Goal: Task Accomplishment & Management: Complete application form

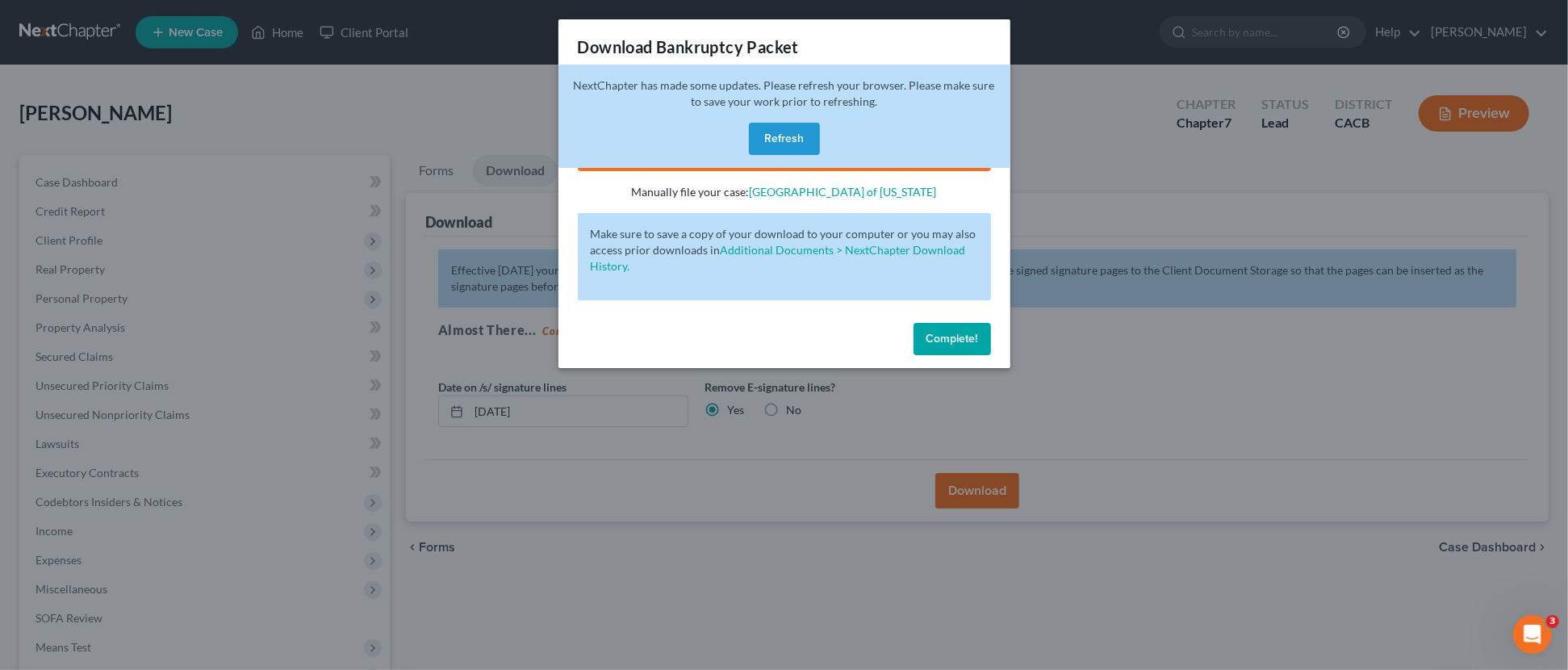
click at [335, 44] on div "Download Bankruptcy Packet Hooray! Your case was successfully merged and ready …" at bounding box center [784, 335] width 1568 height 670
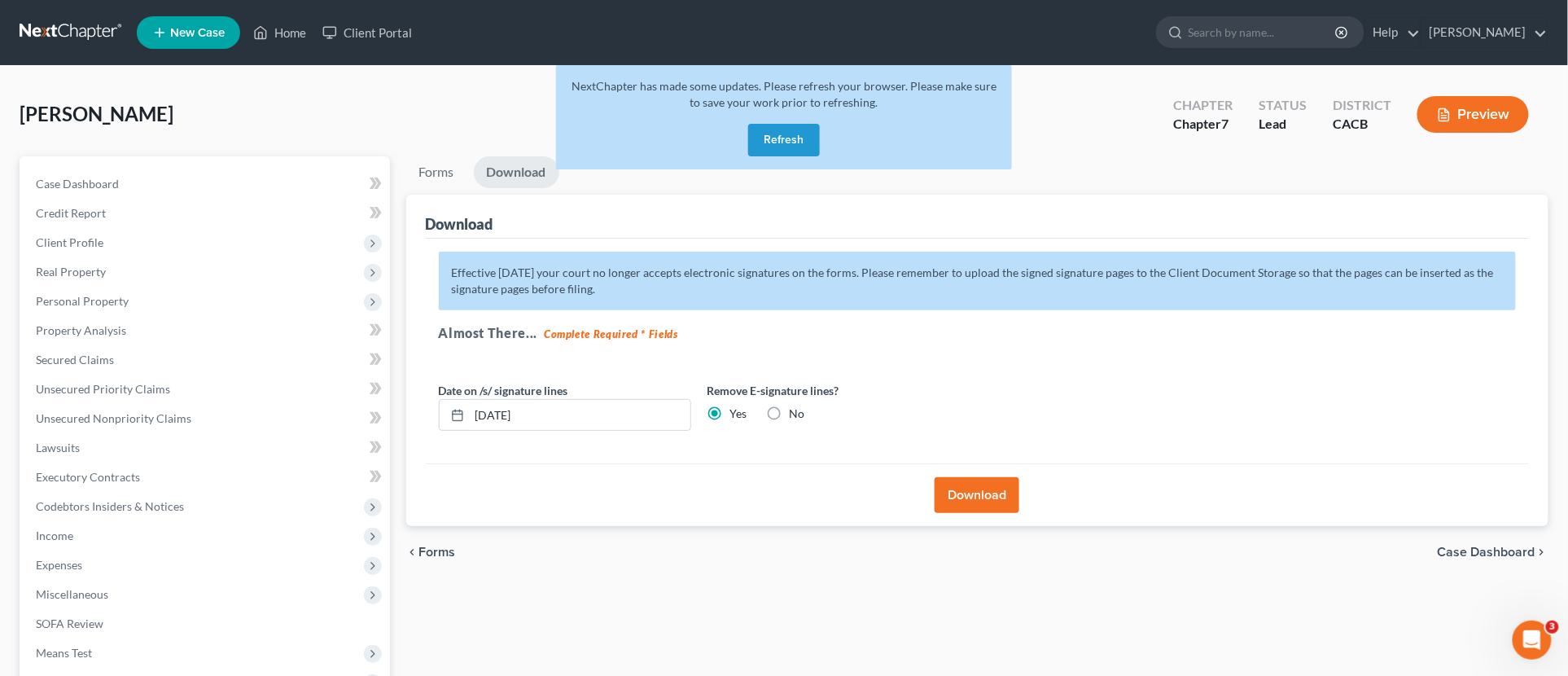
click at [95, 39] on link at bounding box center [72, 32] width 105 height 29
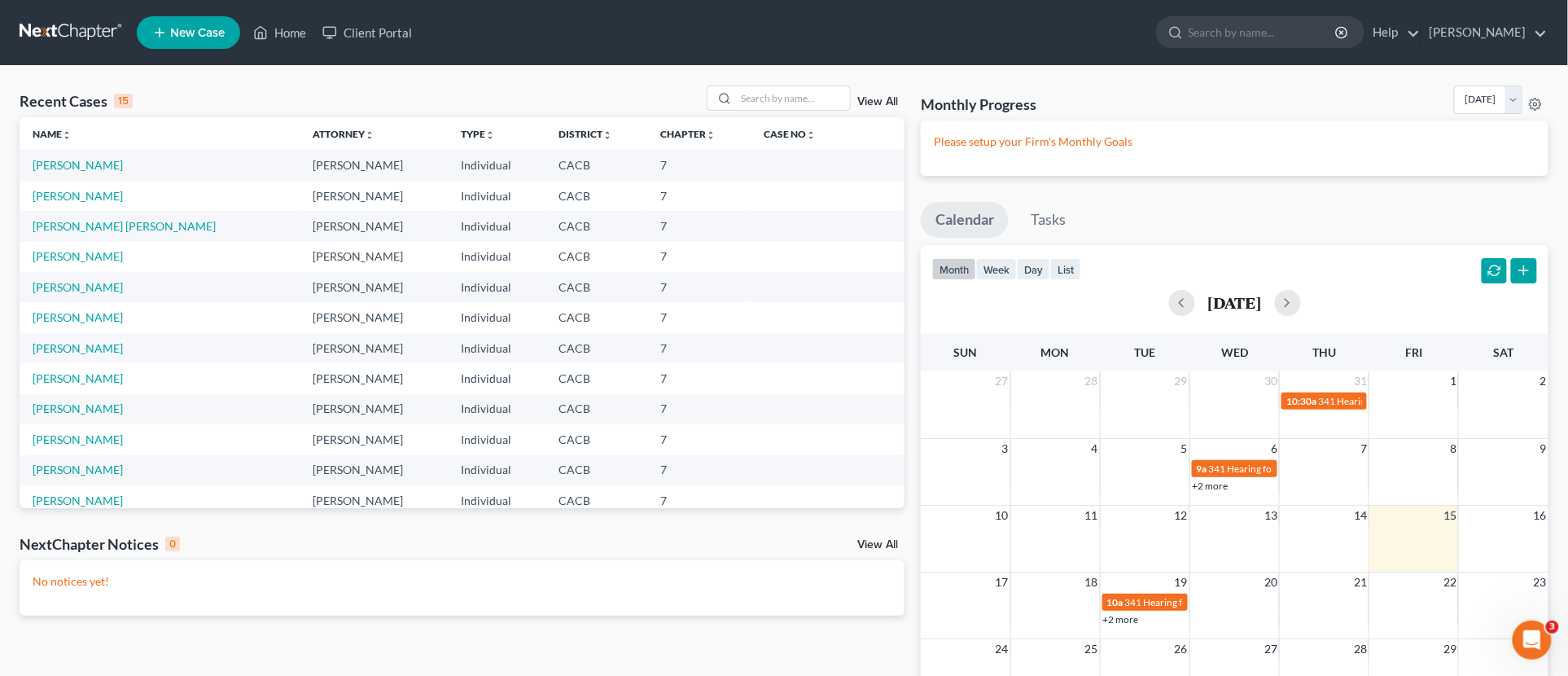
click at [103, 157] on td "[PERSON_NAME]" at bounding box center [159, 165] width 280 height 30
click at [104, 163] on link "[PERSON_NAME]" at bounding box center [78, 165] width 90 height 14
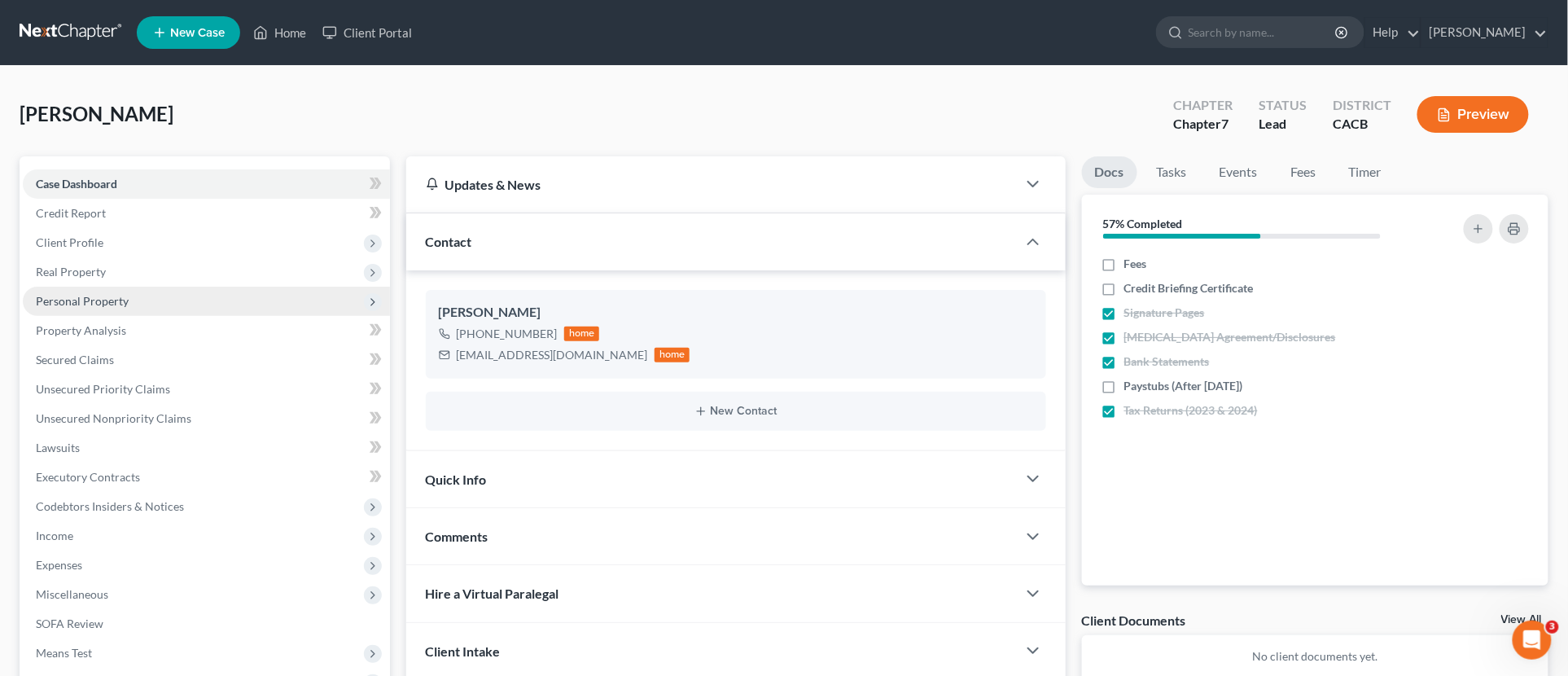
click at [75, 305] on span "Personal Property" at bounding box center [82, 301] width 92 height 14
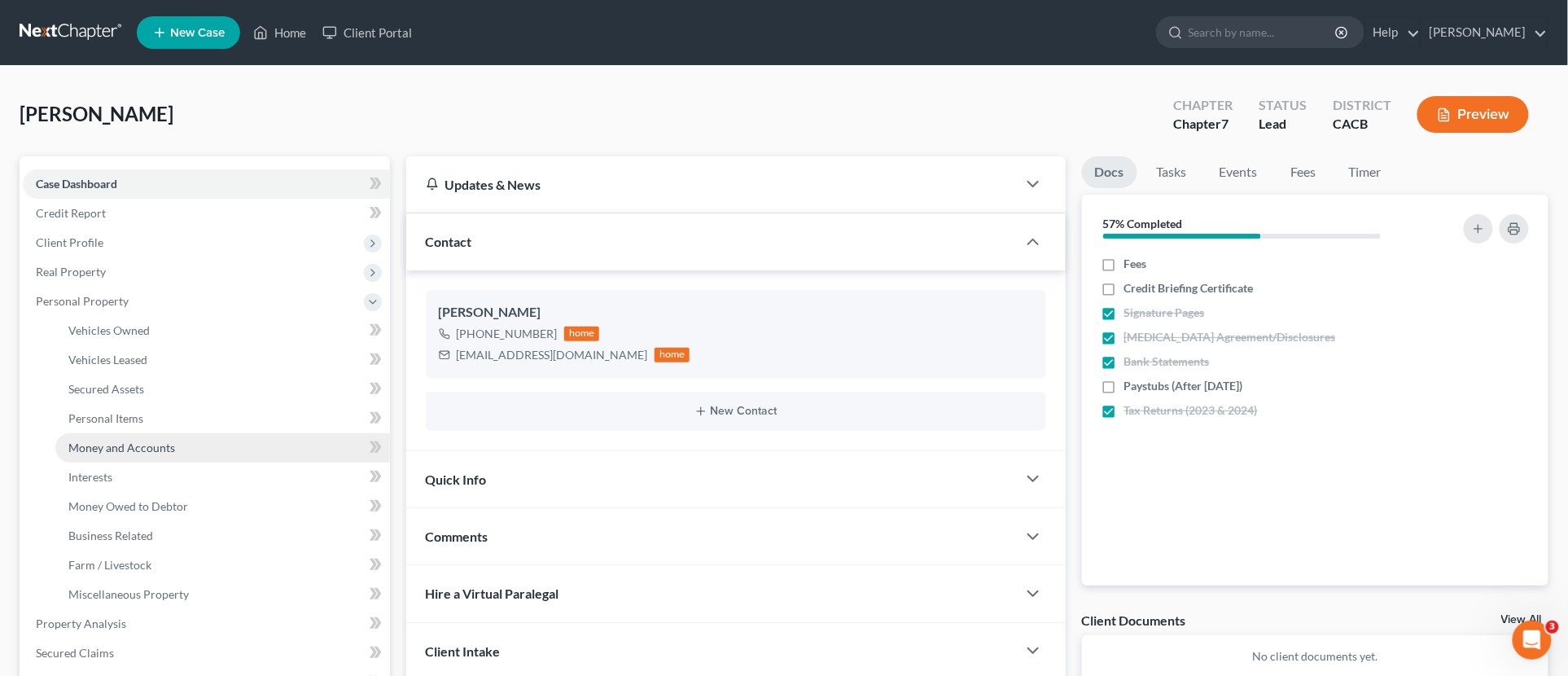
click at [156, 444] on span "Money and Accounts" at bounding box center [122, 447] width 106 height 14
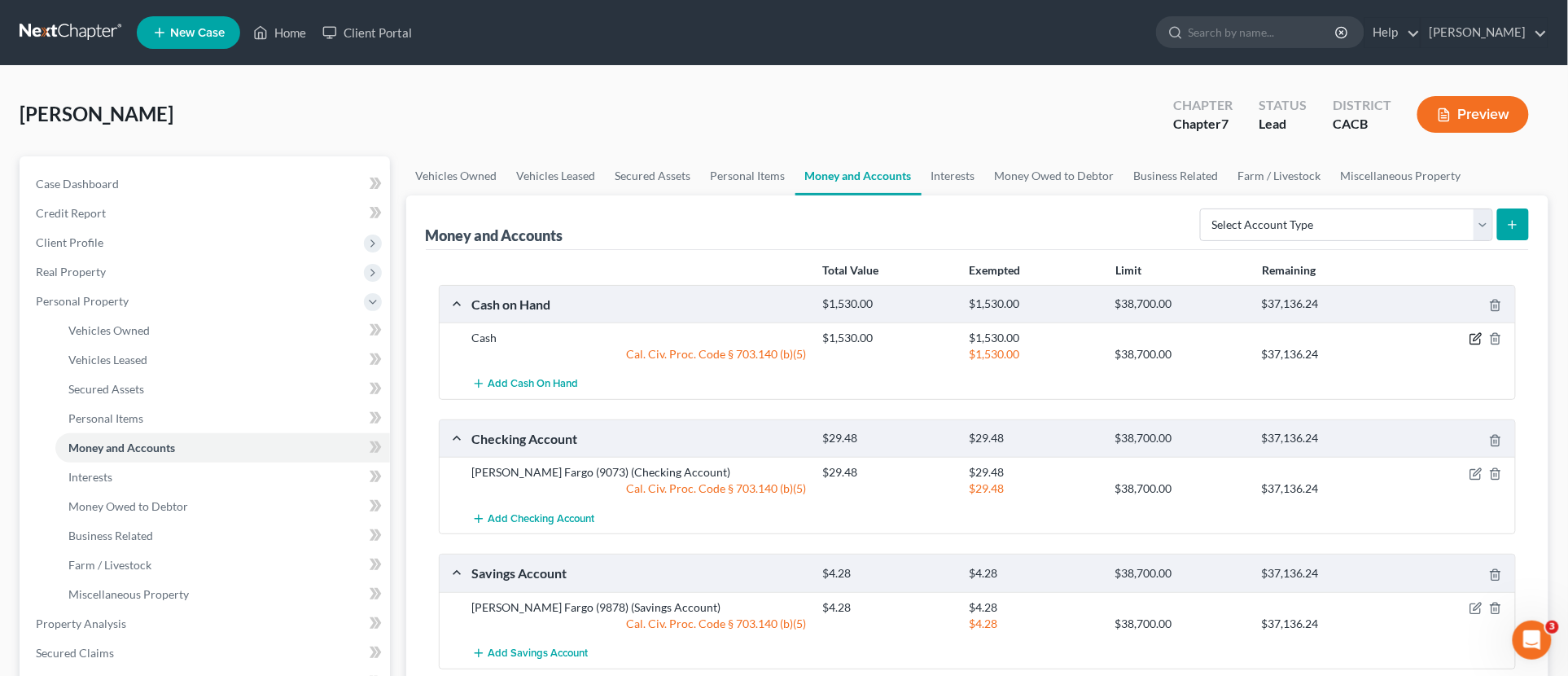
click at [1476, 340] on icon "button" at bounding box center [1476, 338] width 13 height 13
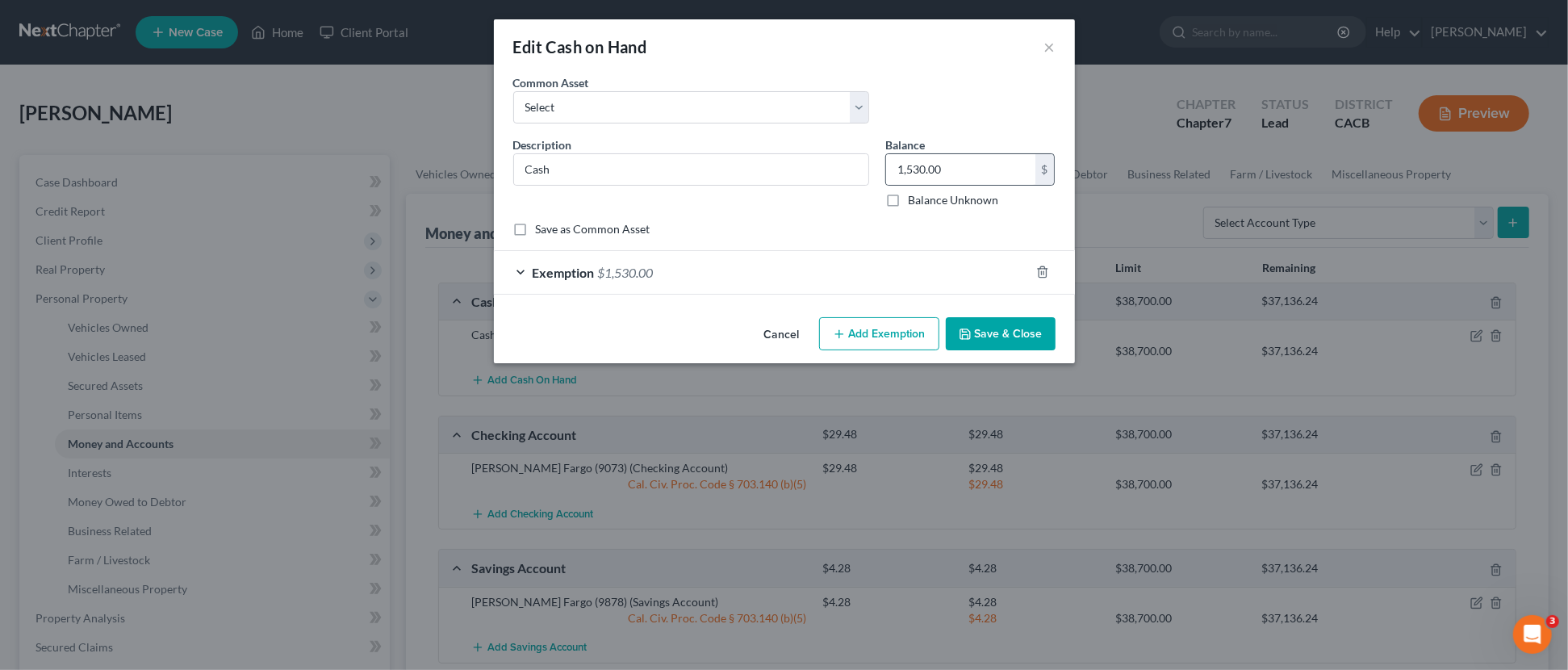
click at [999, 184] on div "1,530.00 $" at bounding box center [971, 169] width 170 height 33
click at [998, 160] on input "1,530.00" at bounding box center [961, 169] width 150 height 31
type input "0"
click at [1022, 335] on button "Save & Close" at bounding box center [1000, 334] width 109 height 34
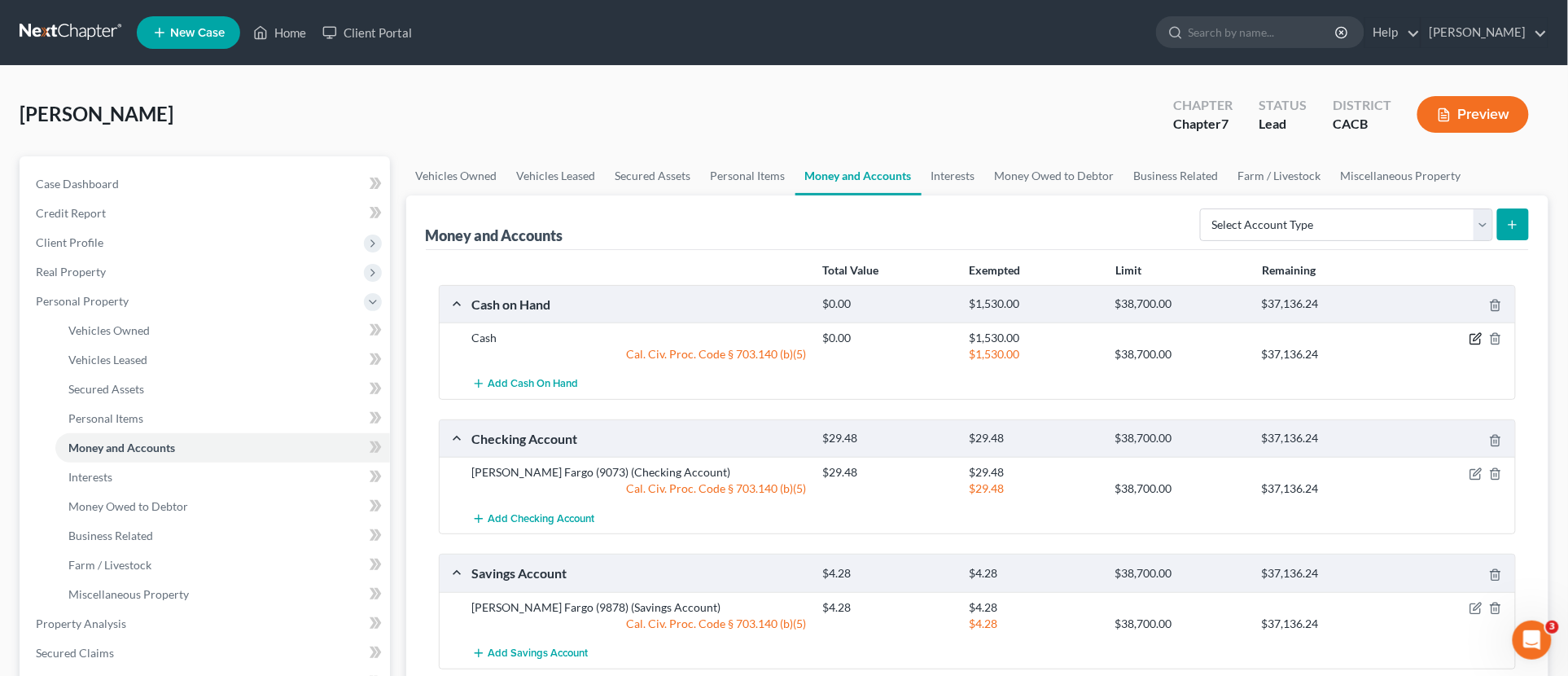
click at [1481, 338] on icon "button" at bounding box center [1476, 338] width 13 height 13
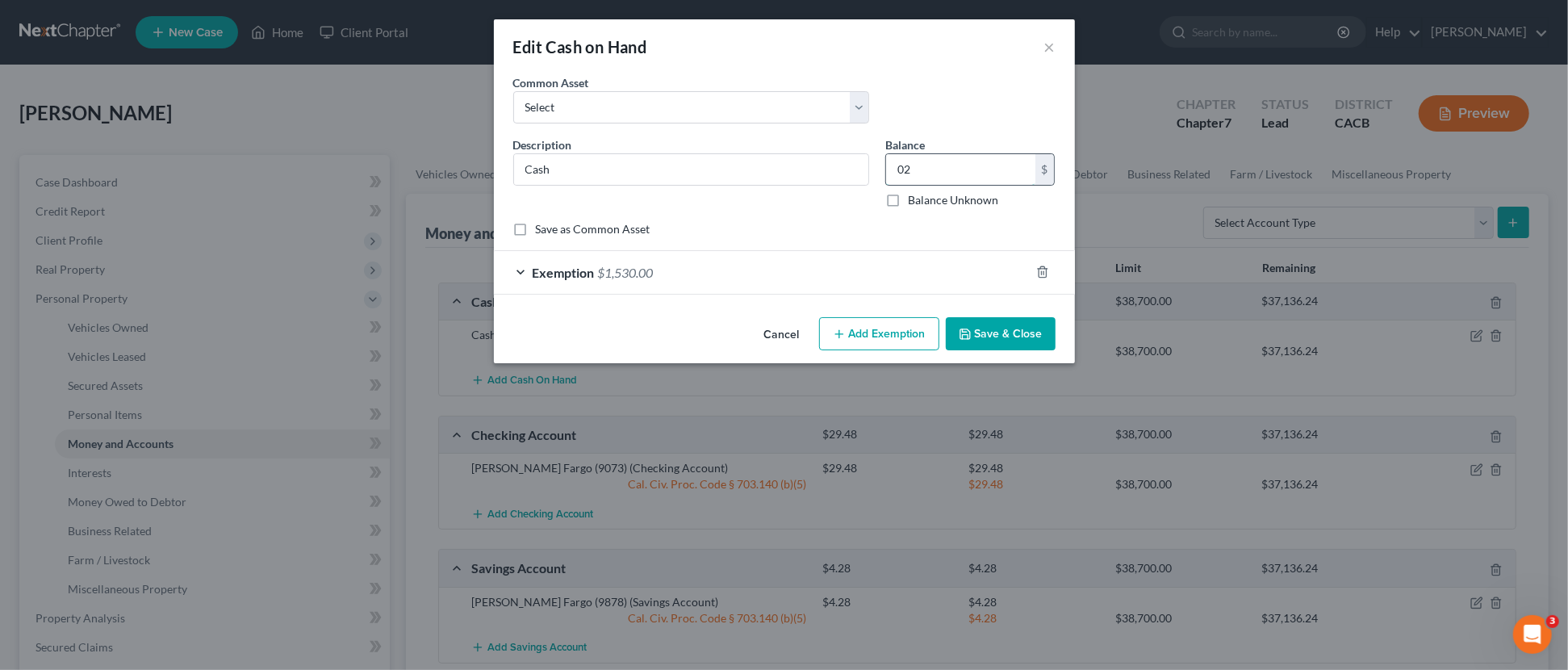
type input "0"
type input "1,530"
click at [992, 328] on button "Save & Close" at bounding box center [1000, 334] width 109 height 34
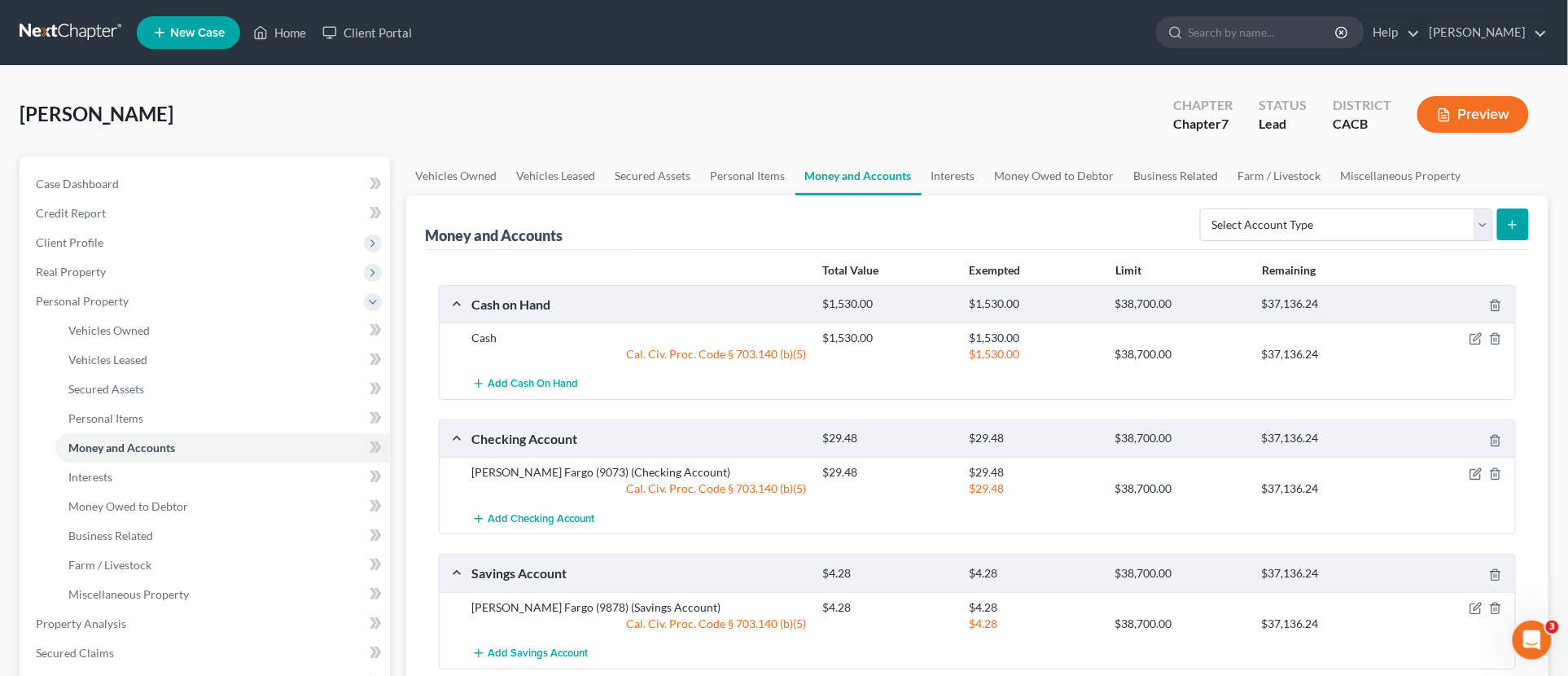
drag, startPoint x: 19, startPoint y: 12, endPoint x: 39, endPoint y: 33, distance: 29.0
click at [20, 15] on nav "Home New Case Client Portal [PERSON_NAME] [PERSON_NAME][EMAIL_ADDRESS][DOMAIN_N…" at bounding box center [784, 32] width 1568 height 65
click at [39, 33] on link at bounding box center [72, 32] width 105 height 29
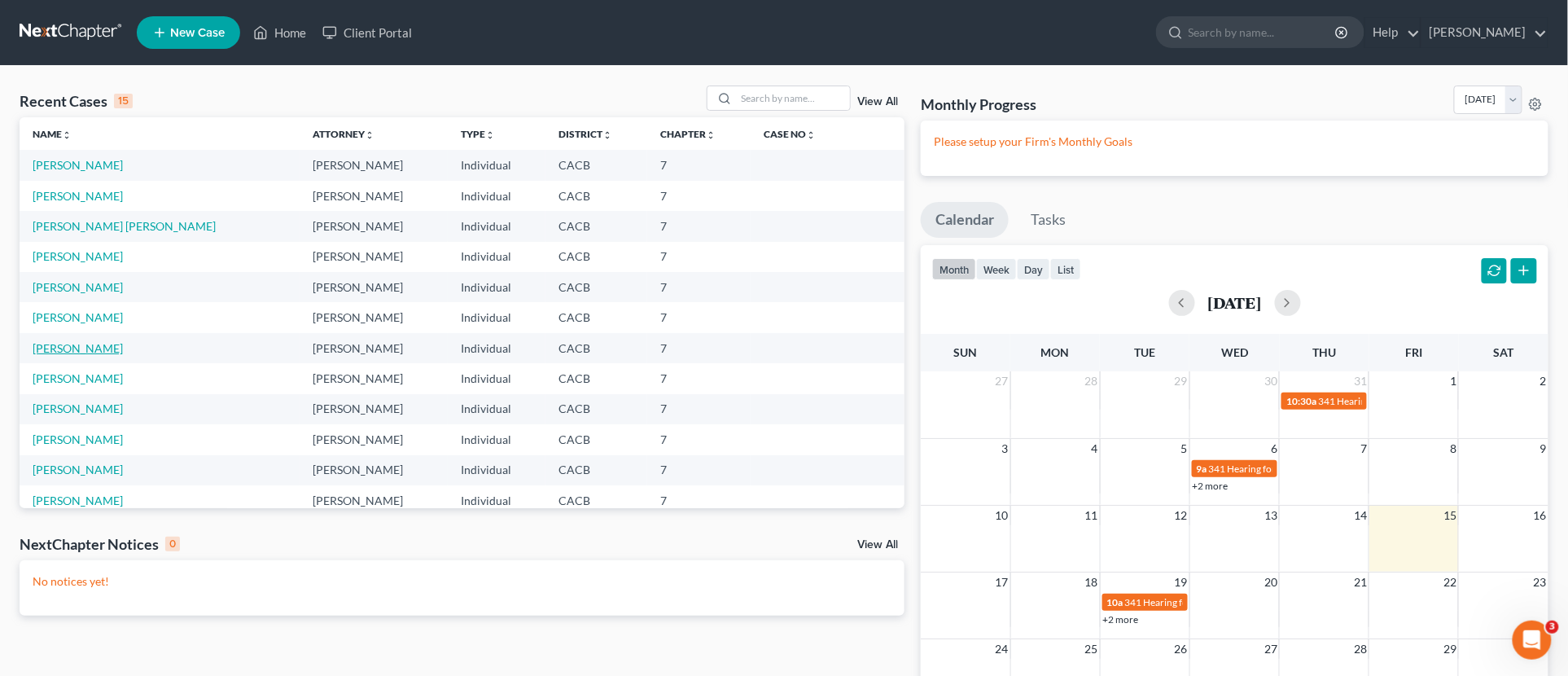
click at [85, 354] on link "[PERSON_NAME]" at bounding box center [78, 348] width 90 height 14
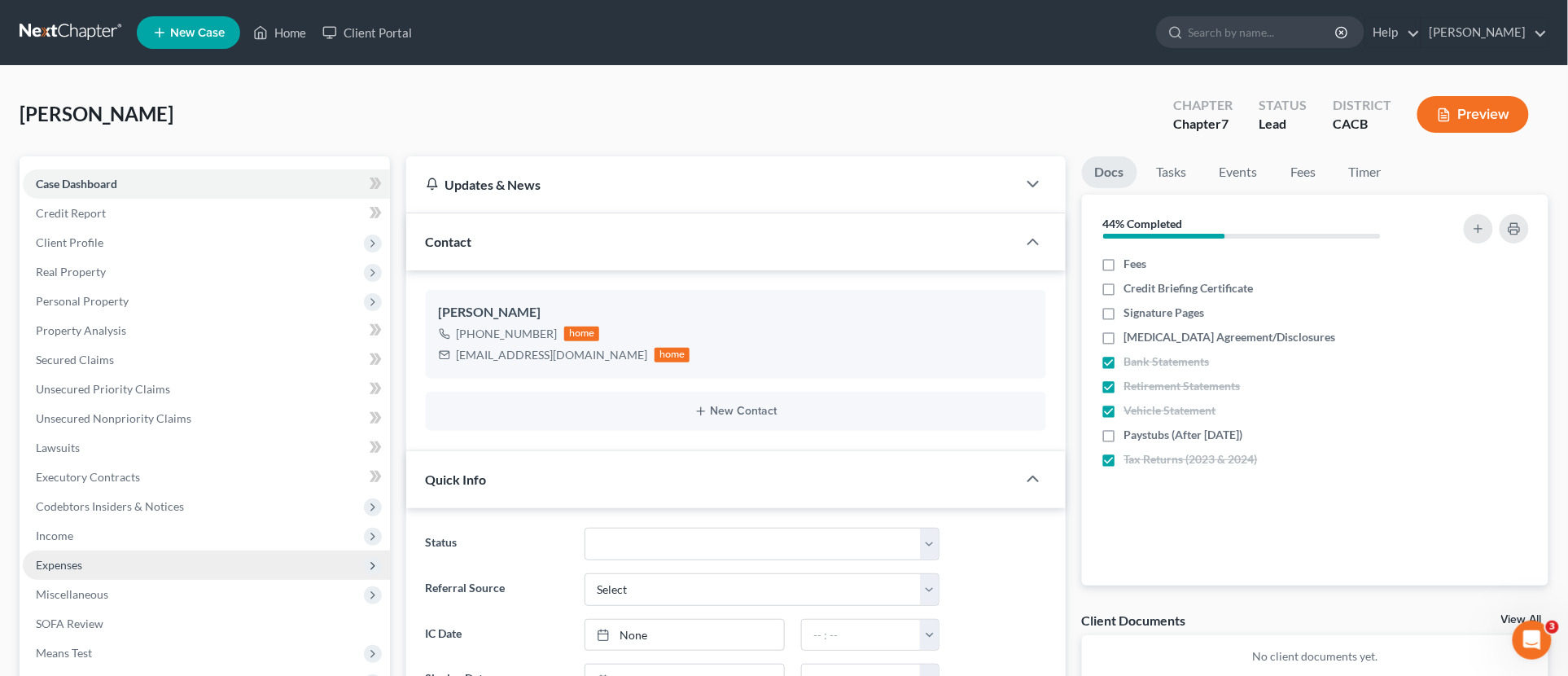
drag, startPoint x: 93, startPoint y: 556, endPoint x: 105, endPoint y: 570, distance: 18.4
click at [93, 556] on span "Expenses" at bounding box center [206, 565] width 368 height 29
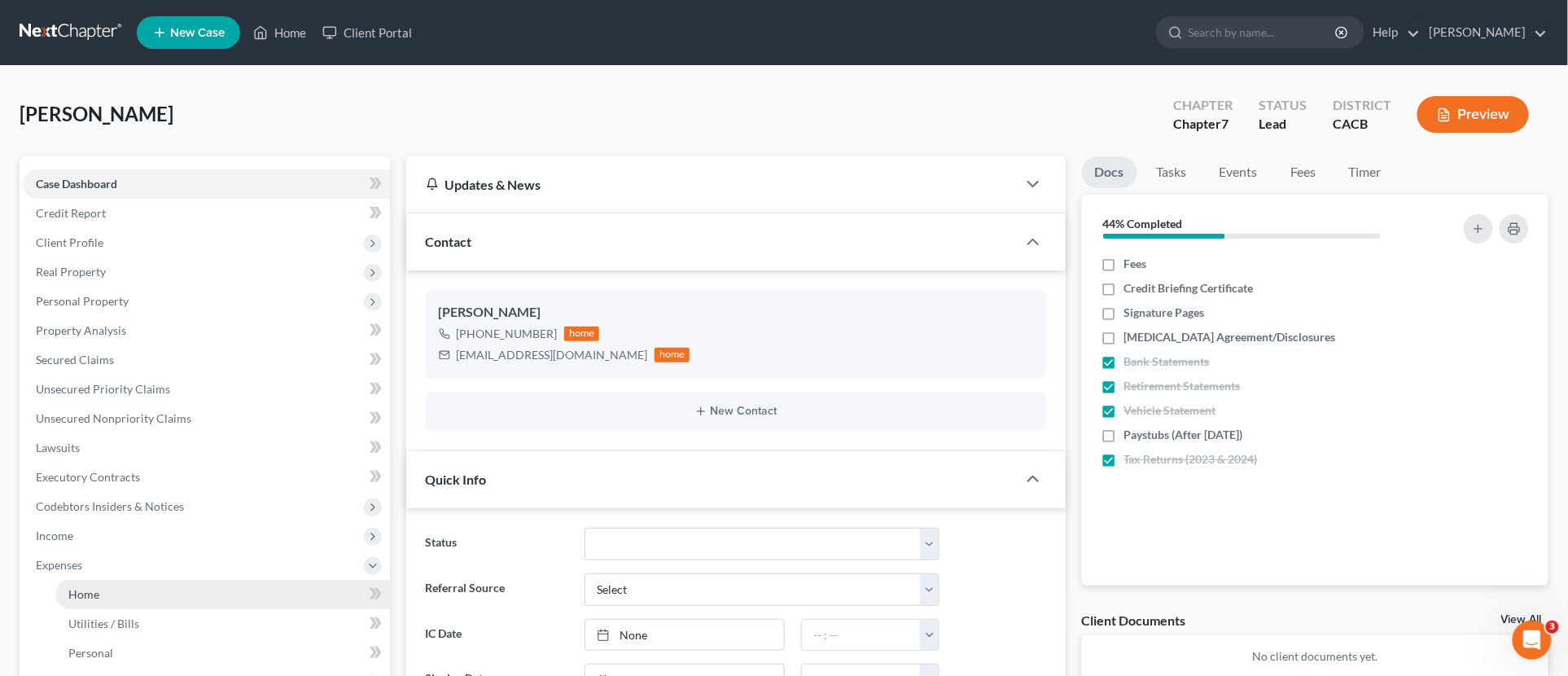
click at [116, 582] on link "Home" at bounding box center [222, 594] width 335 height 29
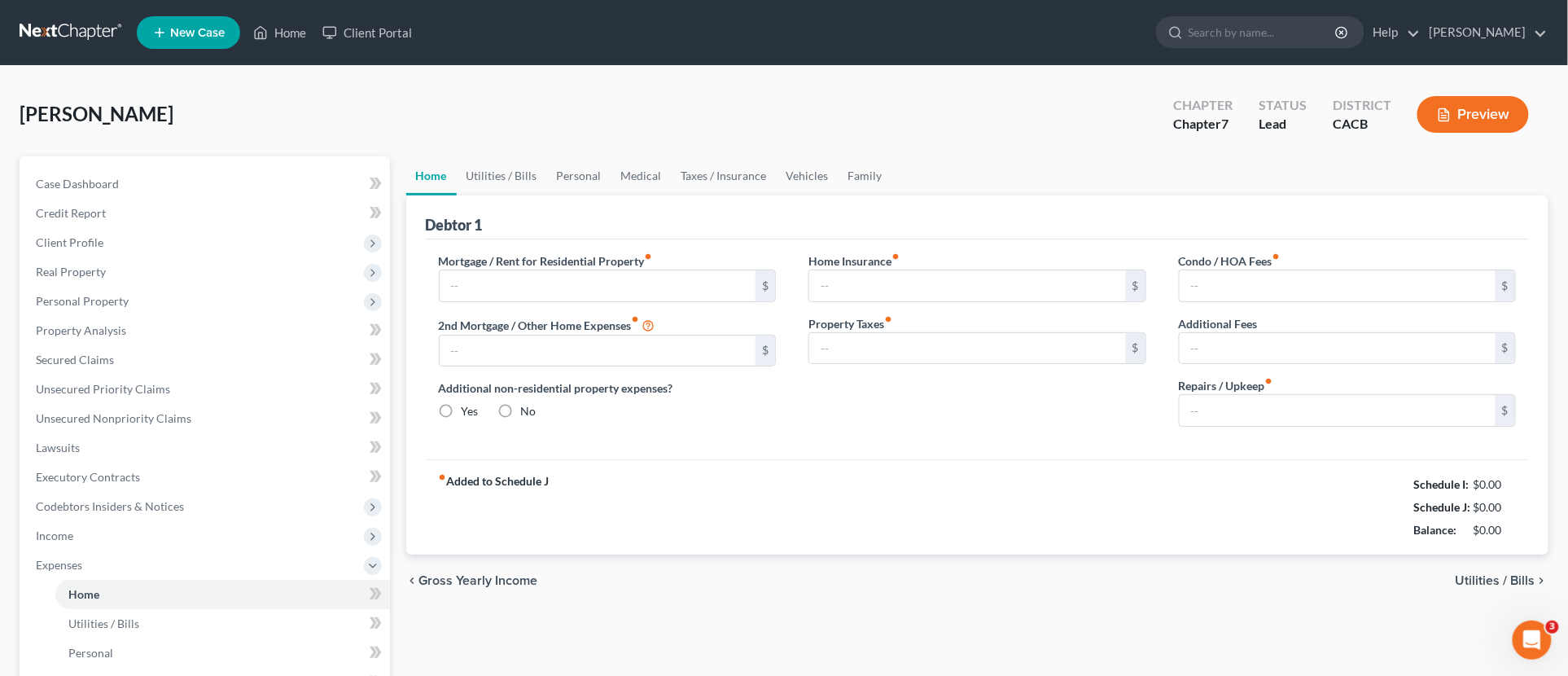
type input "0.00"
radio input "true"
type input "0.00"
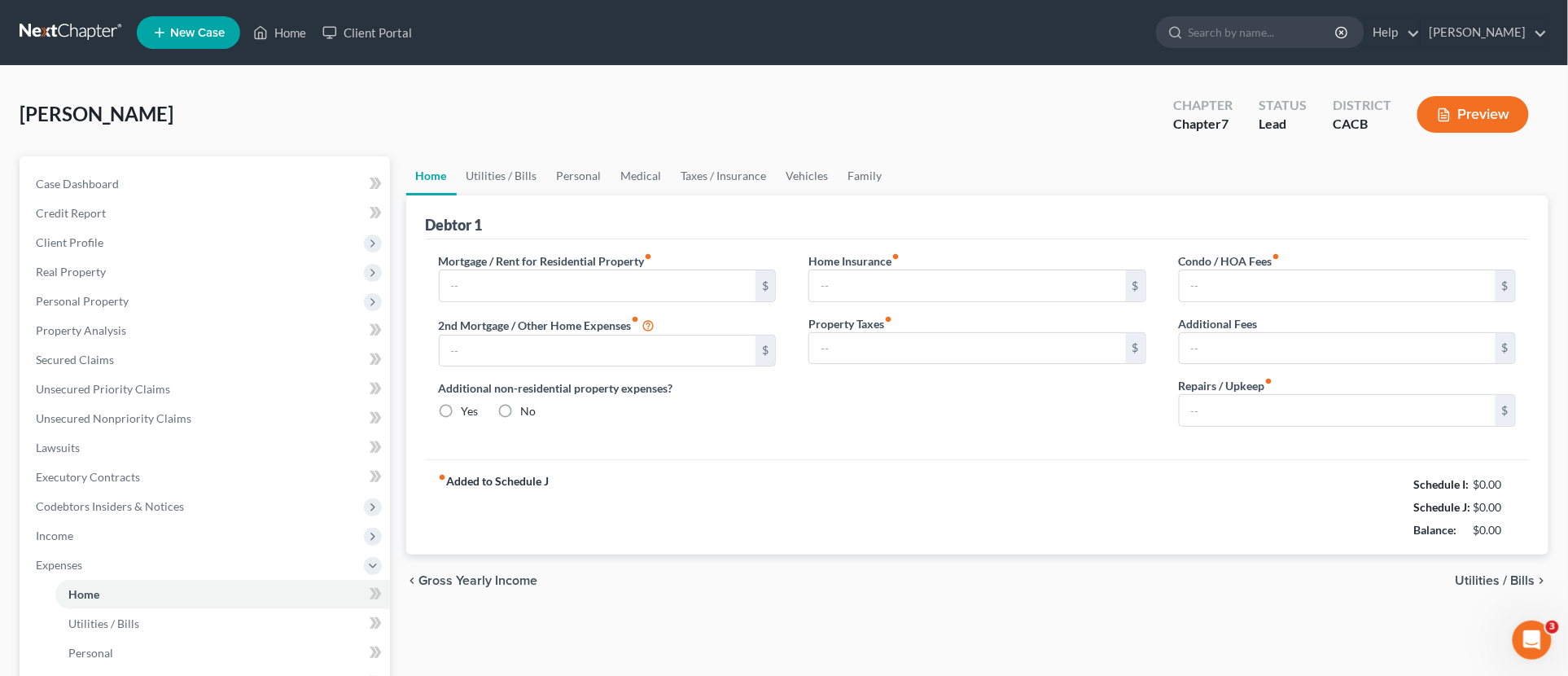
type input "0.00"
click at [498, 177] on link "Utilities / Bills" at bounding box center [502, 175] width 90 height 39
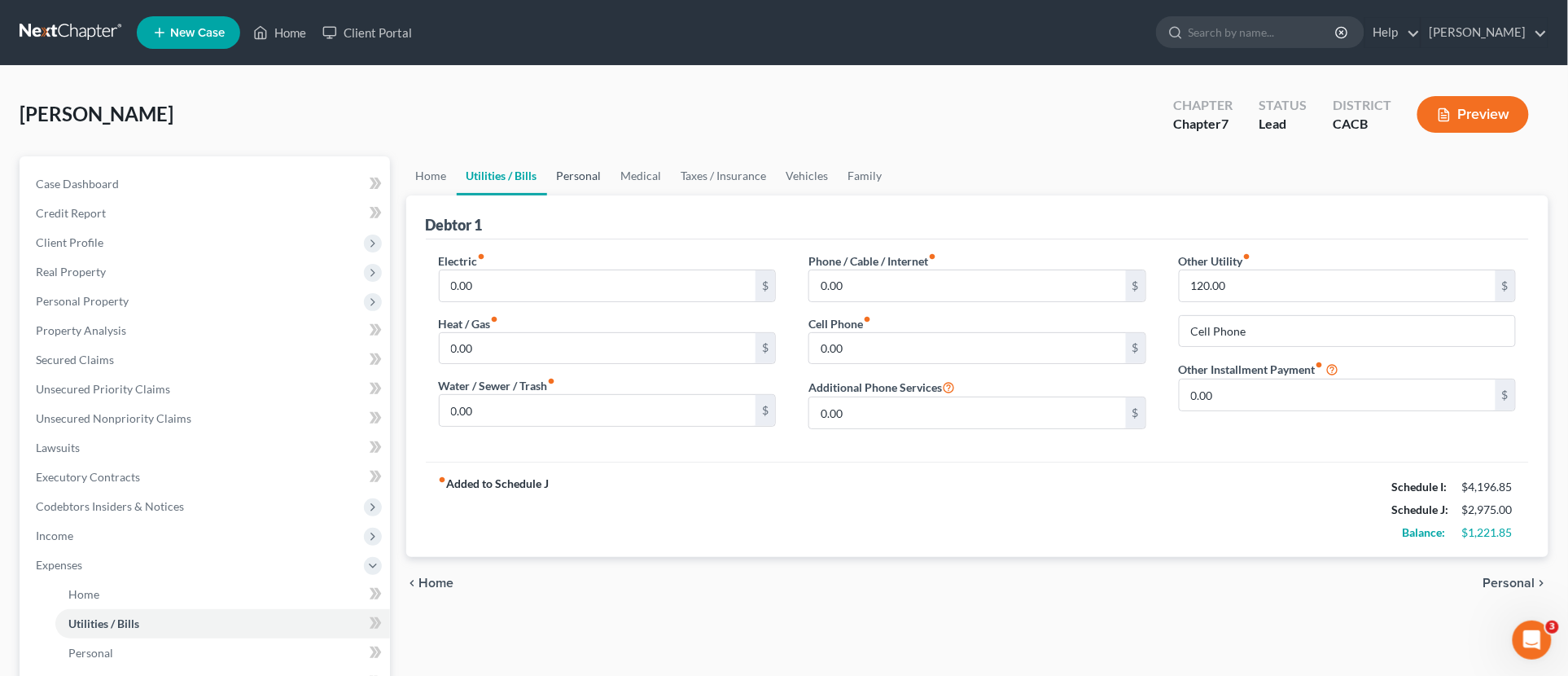
click at [579, 182] on link "Personal" at bounding box center [579, 175] width 64 height 39
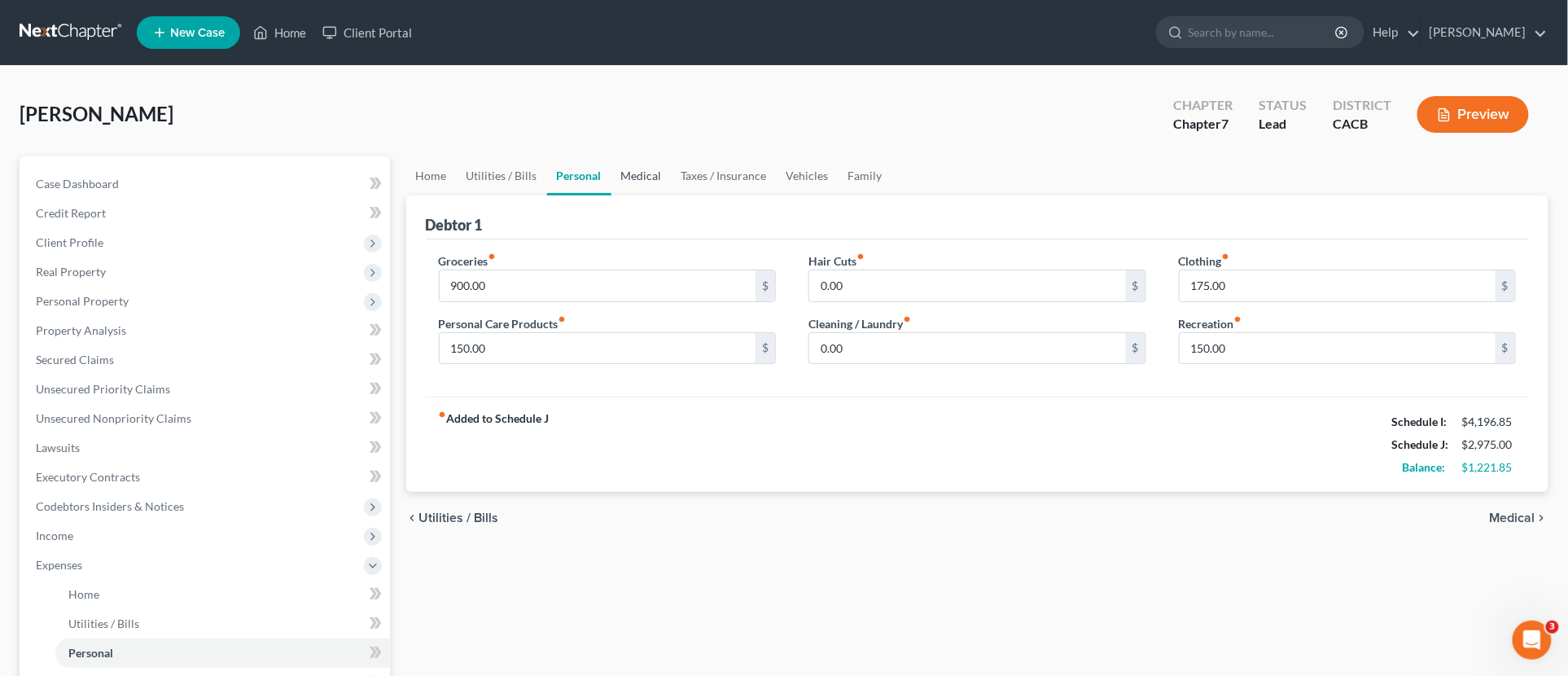
click at [658, 182] on link "Medical" at bounding box center [642, 175] width 60 height 39
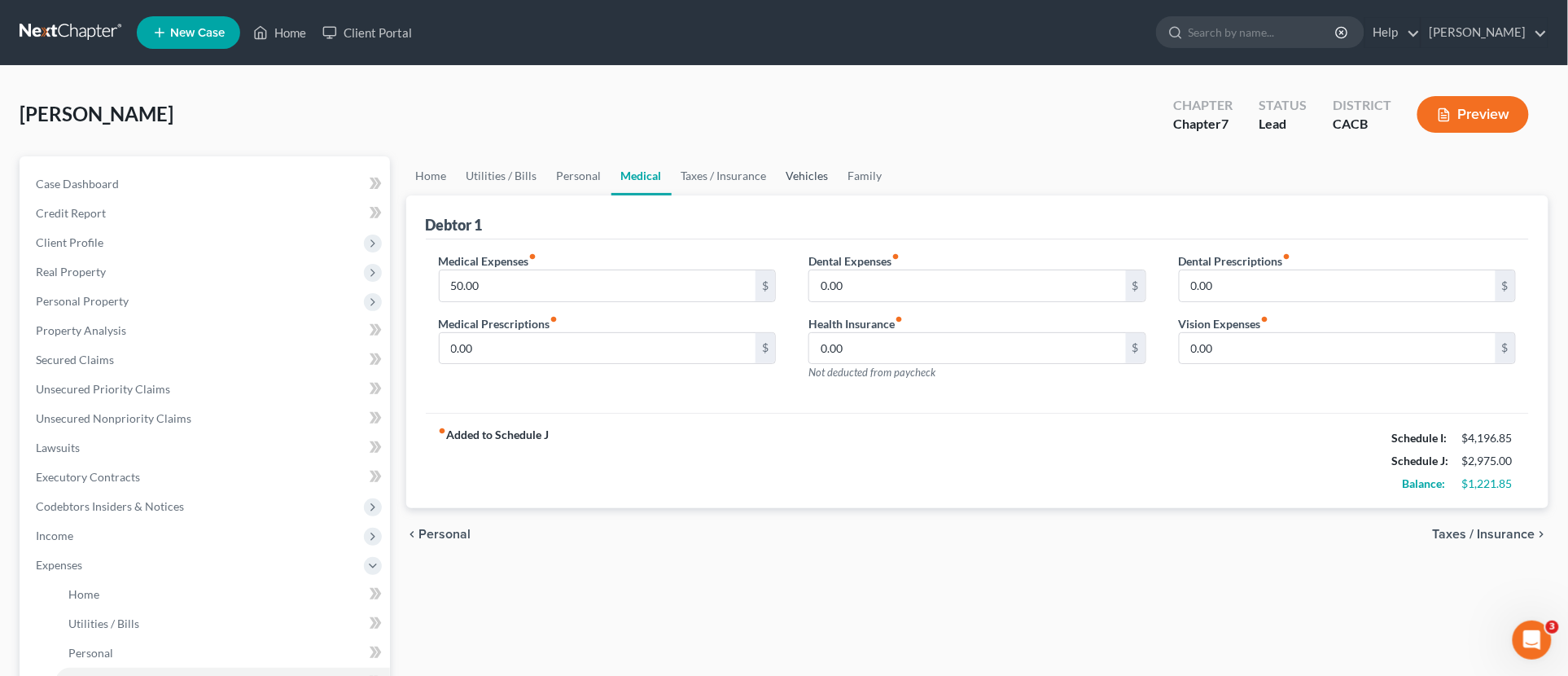
click at [795, 184] on link "Vehicles" at bounding box center [808, 175] width 62 height 39
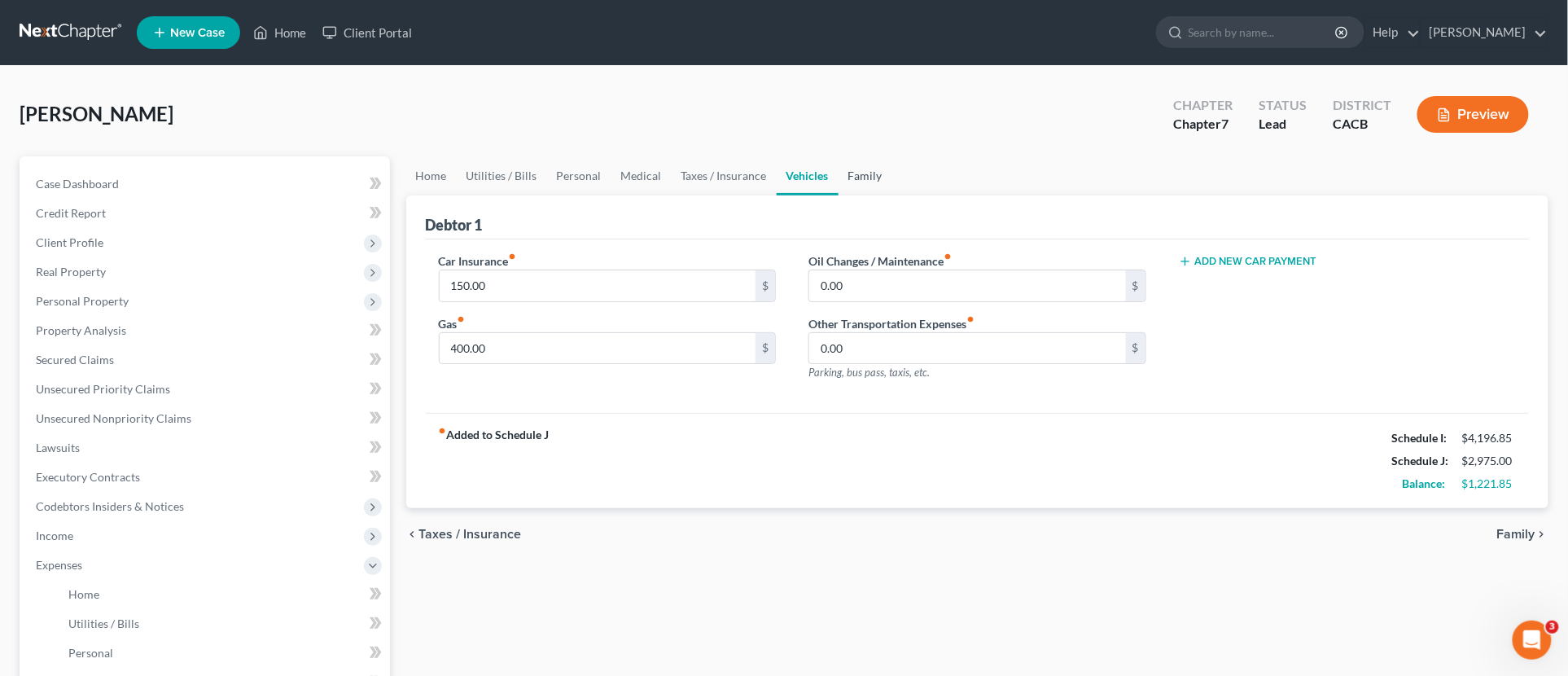
click at [875, 191] on link "Family" at bounding box center [865, 175] width 54 height 39
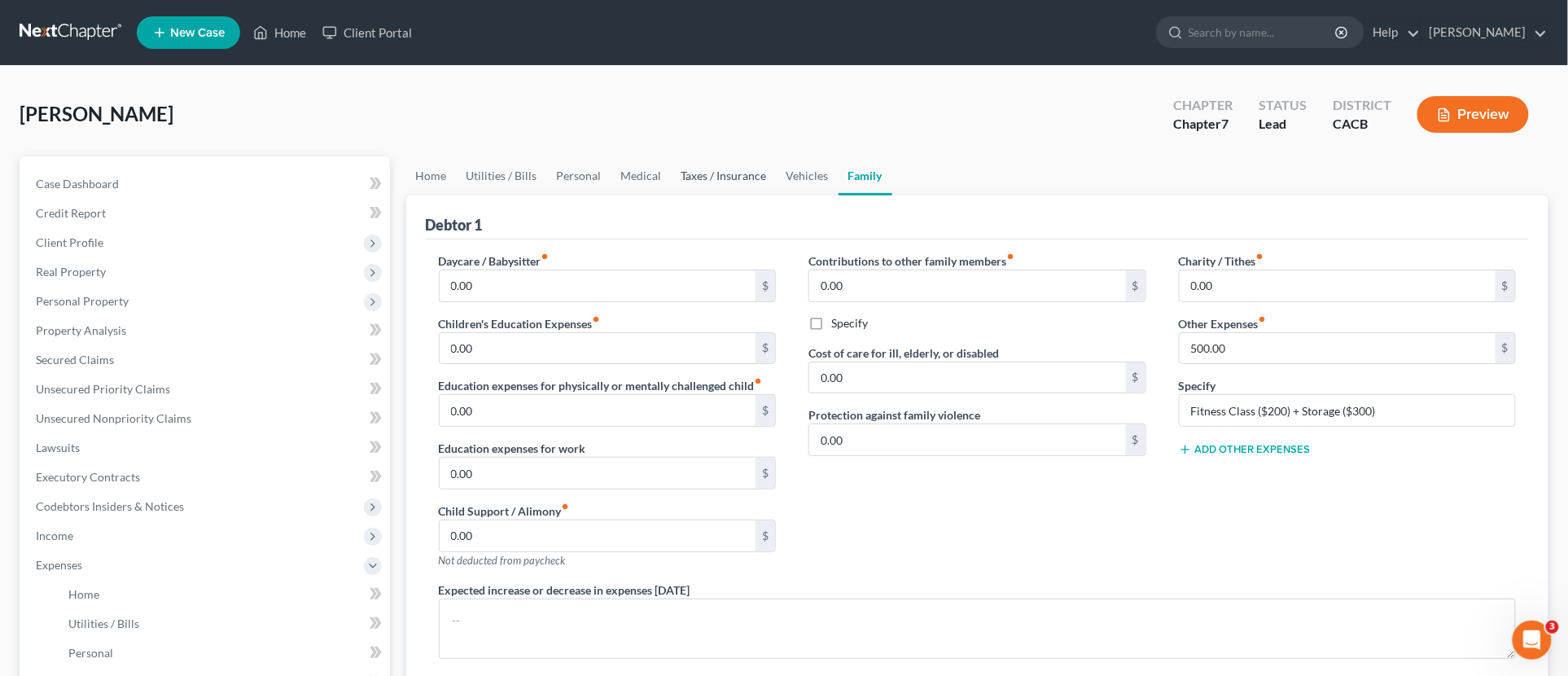
click at [752, 189] on link "Taxes / Insurance" at bounding box center [724, 175] width 105 height 39
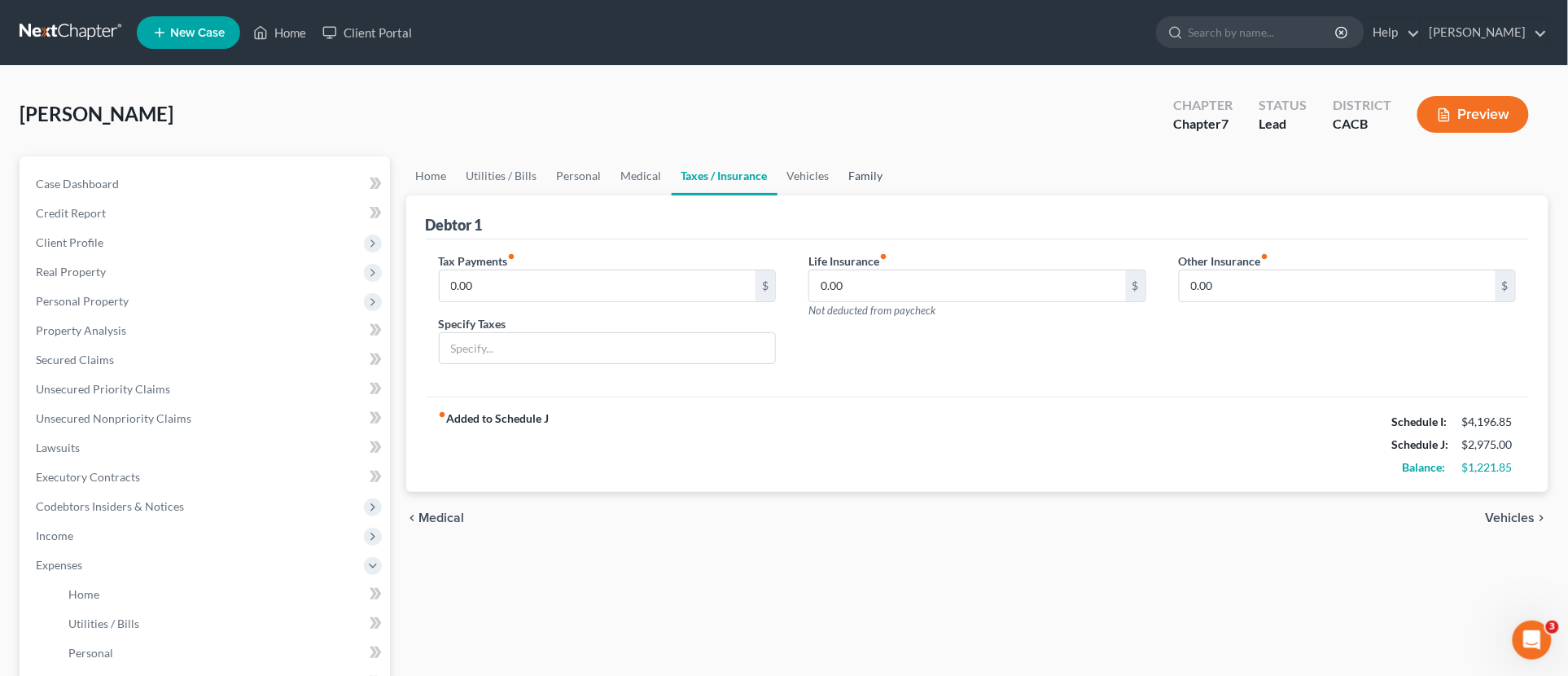
click at [866, 189] on link "Family" at bounding box center [866, 175] width 54 height 39
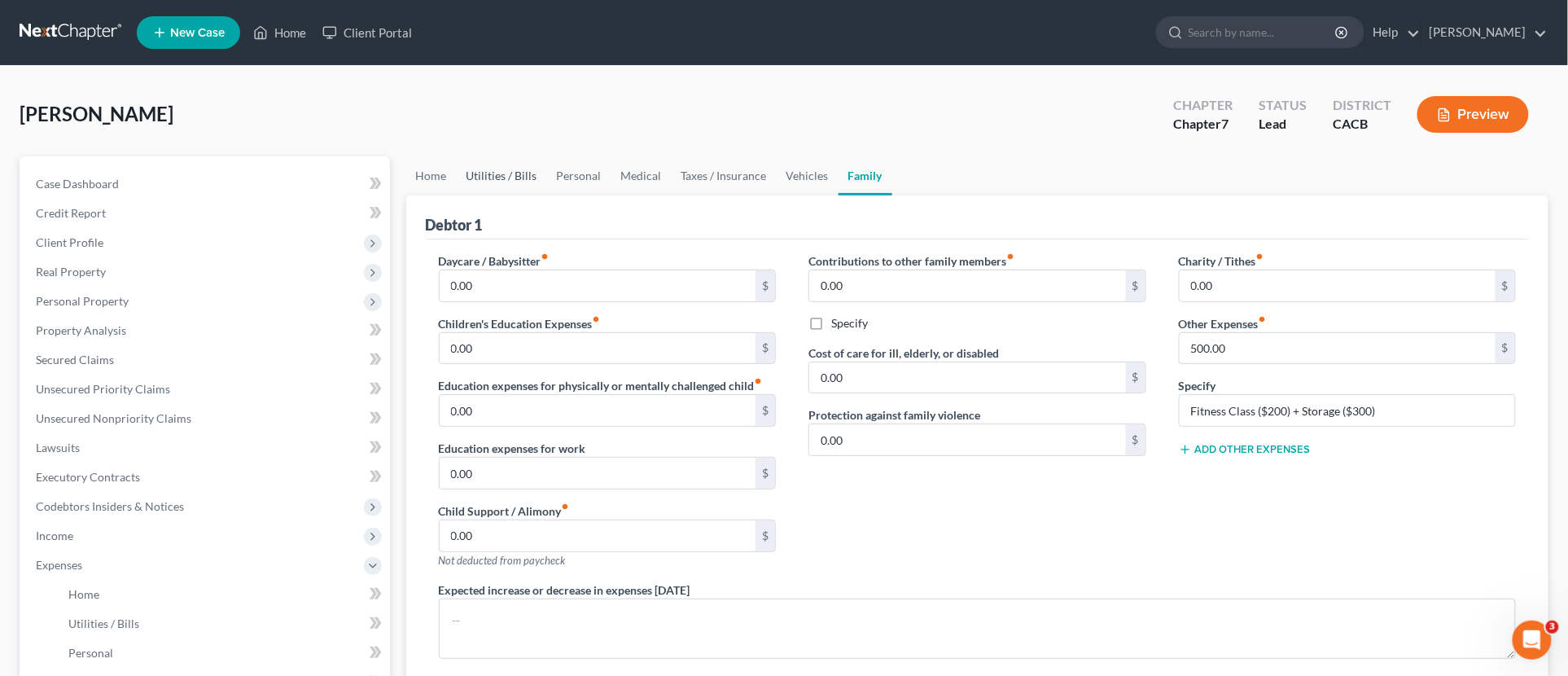
click at [464, 177] on link "Utilities / Bills" at bounding box center [502, 175] width 90 height 39
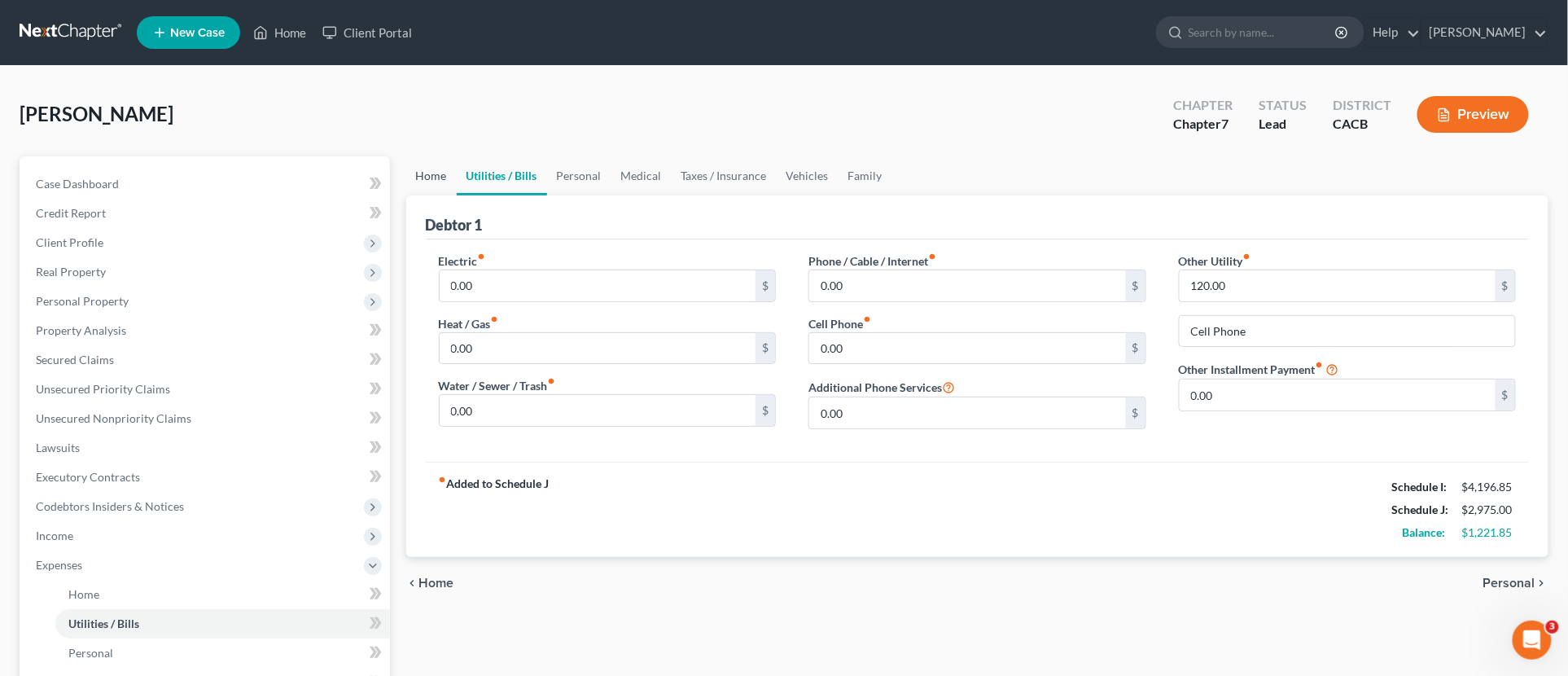
click at [436, 182] on link "Home" at bounding box center [432, 175] width 51 height 39
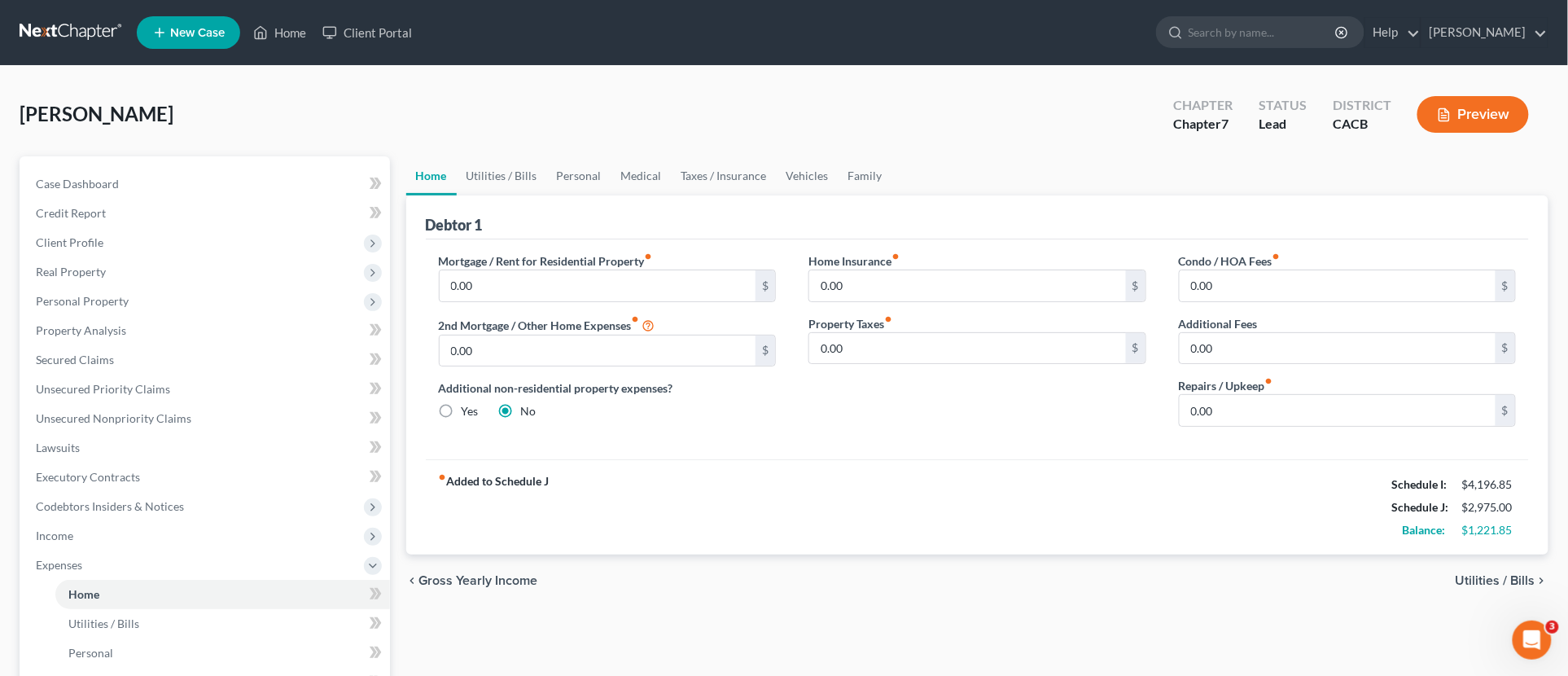
drag, startPoint x: 430, startPoint y: 174, endPoint x: 733, endPoint y: 519, distance: 459.2
click at [719, 540] on div "fiber_manual_record Added to Schedule J Schedule I: $4,196.85 Schedule J: $2,97…" at bounding box center [977, 506] width 1103 height 95
click at [514, 172] on link "Utilities / Bills" at bounding box center [502, 175] width 90 height 39
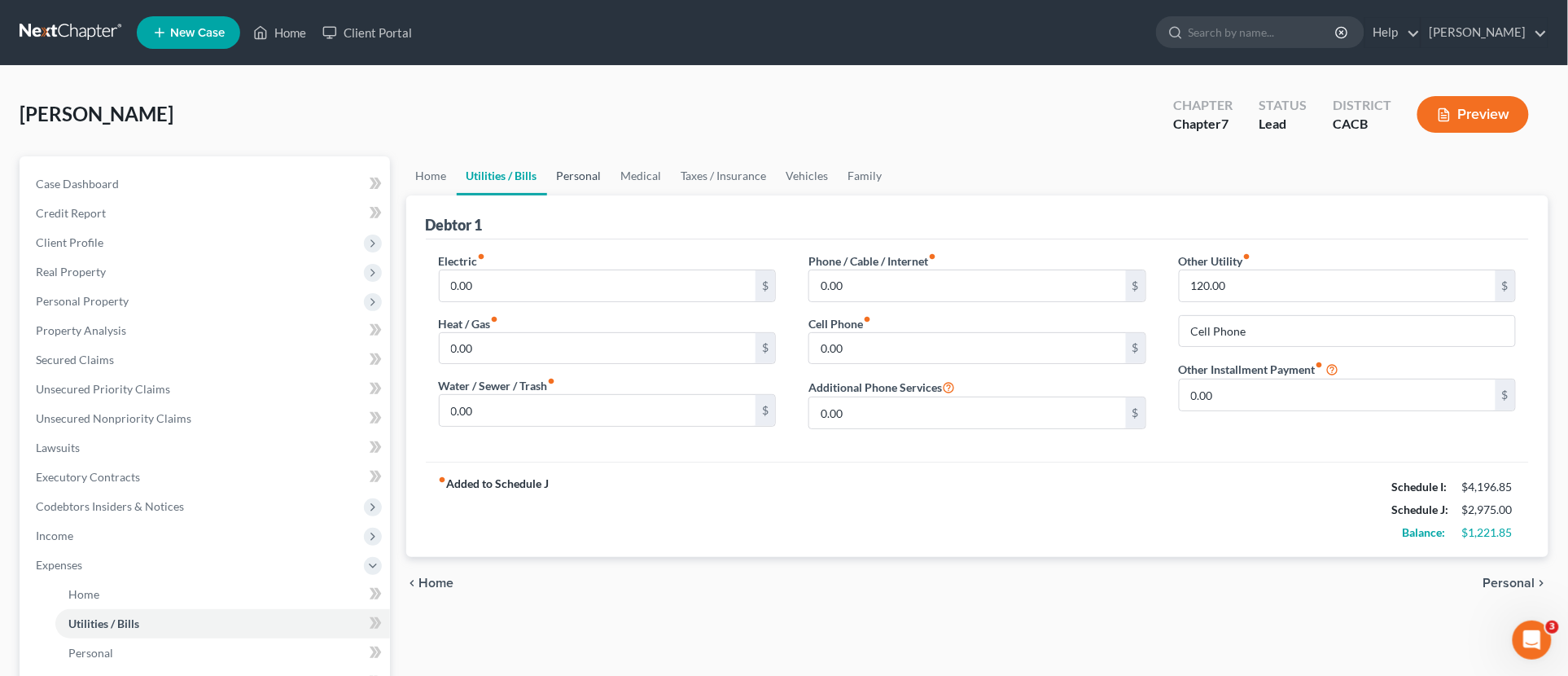
click at [596, 176] on link "Personal" at bounding box center [579, 175] width 64 height 39
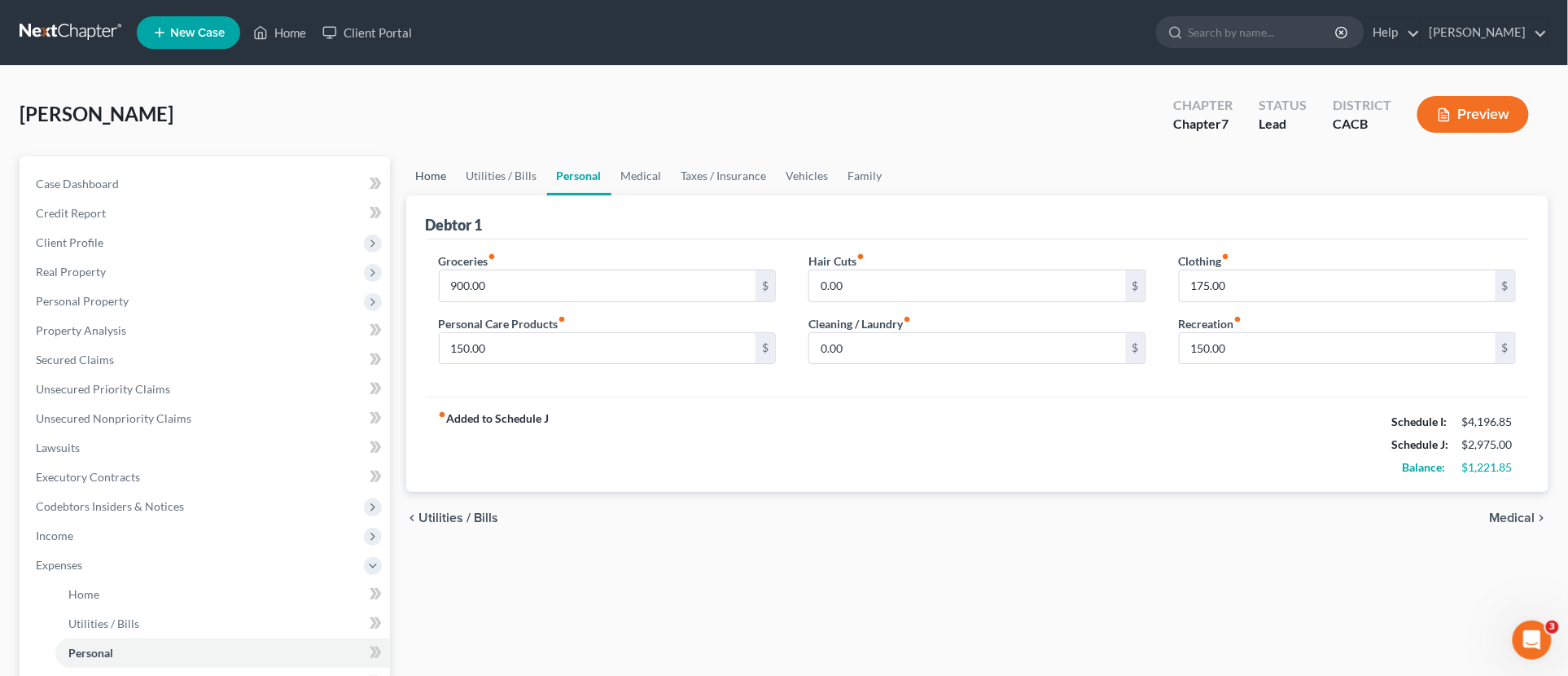
click at [429, 182] on link "Home" at bounding box center [432, 175] width 51 height 39
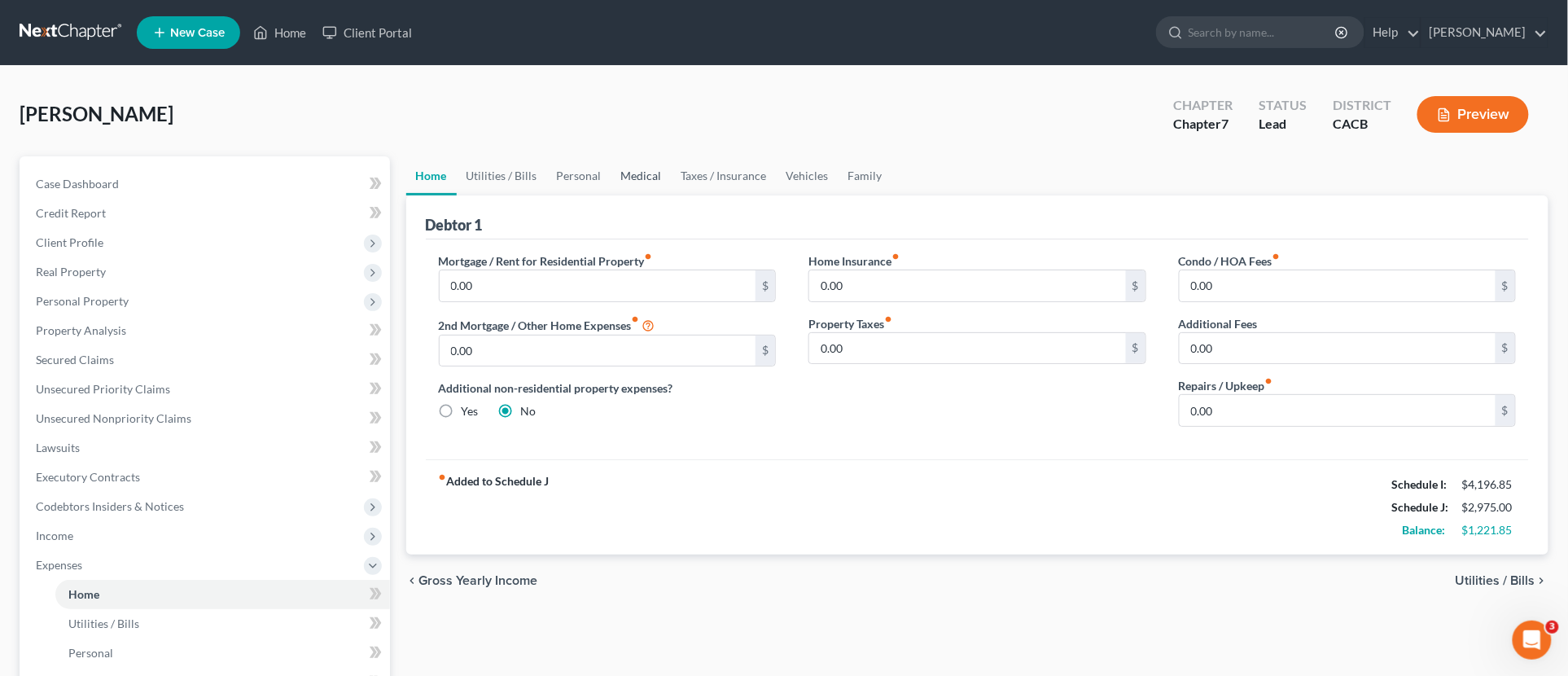
click at [649, 177] on link "Medical" at bounding box center [642, 175] width 60 height 39
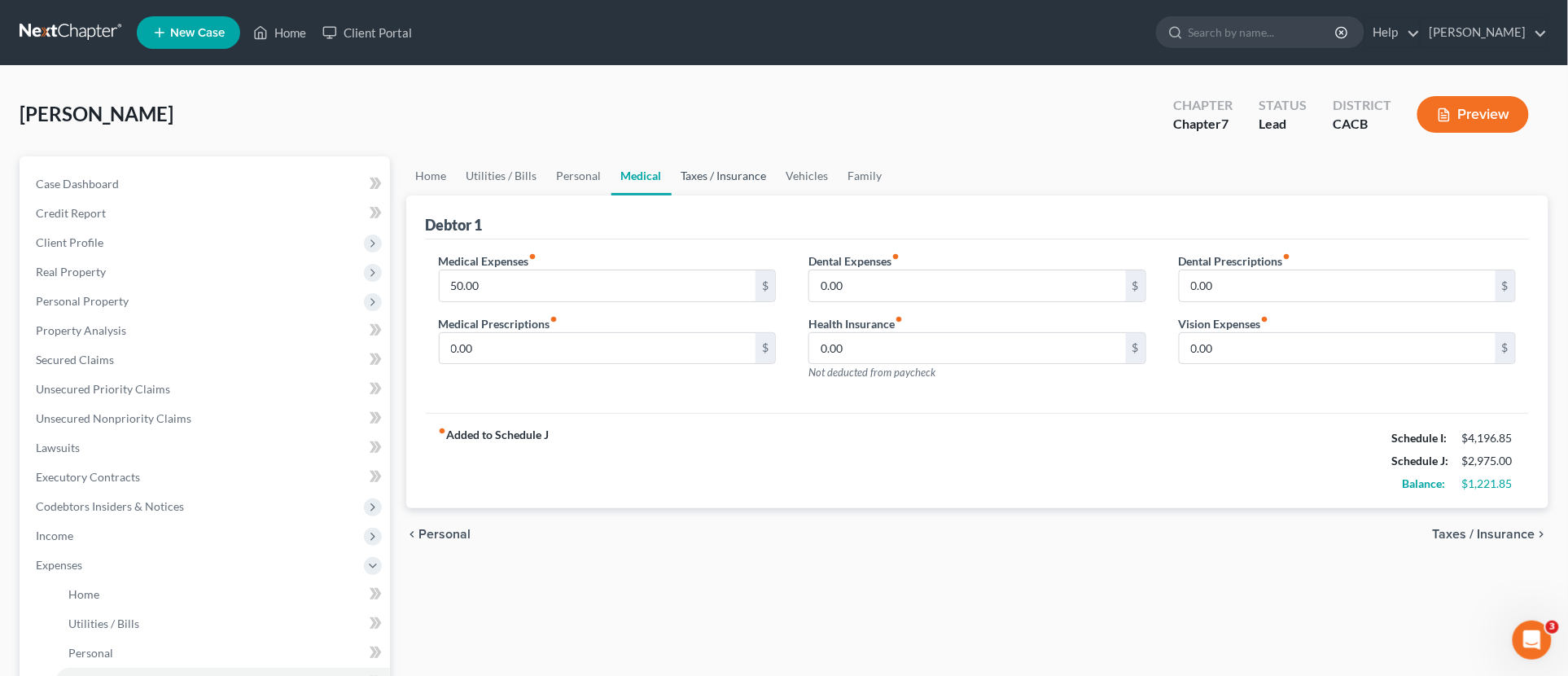
click at [718, 174] on link "Taxes / Insurance" at bounding box center [724, 175] width 105 height 39
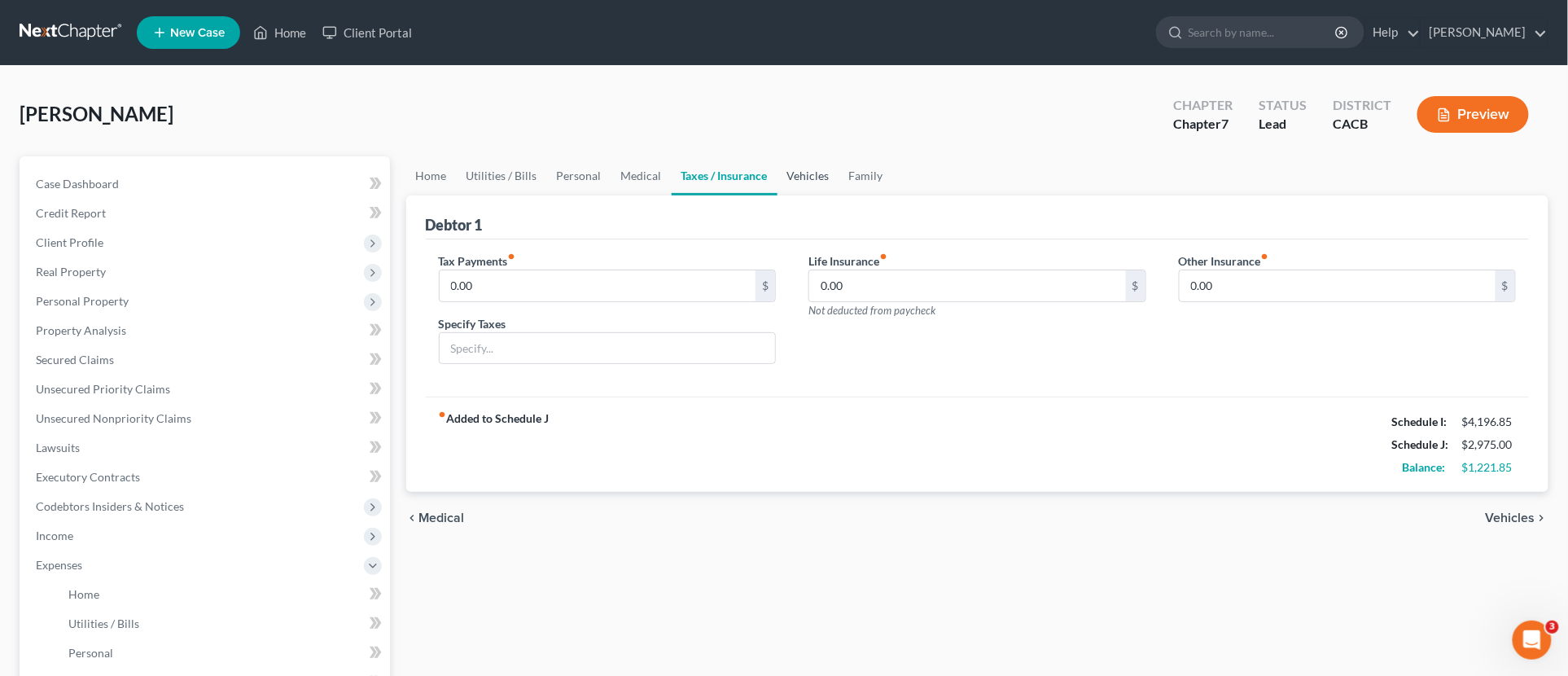
click at [786, 172] on link "Vehicles" at bounding box center [808, 175] width 62 height 39
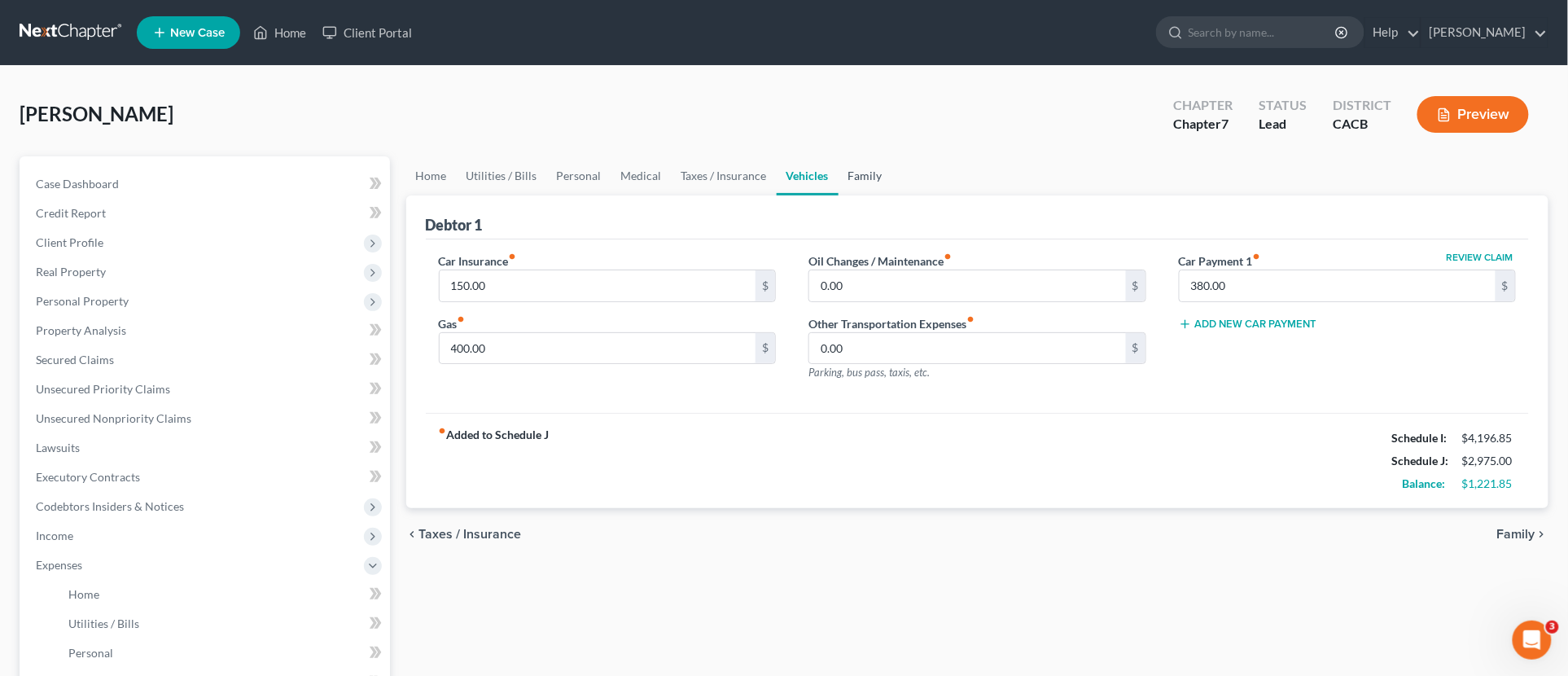
click at [849, 173] on link "Family" at bounding box center [865, 175] width 54 height 39
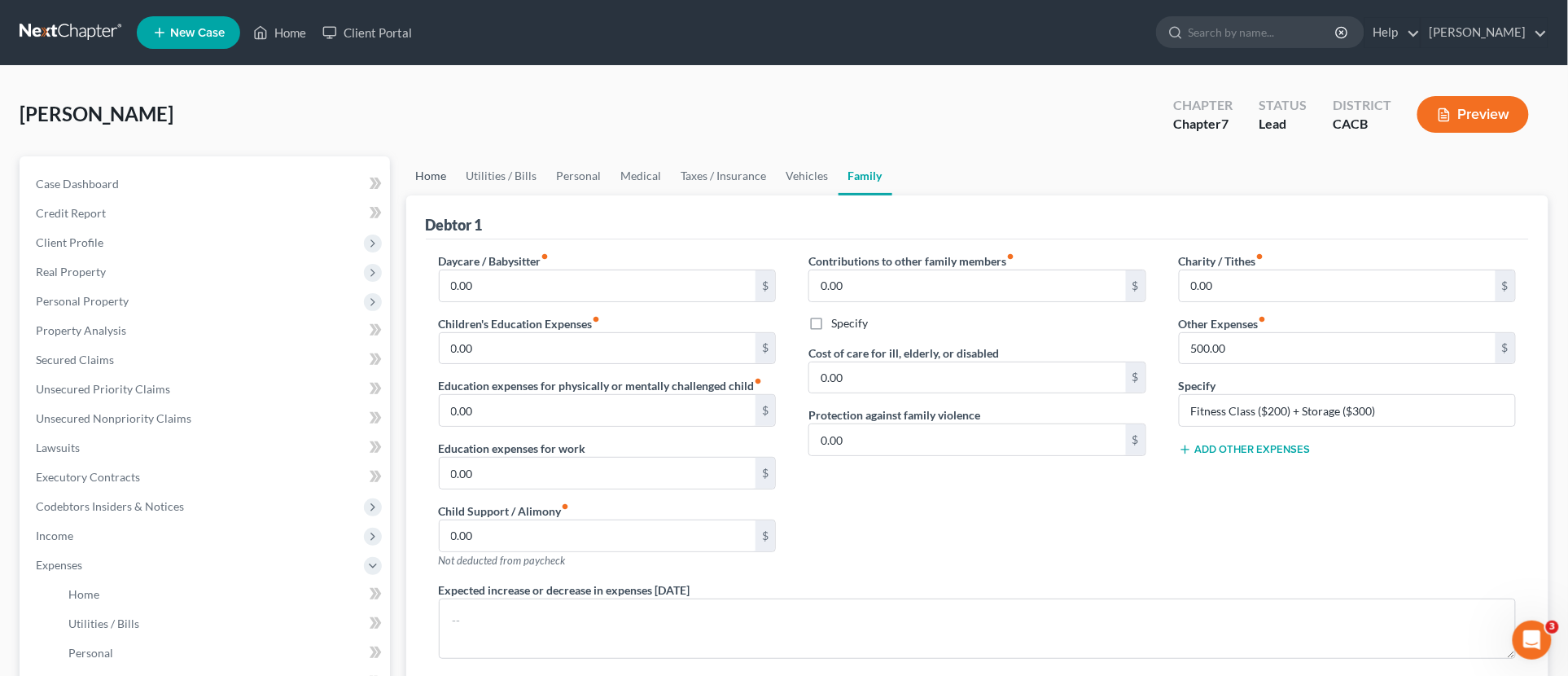
click at [433, 173] on link "Home" at bounding box center [432, 175] width 51 height 39
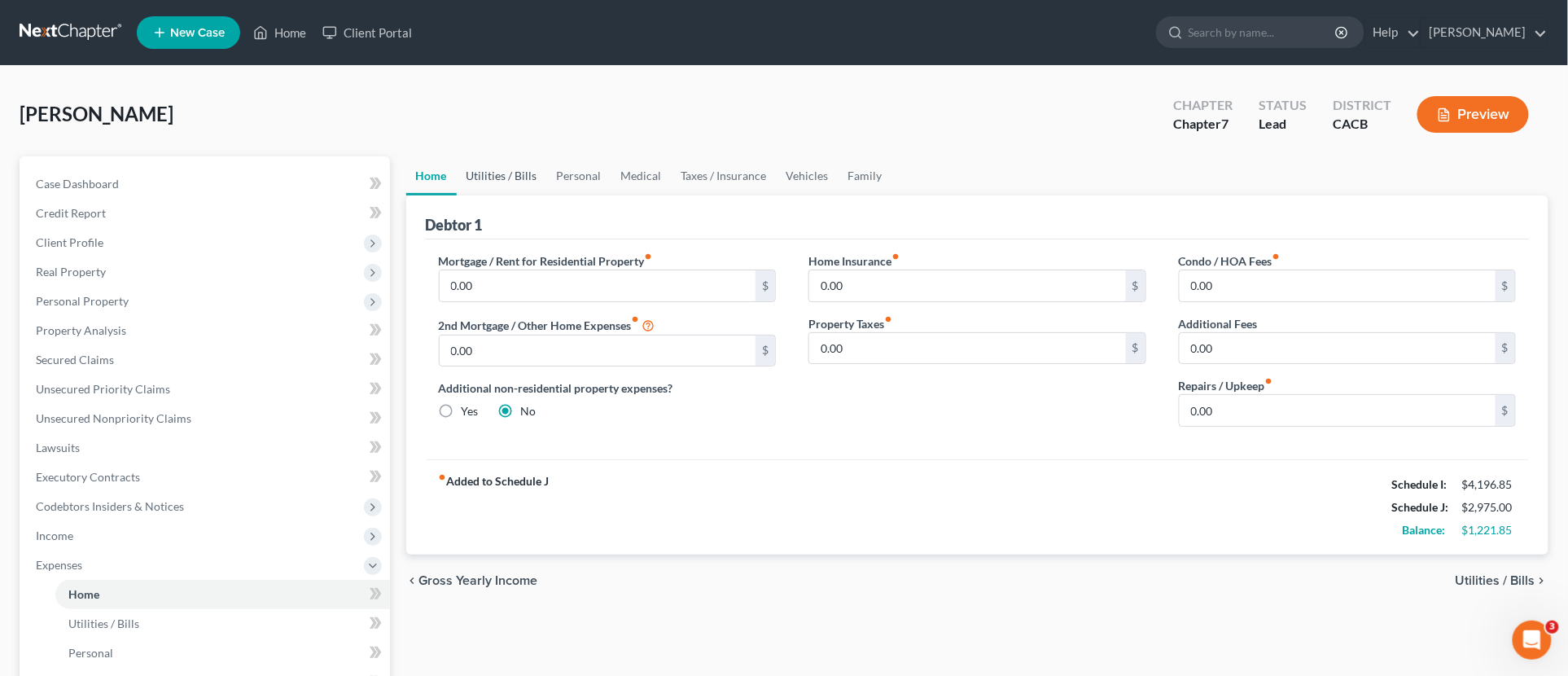
click at [487, 180] on link "Utilities / Bills" at bounding box center [502, 175] width 90 height 39
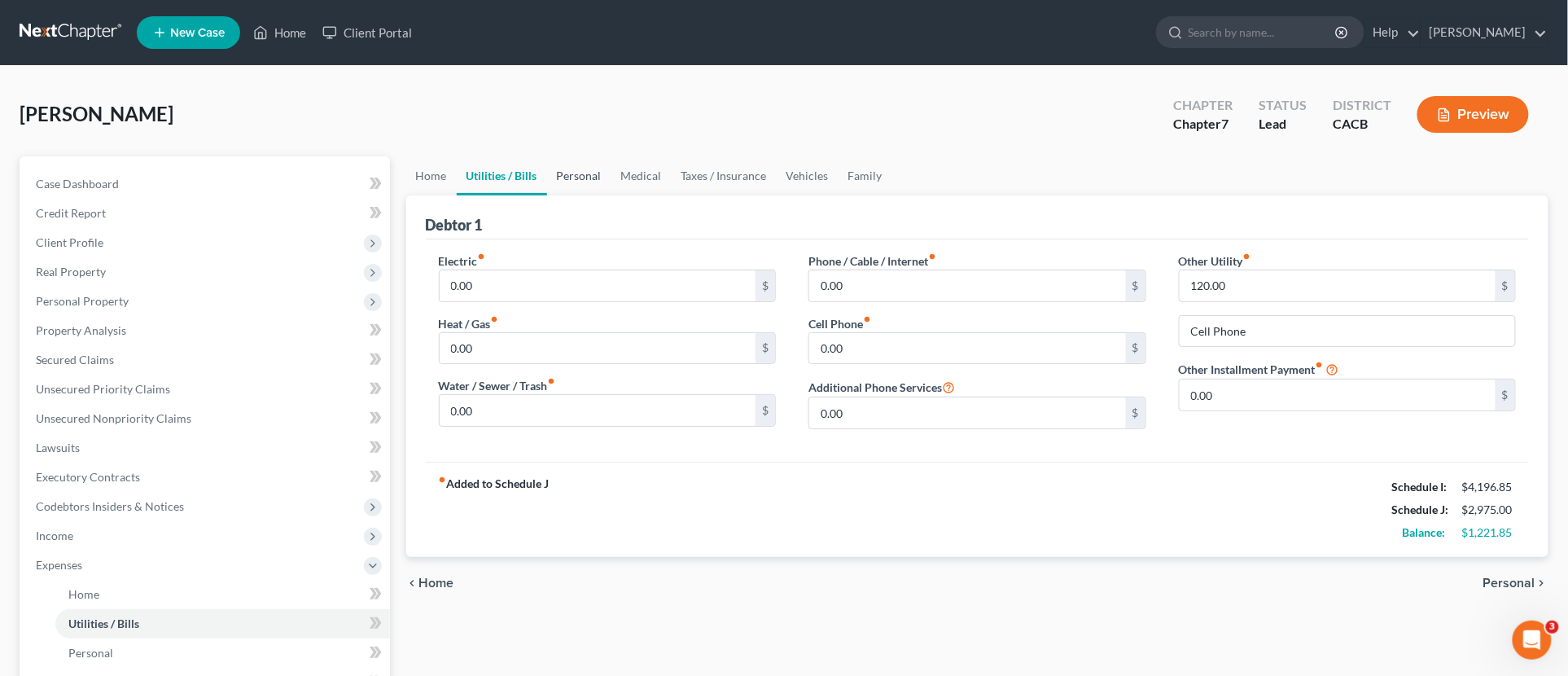
click at [564, 175] on link "Personal" at bounding box center [579, 175] width 64 height 39
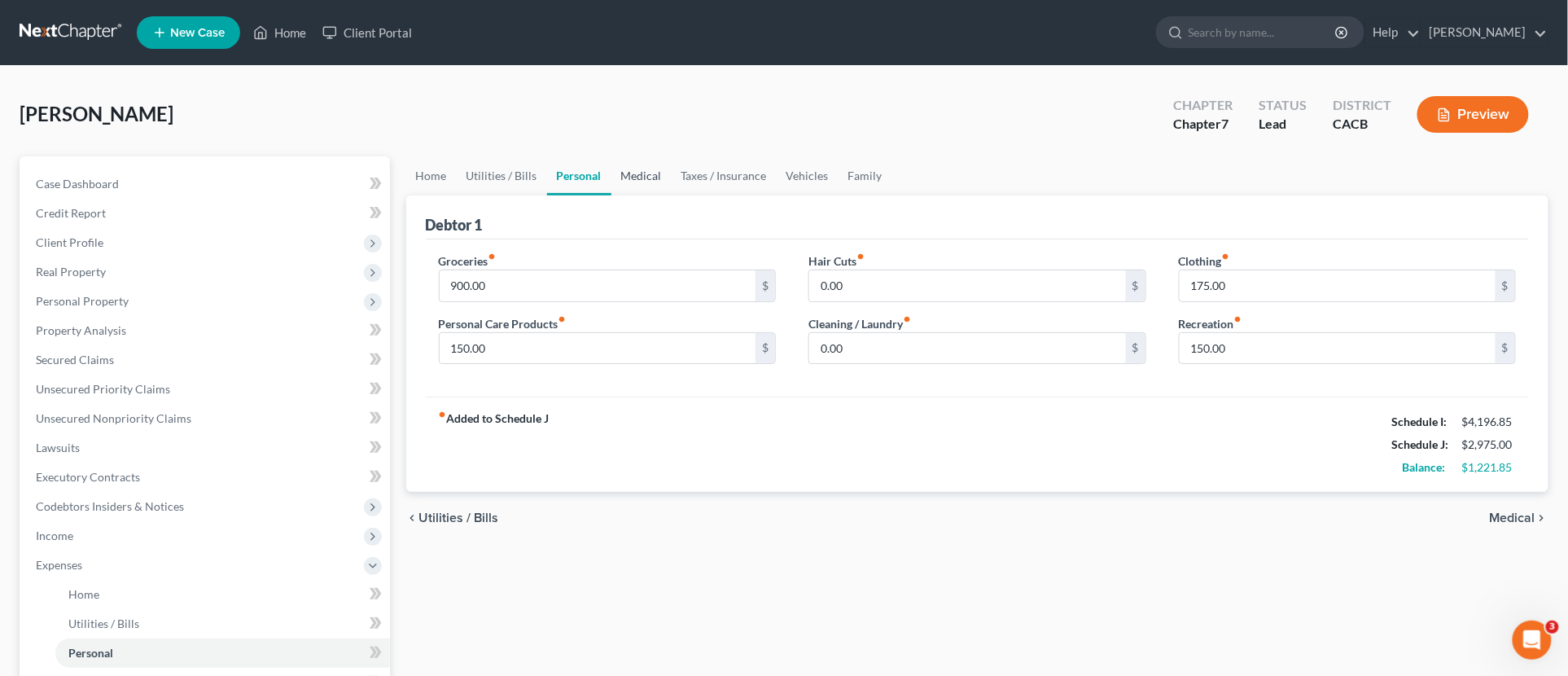
click at [656, 182] on link "Medical" at bounding box center [642, 175] width 60 height 39
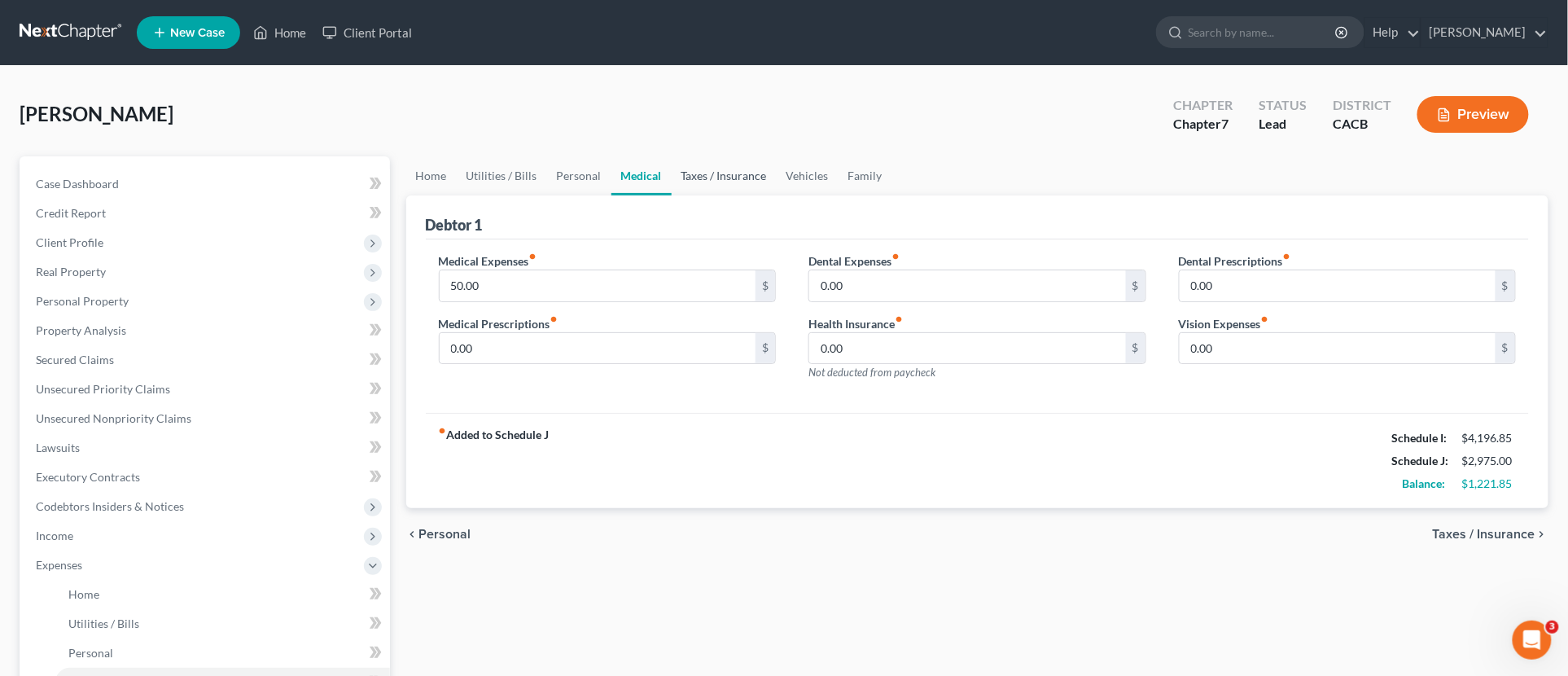
click at [745, 176] on link "Taxes / Insurance" at bounding box center [724, 175] width 105 height 39
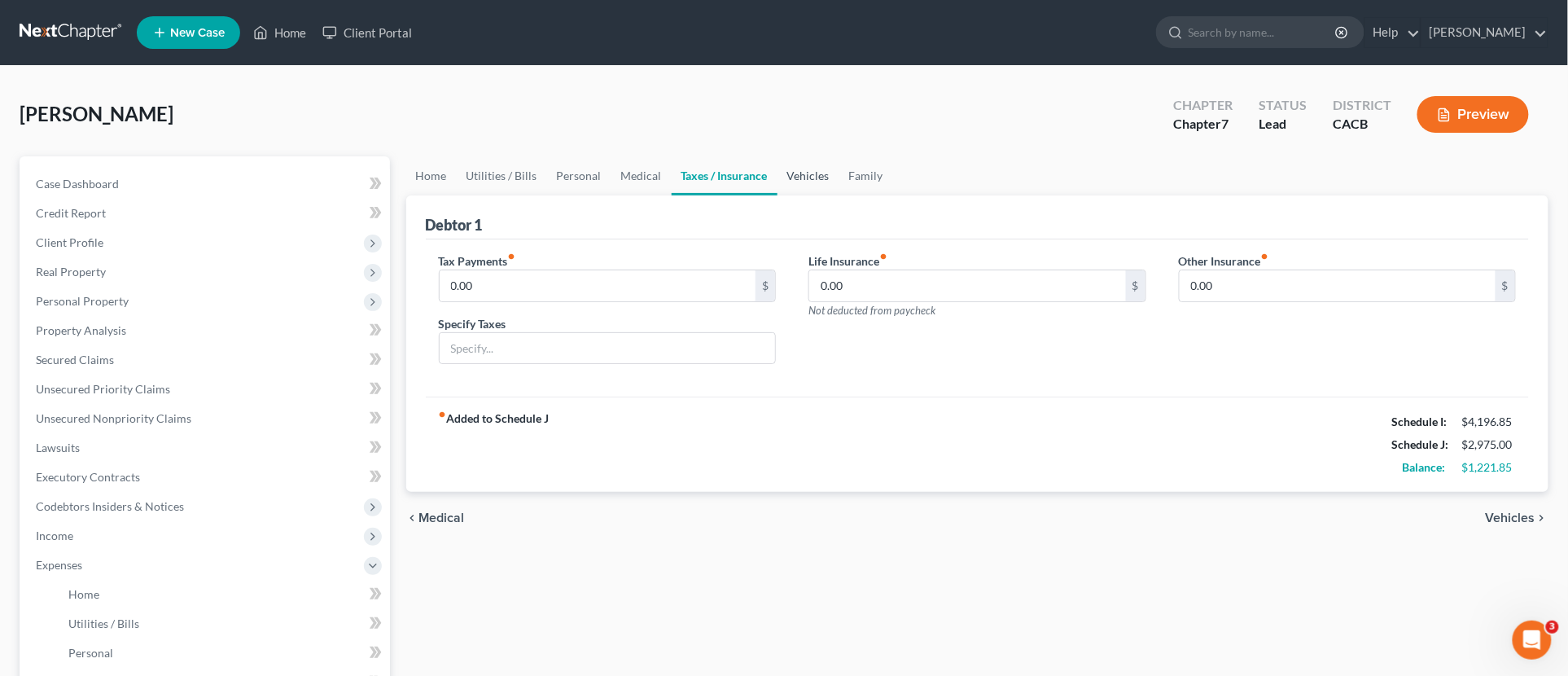
click at [812, 176] on link "Vehicles" at bounding box center [808, 175] width 62 height 39
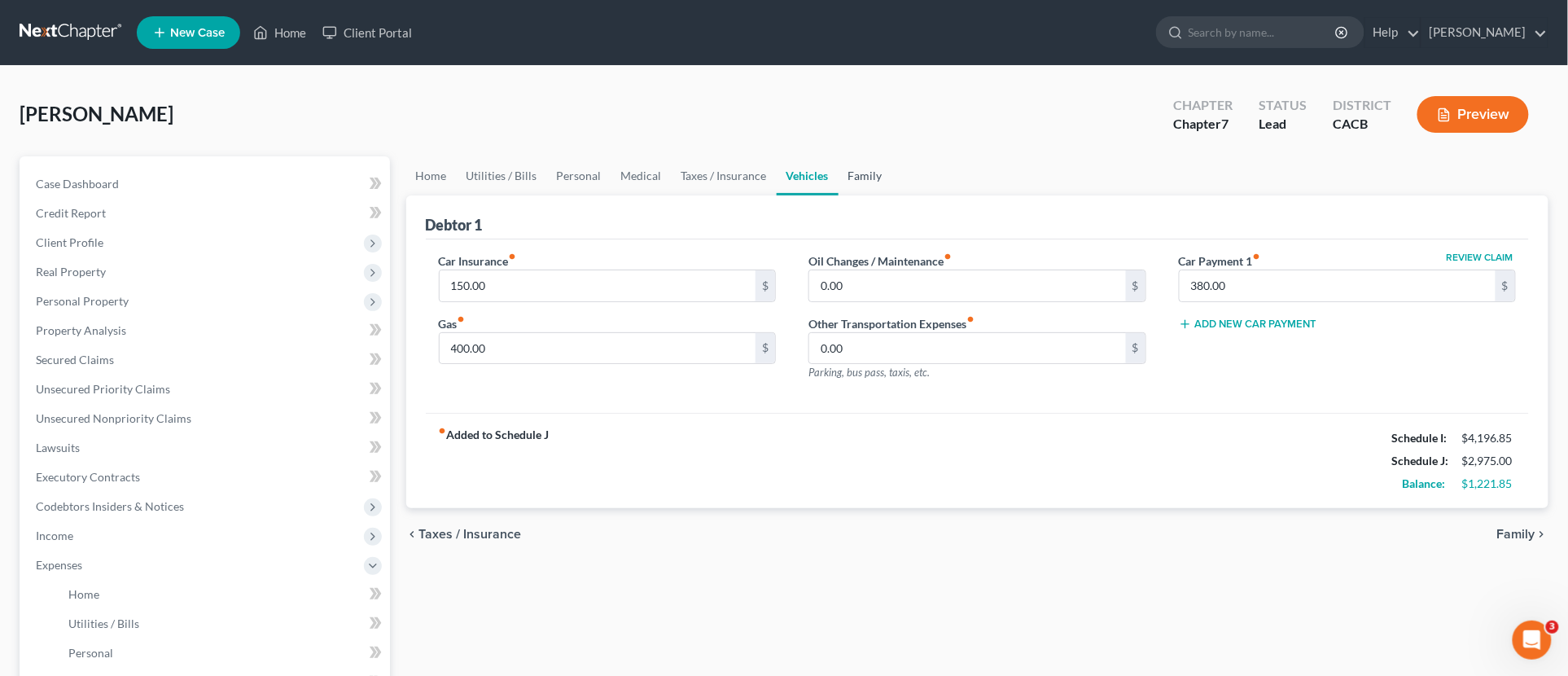
click at [877, 181] on link "Family" at bounding box center [865, 175] width 54 height 39
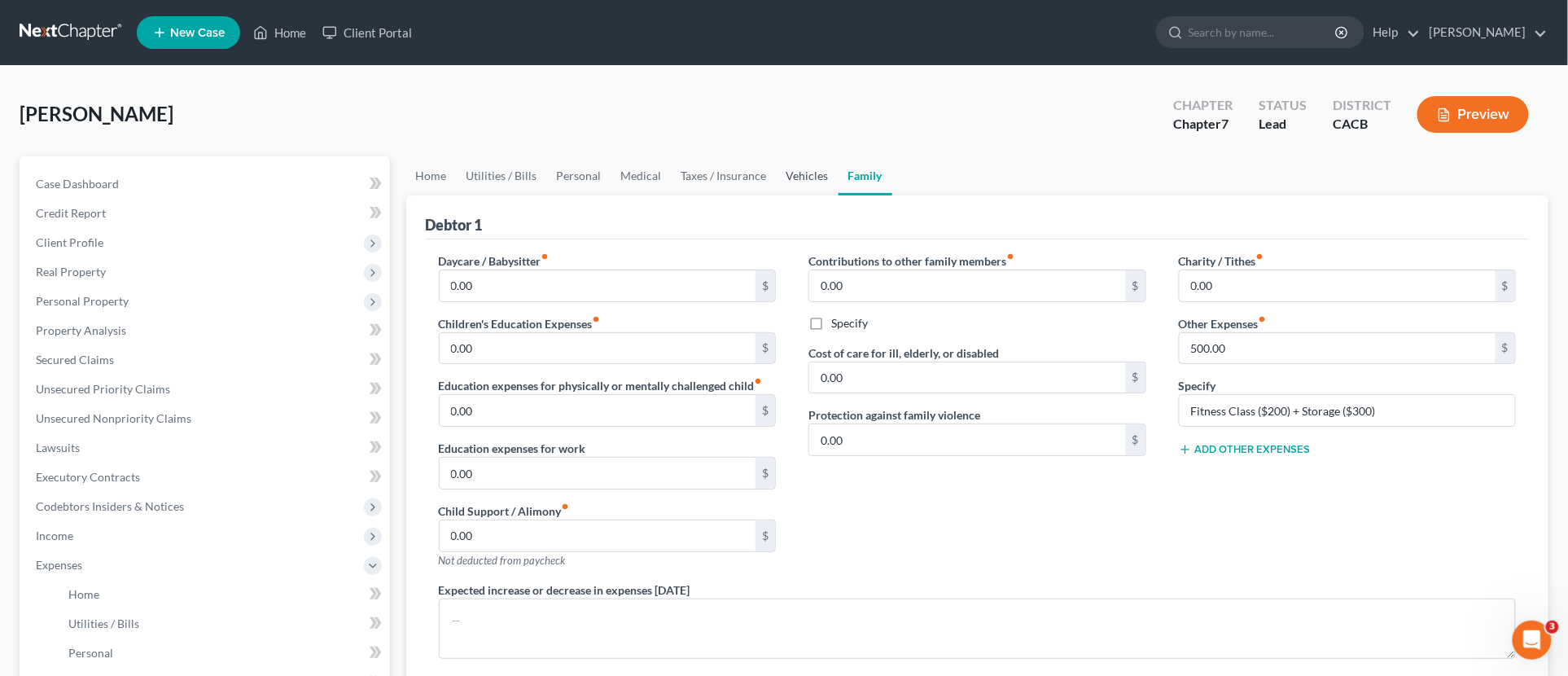
click at [796, 182] on link "Vehicles" at bounding box center [808, 175] width 62 height 39
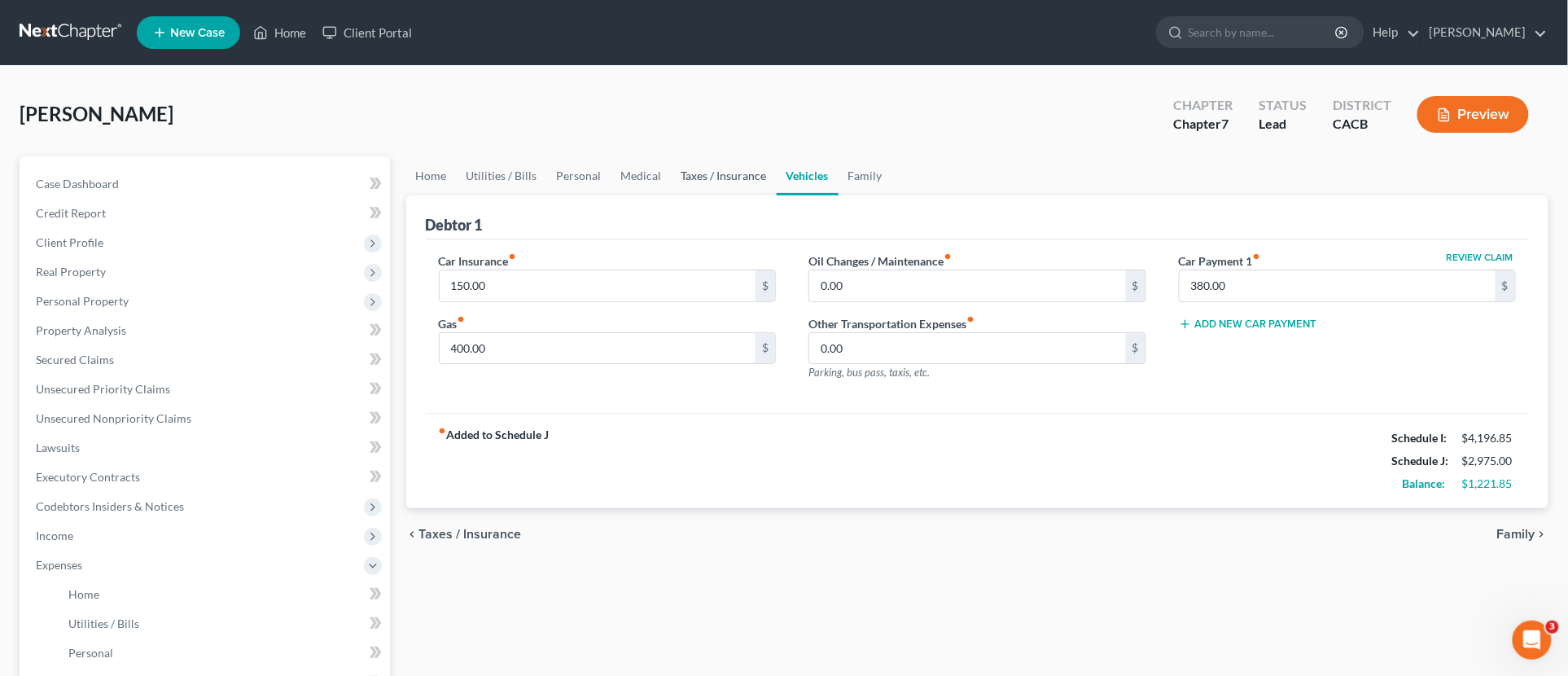
click at [673, 176] on link "Taxes / Insurance" at bounding box center [724, 175] width 105 height 39
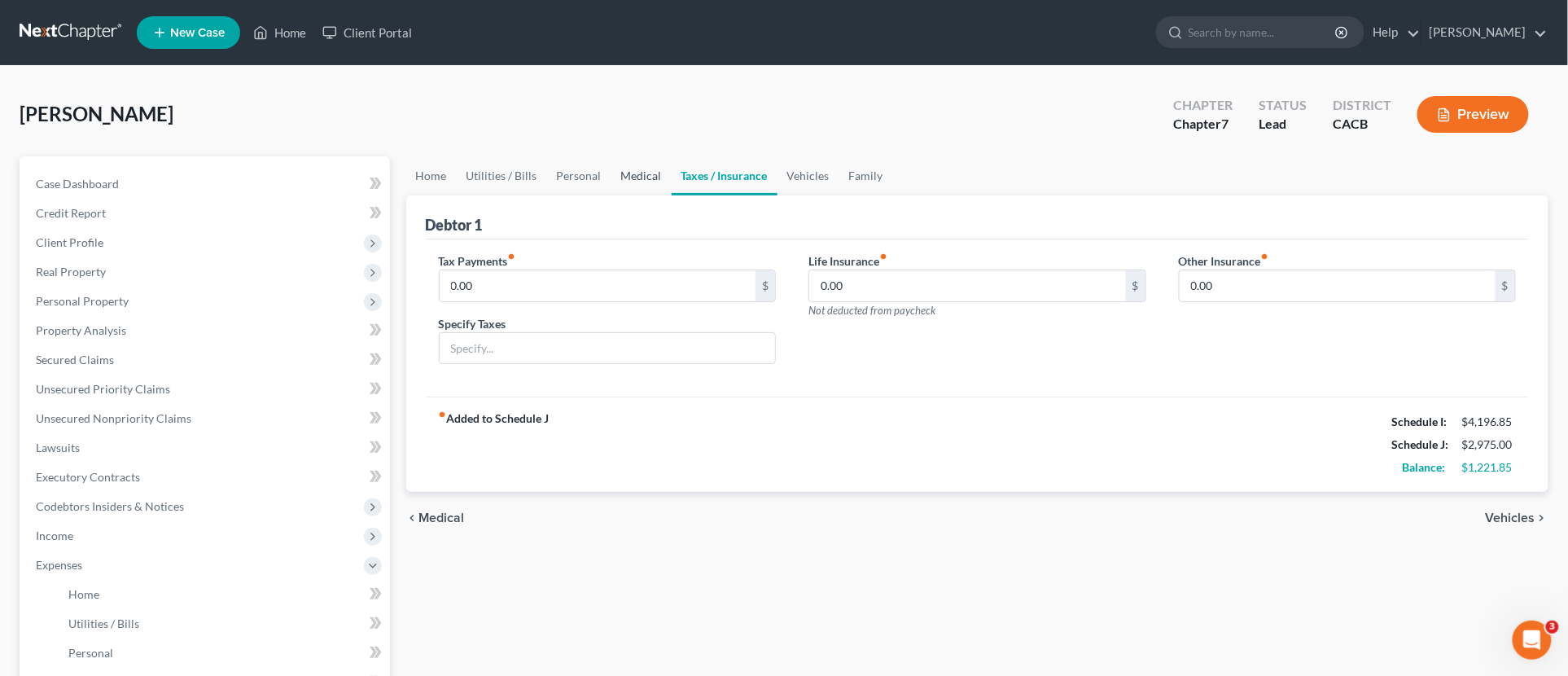
click at [613, 176] on link "Medical" at bounding box center [642, 175] width 60 height 39
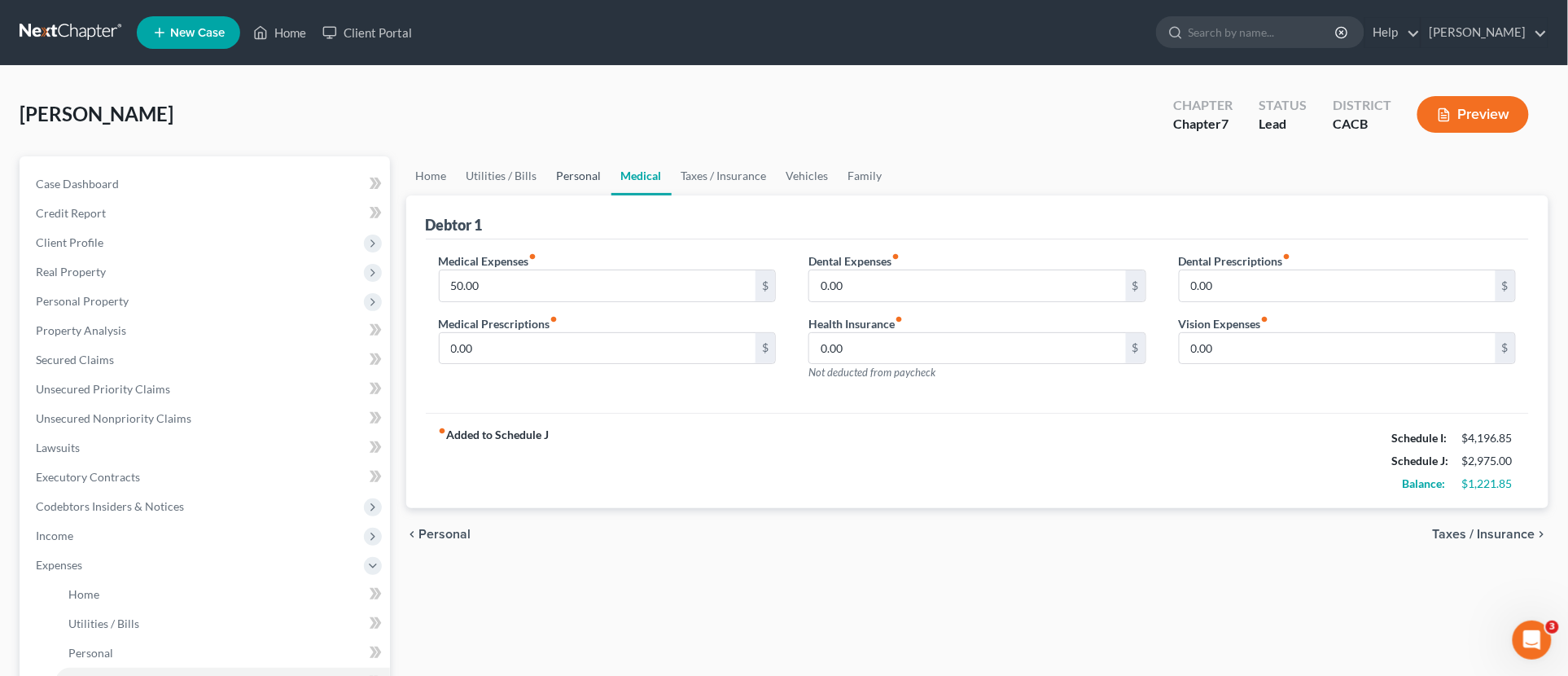
click at [570, 175] on link "Personal" at bounding box center [579, 175] width 64 height 39
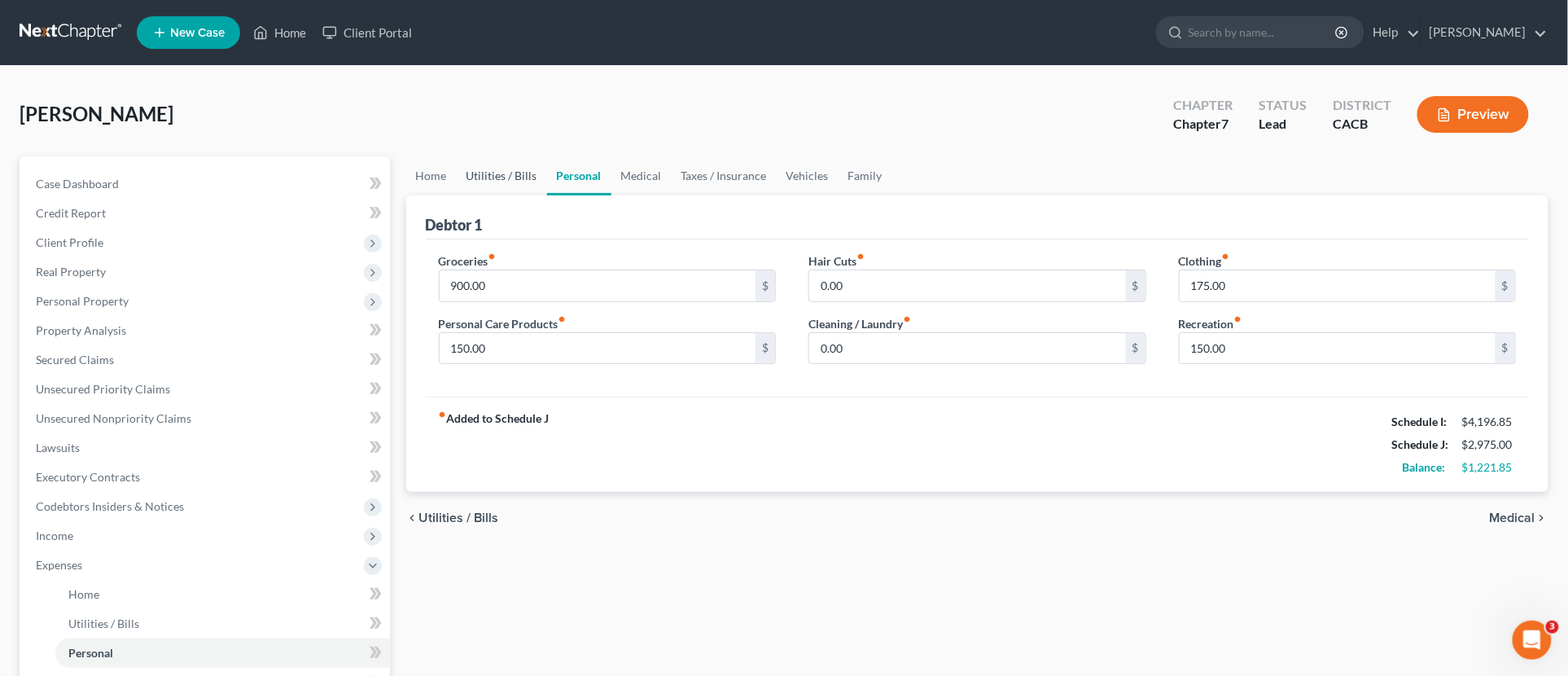
click at [511, 175] on link "Utilities / Bills" at bounding box center [502, 175] width 90 height 39
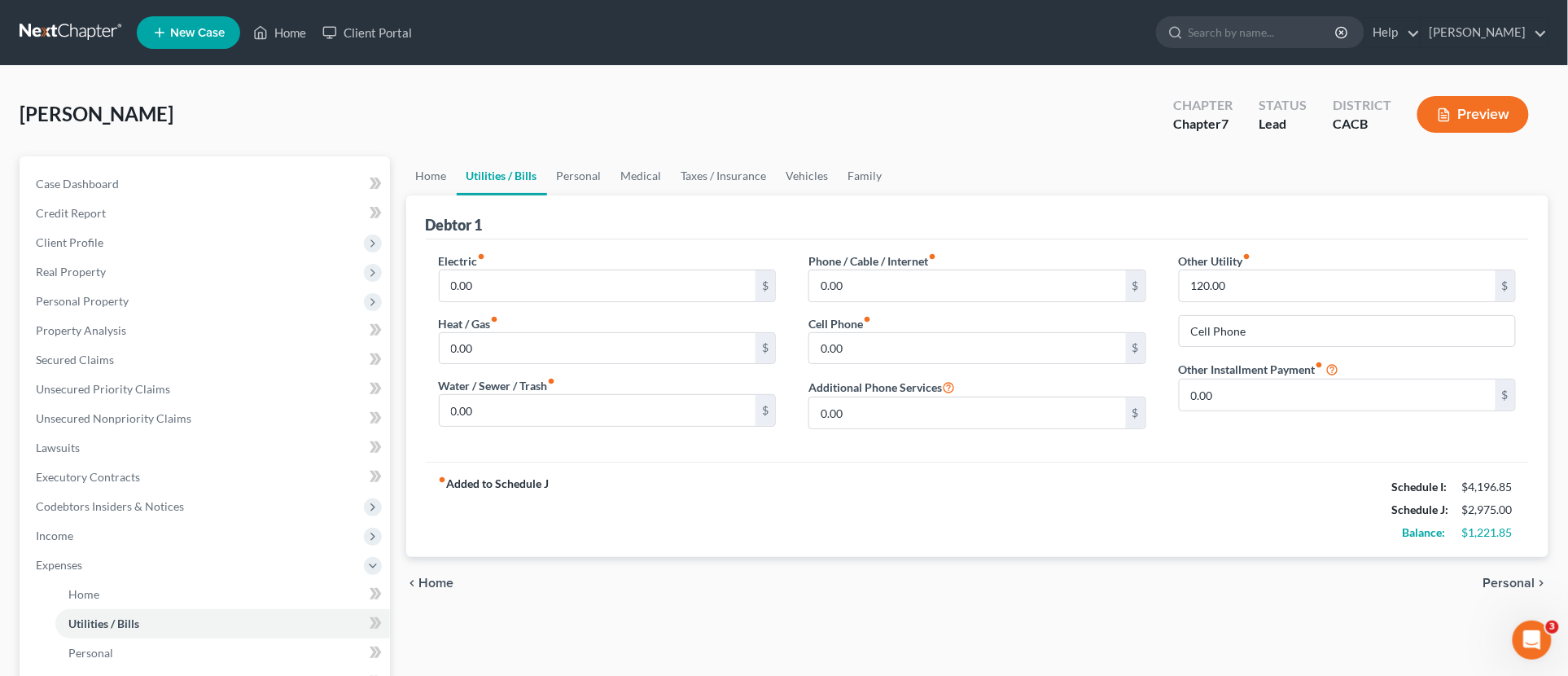
click at [457, 169] on link "Utilities / Bills" at bounding box center [502, 175] width 90 height 39
click at [430, 173] on link "Home" at bounding box center [432, 175] width 51 height 39
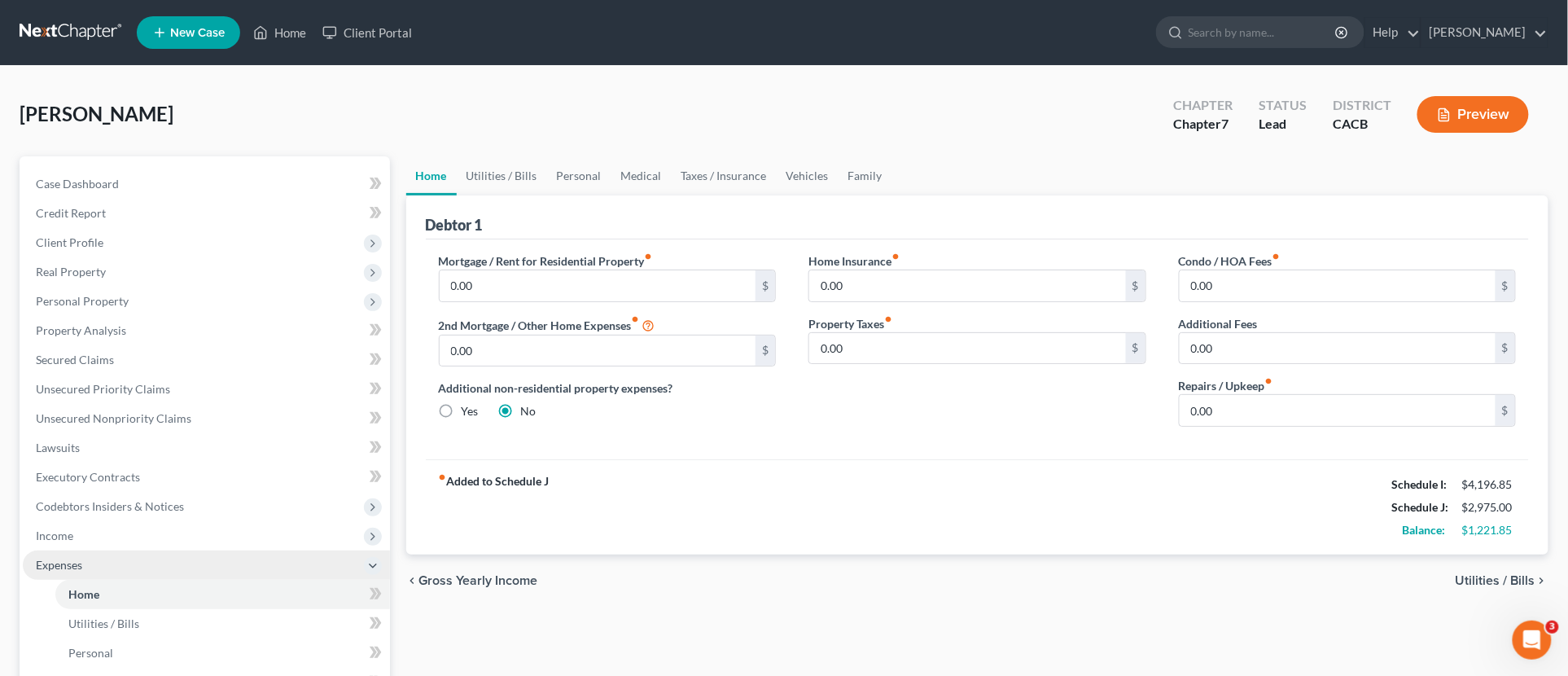
click at [139, 551] on span "Expenses" at bounding box center [206, 565] width 368 height 29
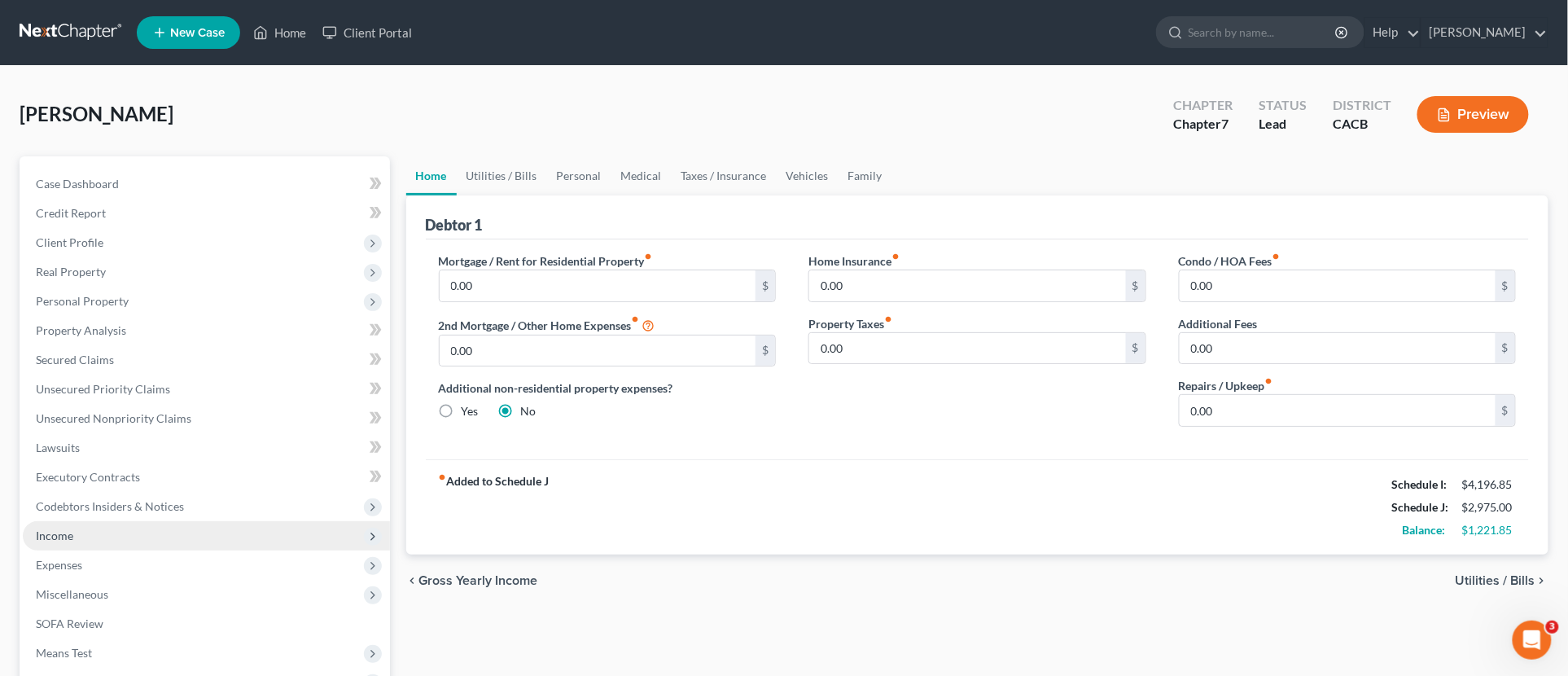
click at [137, 541] on span "Income" at bounding box center [206, 536] width 368 height 29
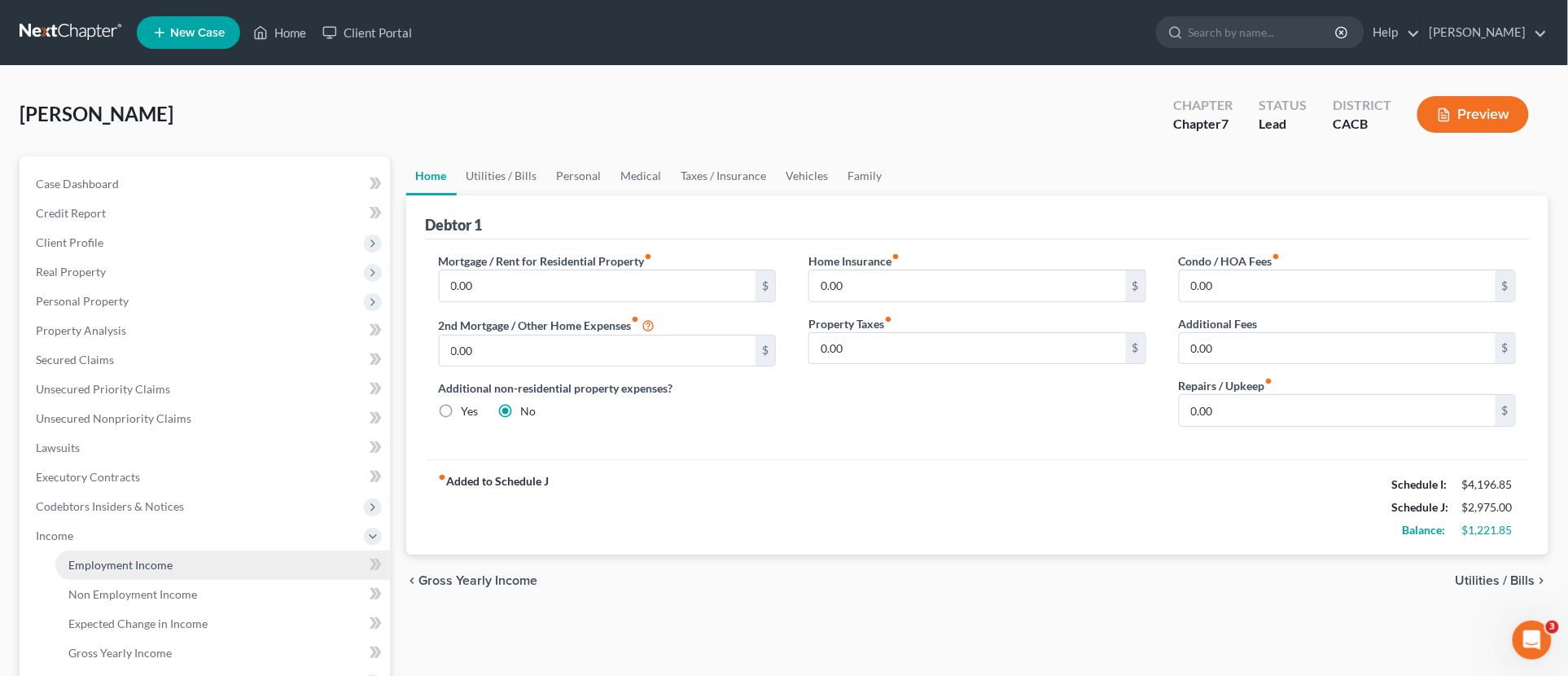
click at [143, 563] on span "Employment Income" at bounding box center [121, 565] width 105 height 14
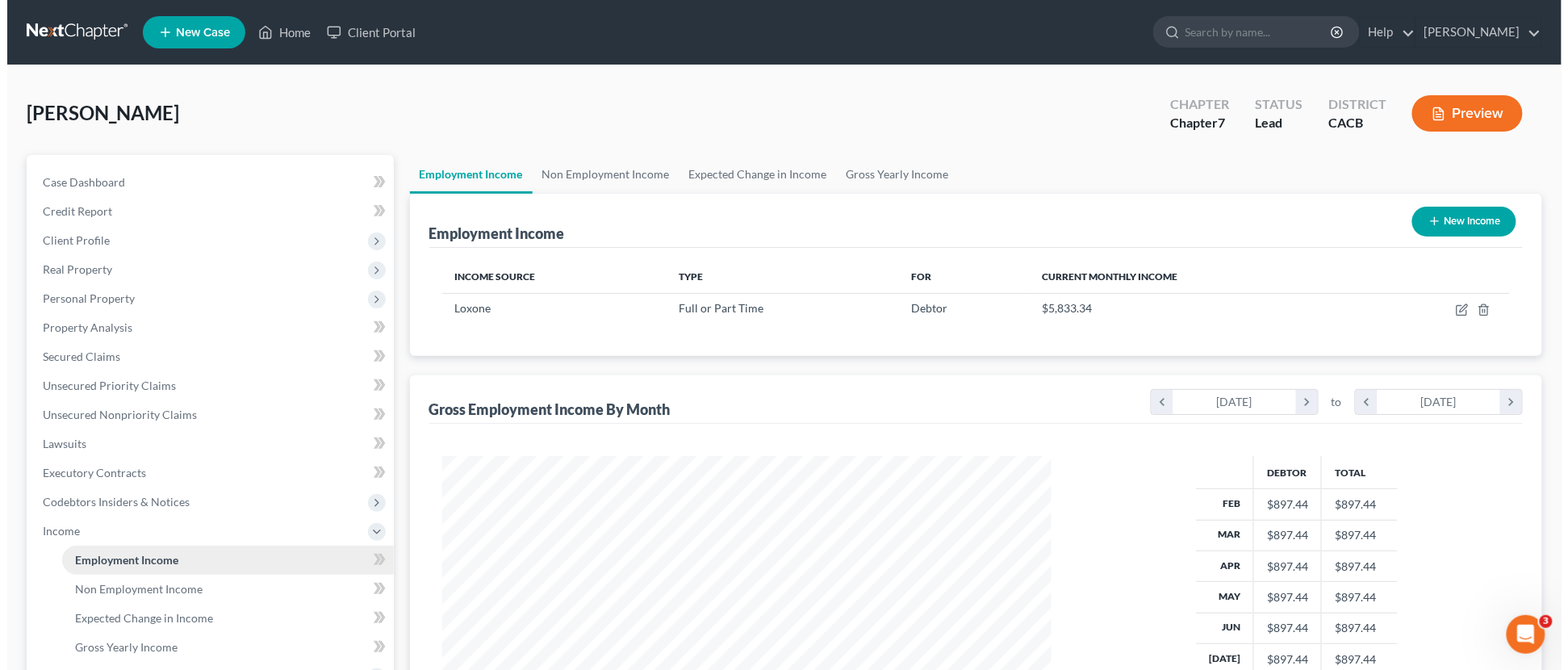
scroll to position [305, 642]
click at [142, 558] on span "Employment Income" at bounding box center [120, 560] width 104 height 14
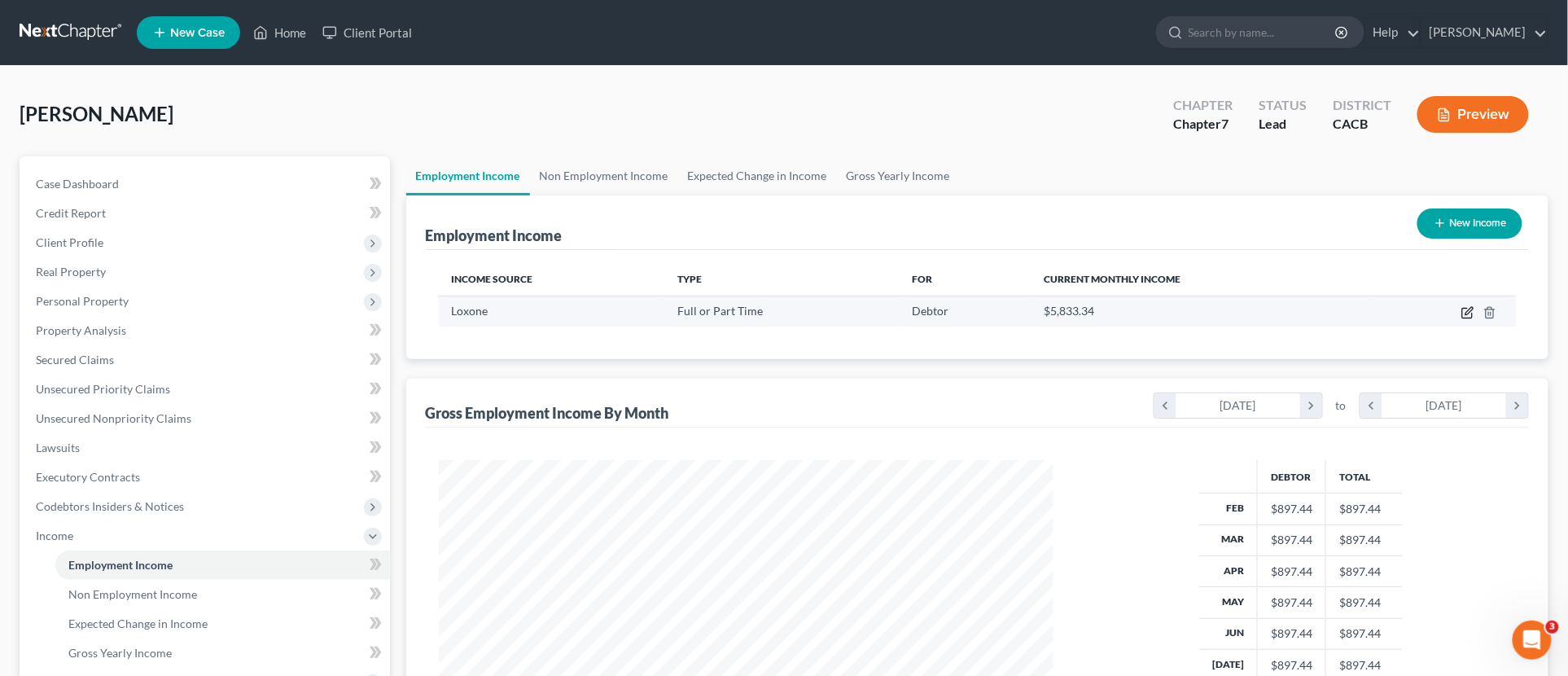
click at [1466, 310] on icon "button" at bounding box center [1467, 313] width 13 height 13
select select "0"
select select "4"
select select "0"
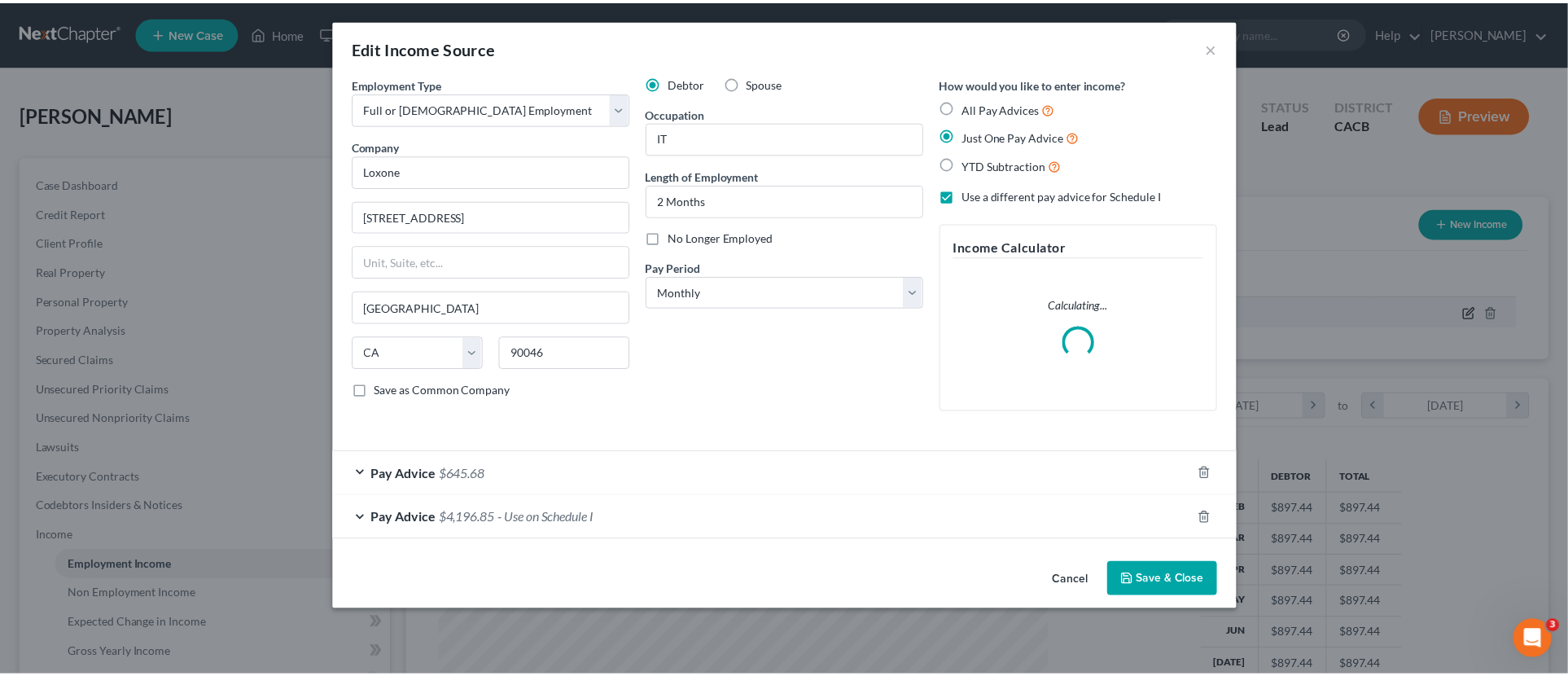
scroll to position [310, 653]
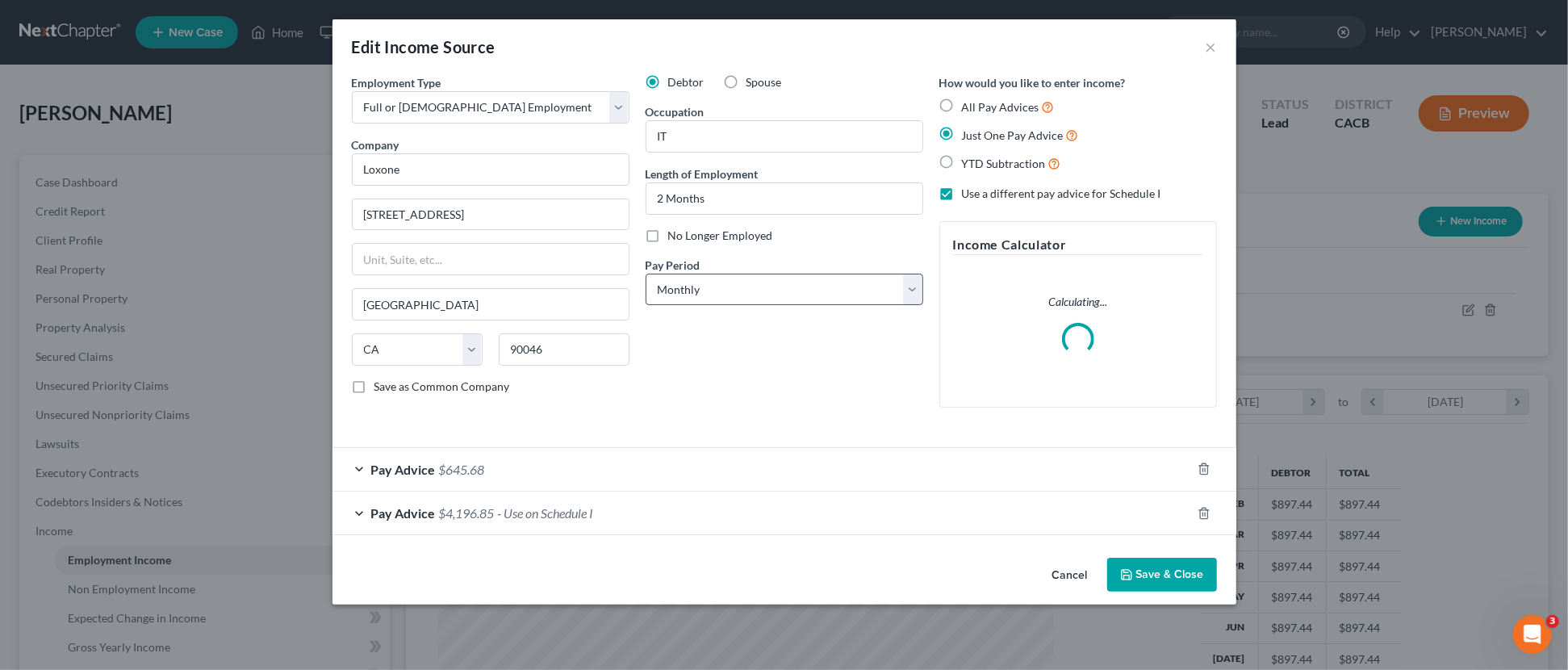
drag, startPoint x: 1050, startPoint y: 273, endPoint x: 817, endPoint y: 275, distance: 233.0
drag, startPoint x: 817, startPoint y: 275, endPoint x: 1212, endPoint y: 43, distance: 458.1
click at [1212, 43] on button "×" at bounding box center [1211, 47] width 11 height 20
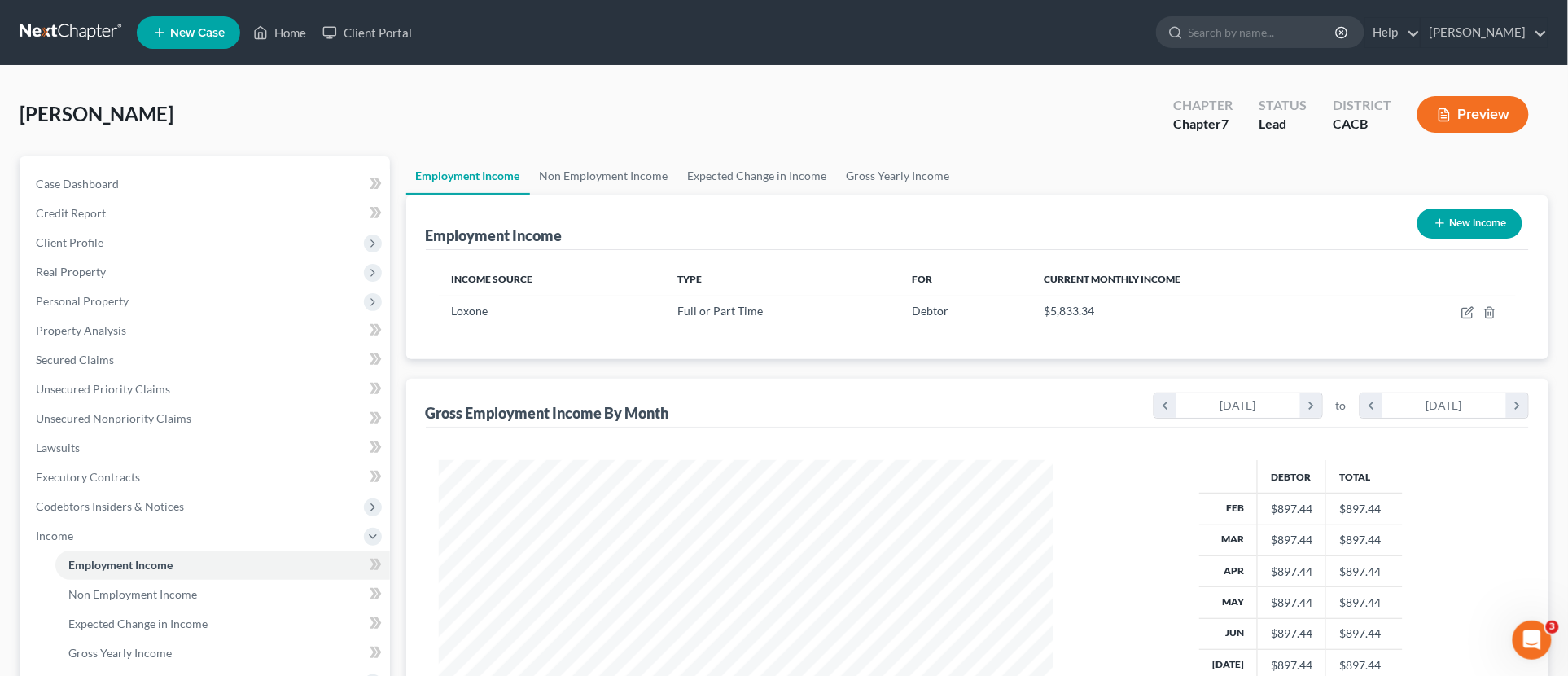
scroll to position [814033, 813253]
click at [128, 597] on span "Non Employment Income" at bounding box center [133, 594] width 128 height 14
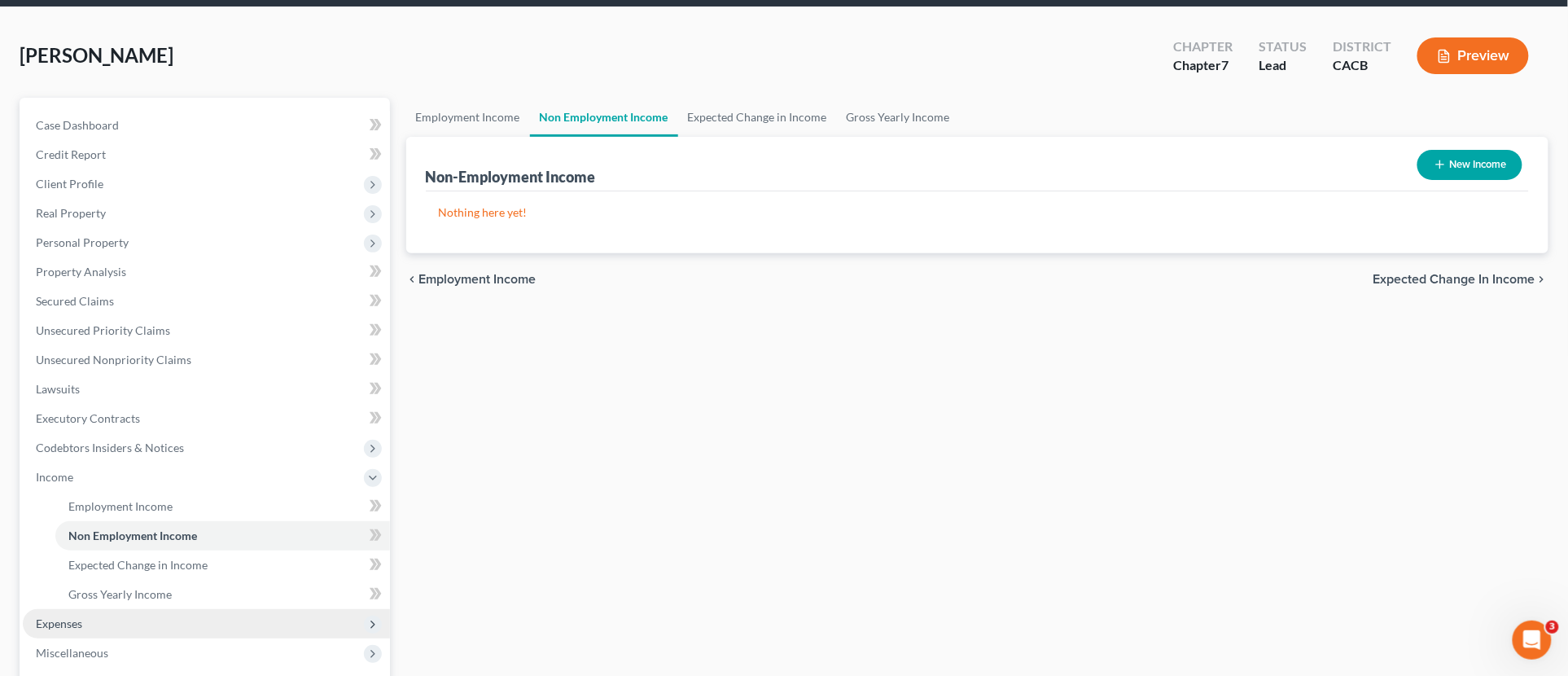
scroll to position [272, 0]
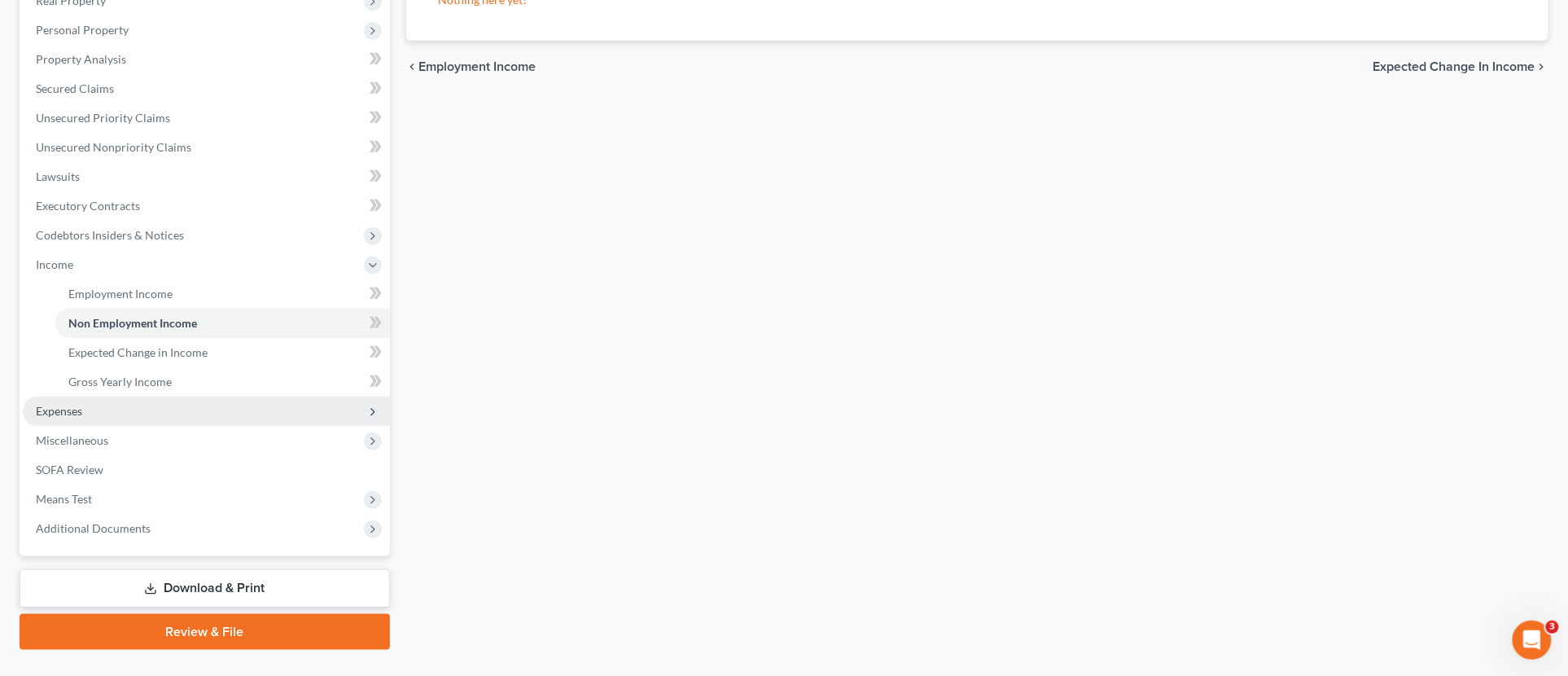
click at [86, 416] on span "Expenses" at bounding box center [206, 411] width 368 height 29
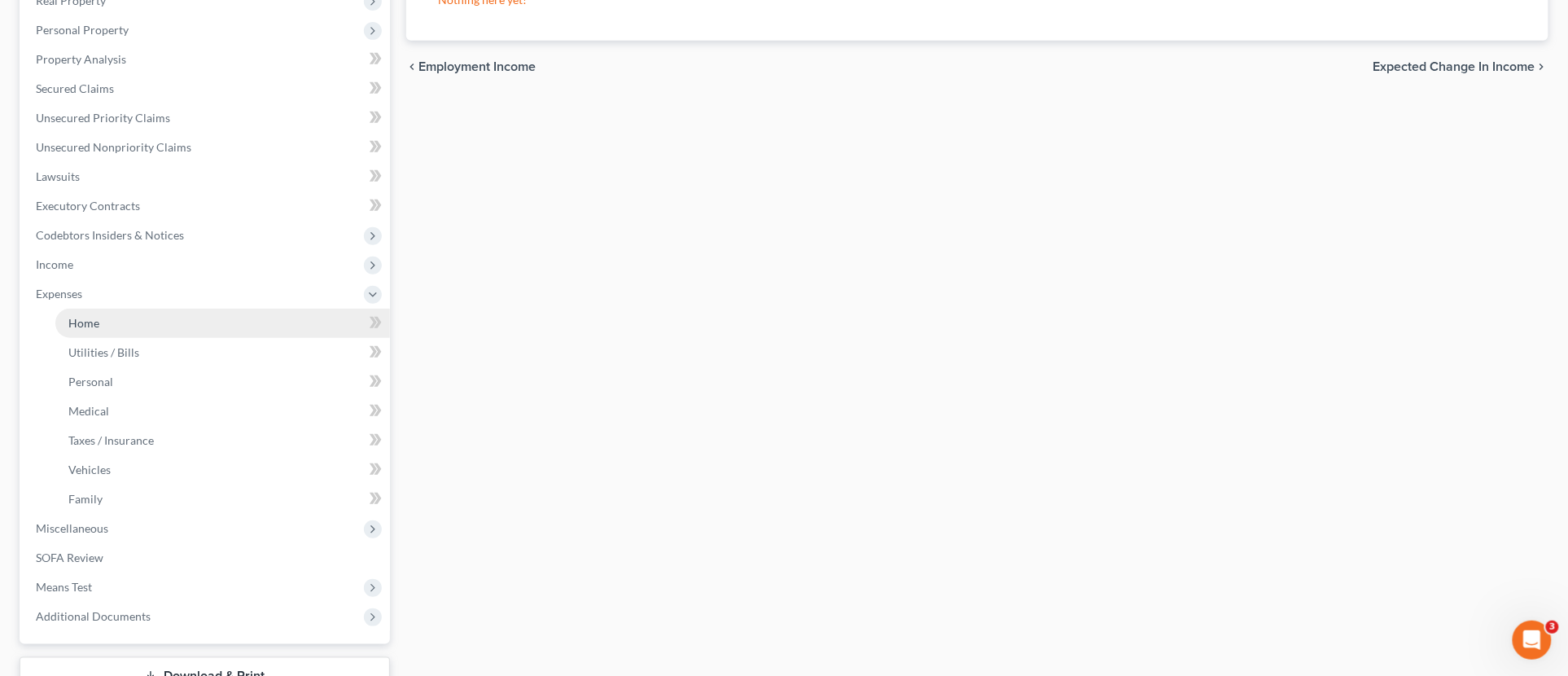
click at [110, 325] on link "Home" at bounding box center [222, 322] width 335 height 29
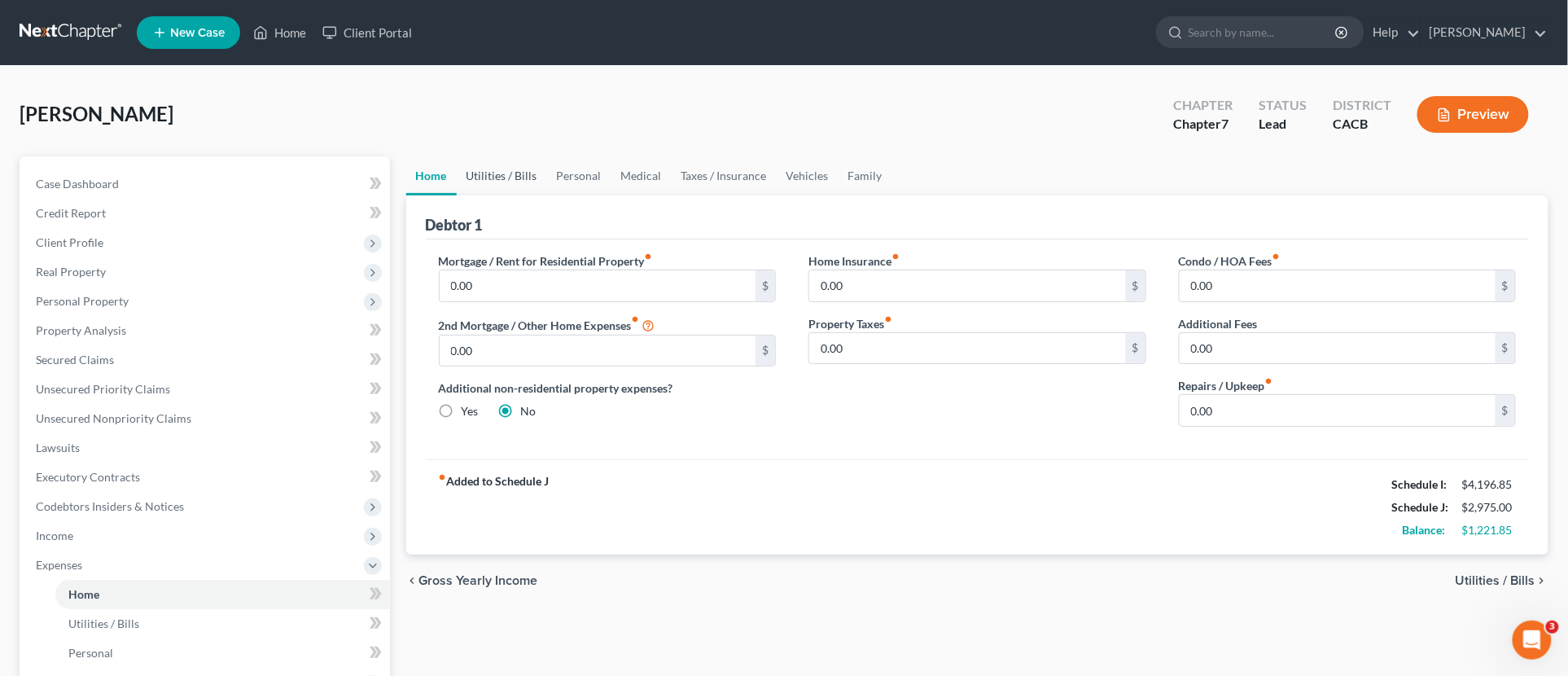
click at [513, 165] on link "Utilities / Bills" at bounding box center [502, 175] width 90 height 39
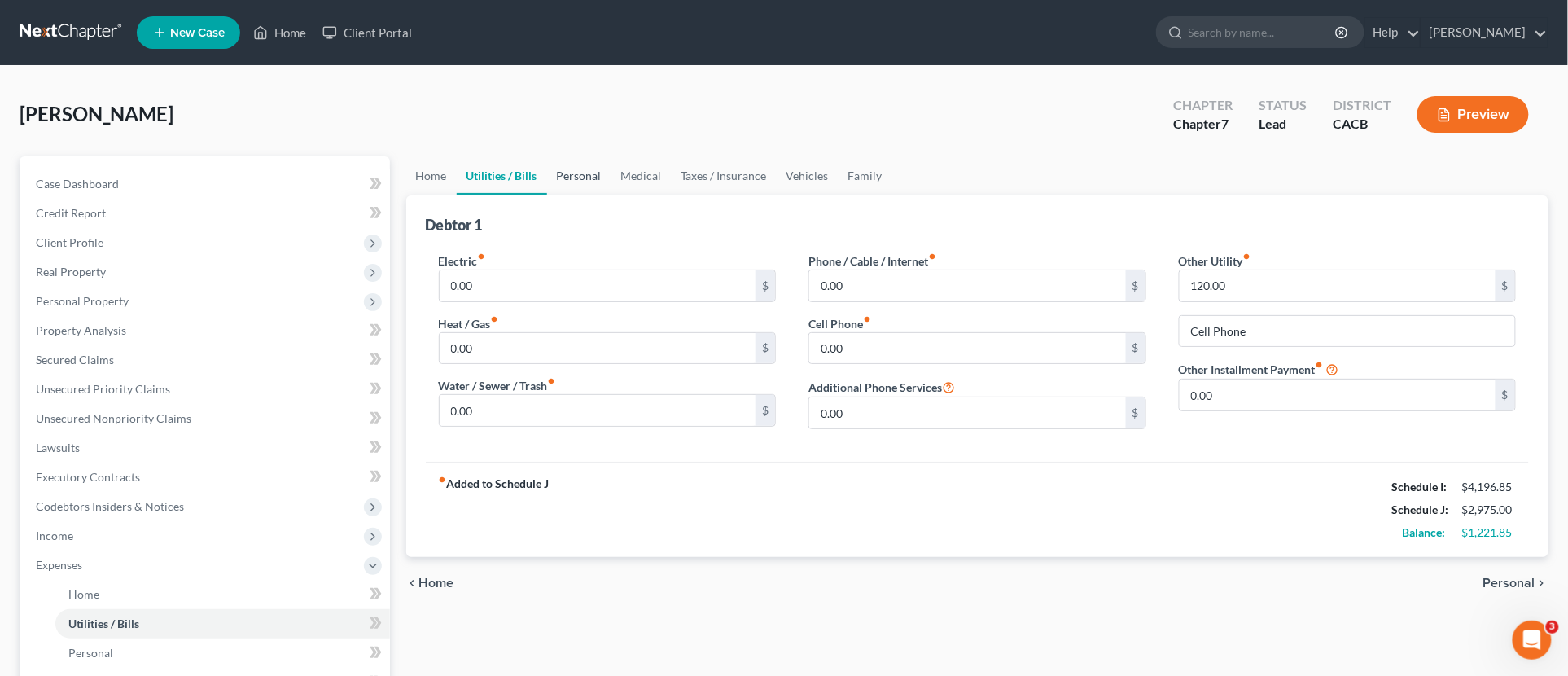
click at [564, 163] on link "Personal" at bounding box center [579, 175] width 64 height 39
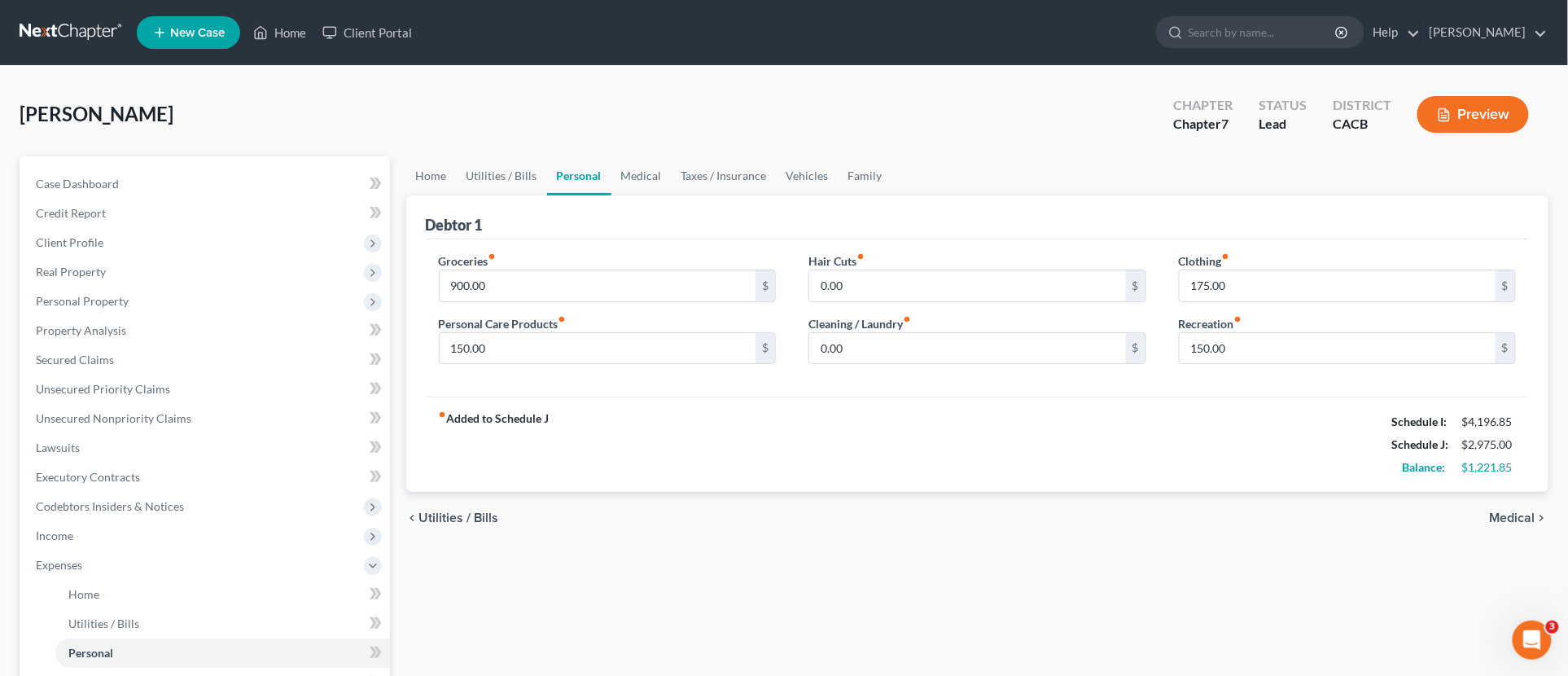
click at [603, 182] on link "Personal" at bounding box center [579, 175] width 64 height 39
click at [651, 188] on link "Medical" at bounding box center [642, 175] width 60 height 39
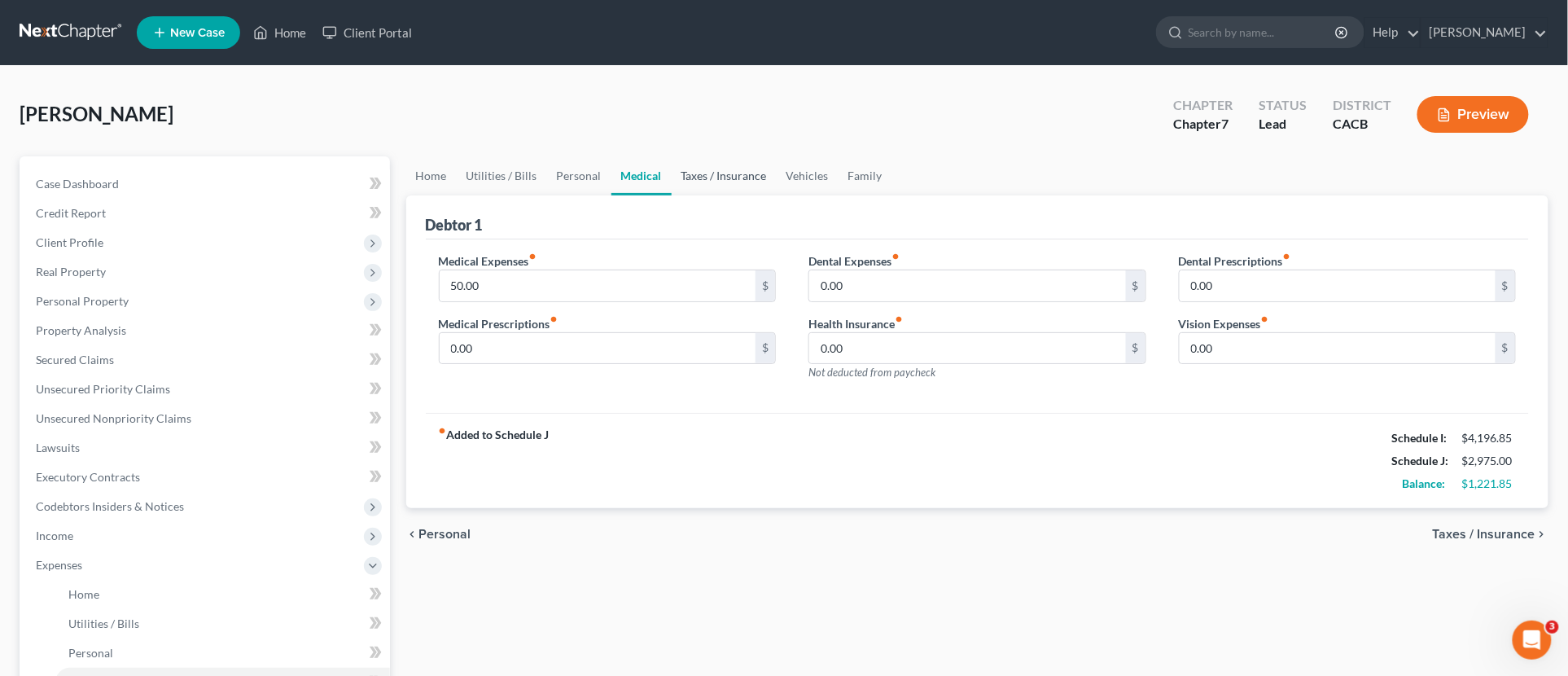
click at [694, 182] on link "Taxes / Insurance" at bounding box center [724, 175] width 105 height 39
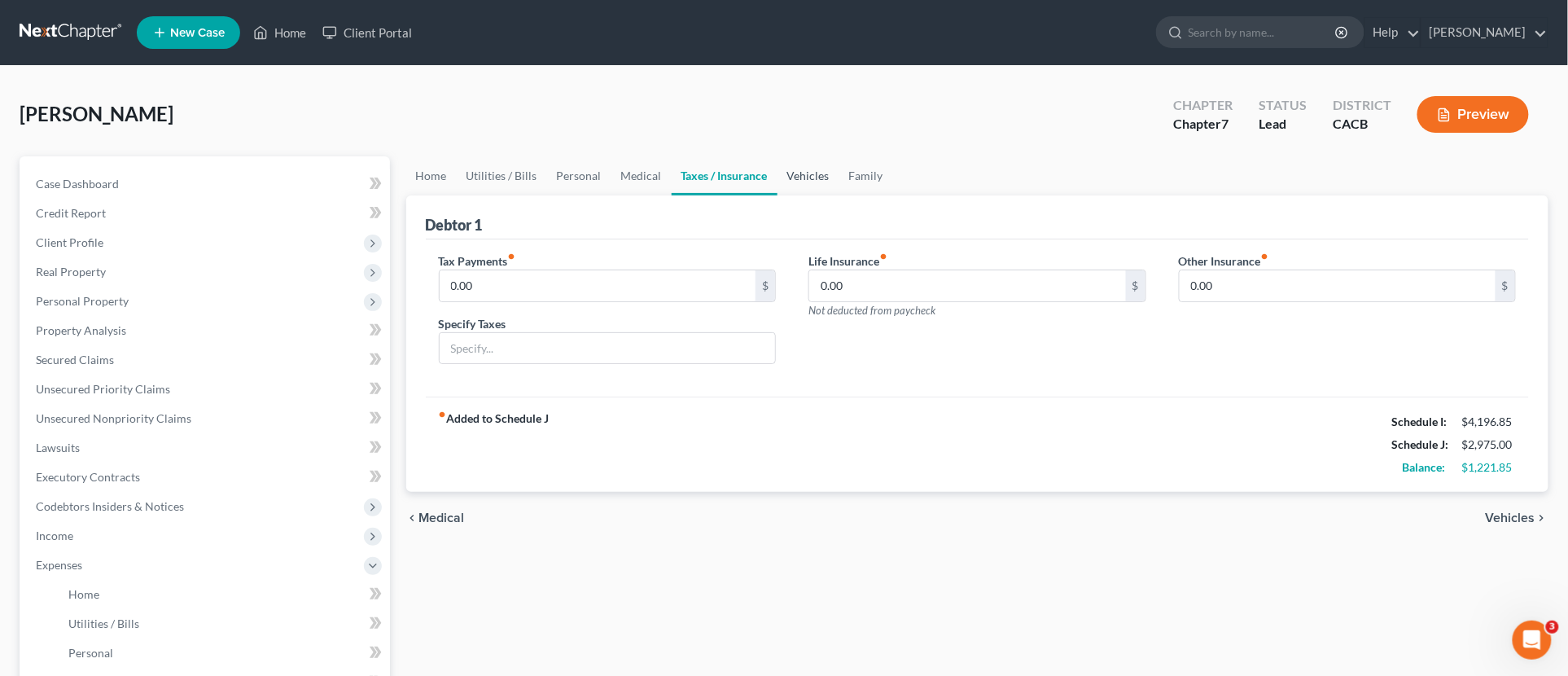
click at [796, 192] on link "Vehicles" at bounding box center [808, 175] width 62 height 39
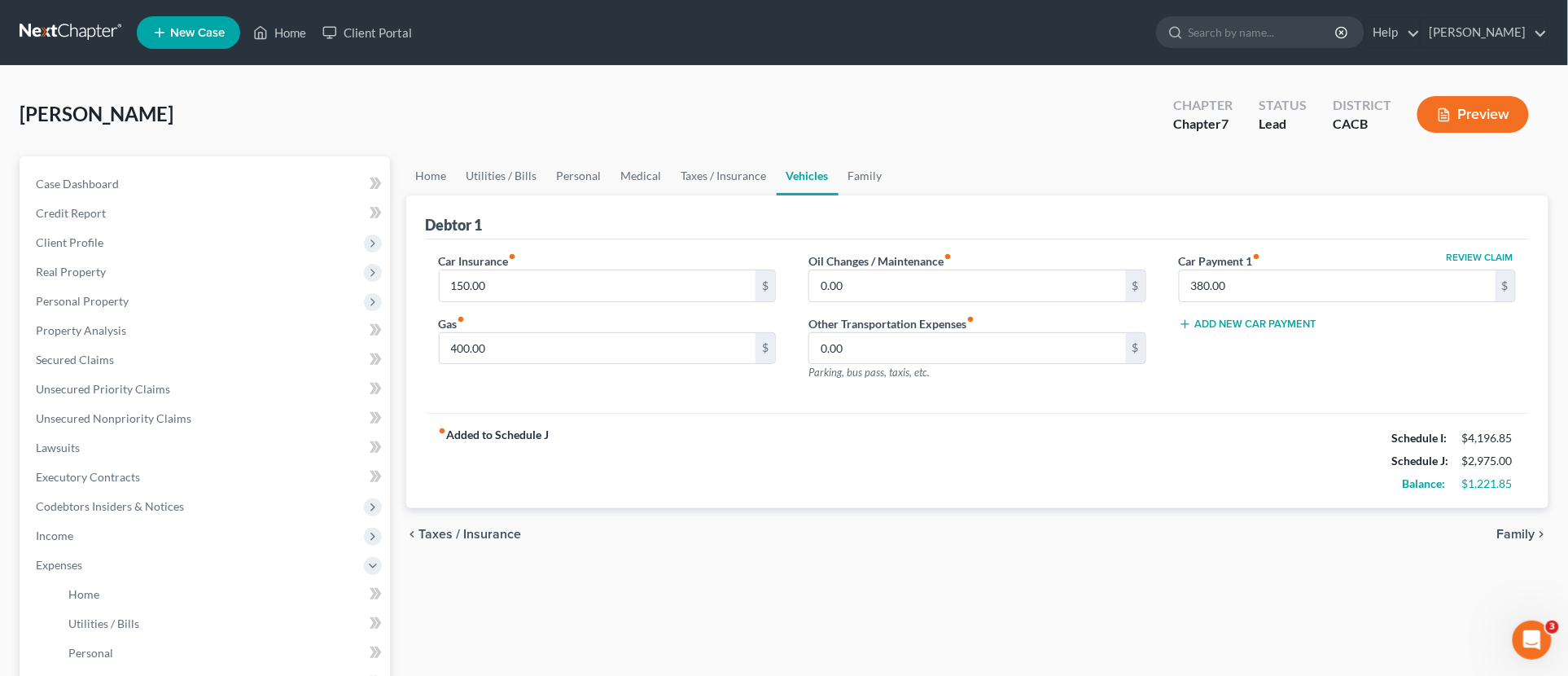
click at [808, 169] on link "Vehicles" at bounding box center [808, 175] width 62 height 39
click at [874, 169] on link "Family" at bounding box center [865, 175] width 54 height 39
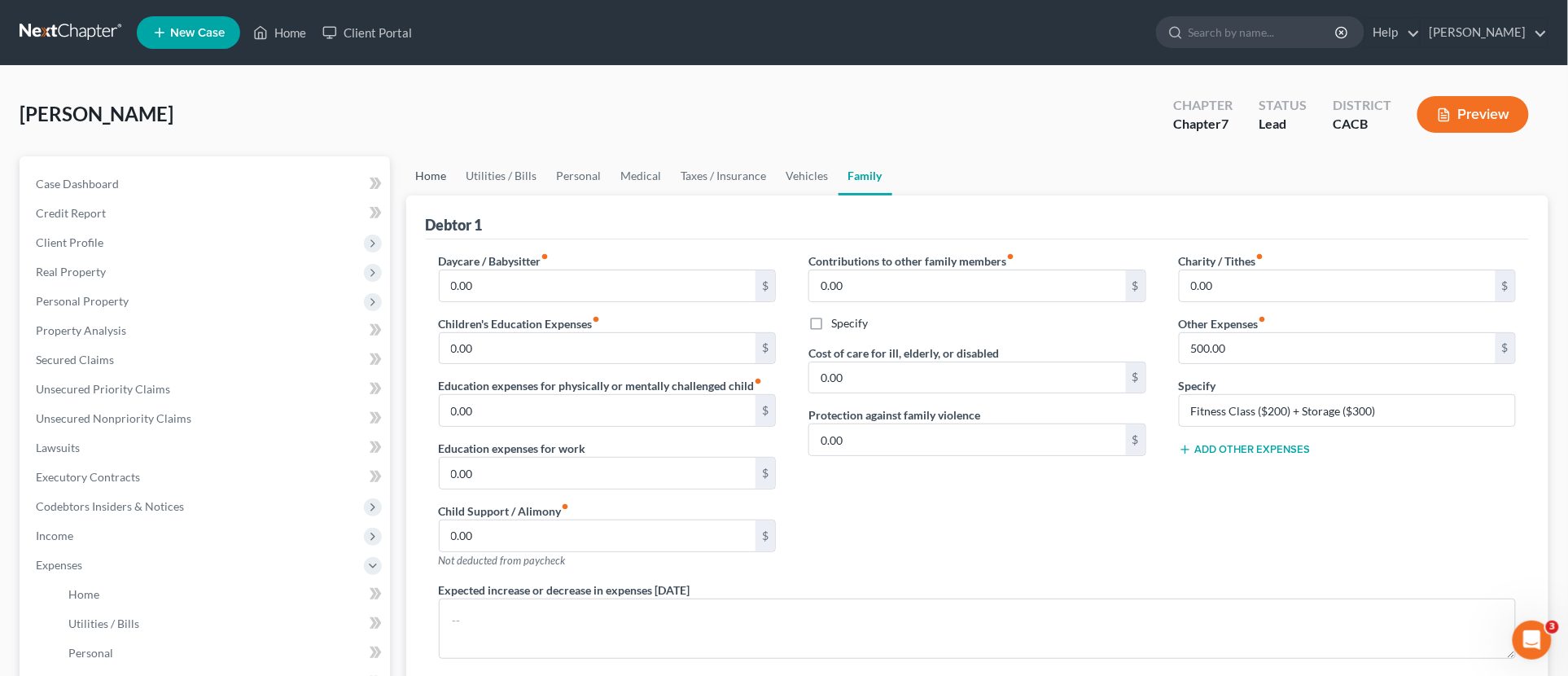
click at [421, 190] on link "Home" at bounding box center [432, 175] width 51 height 39
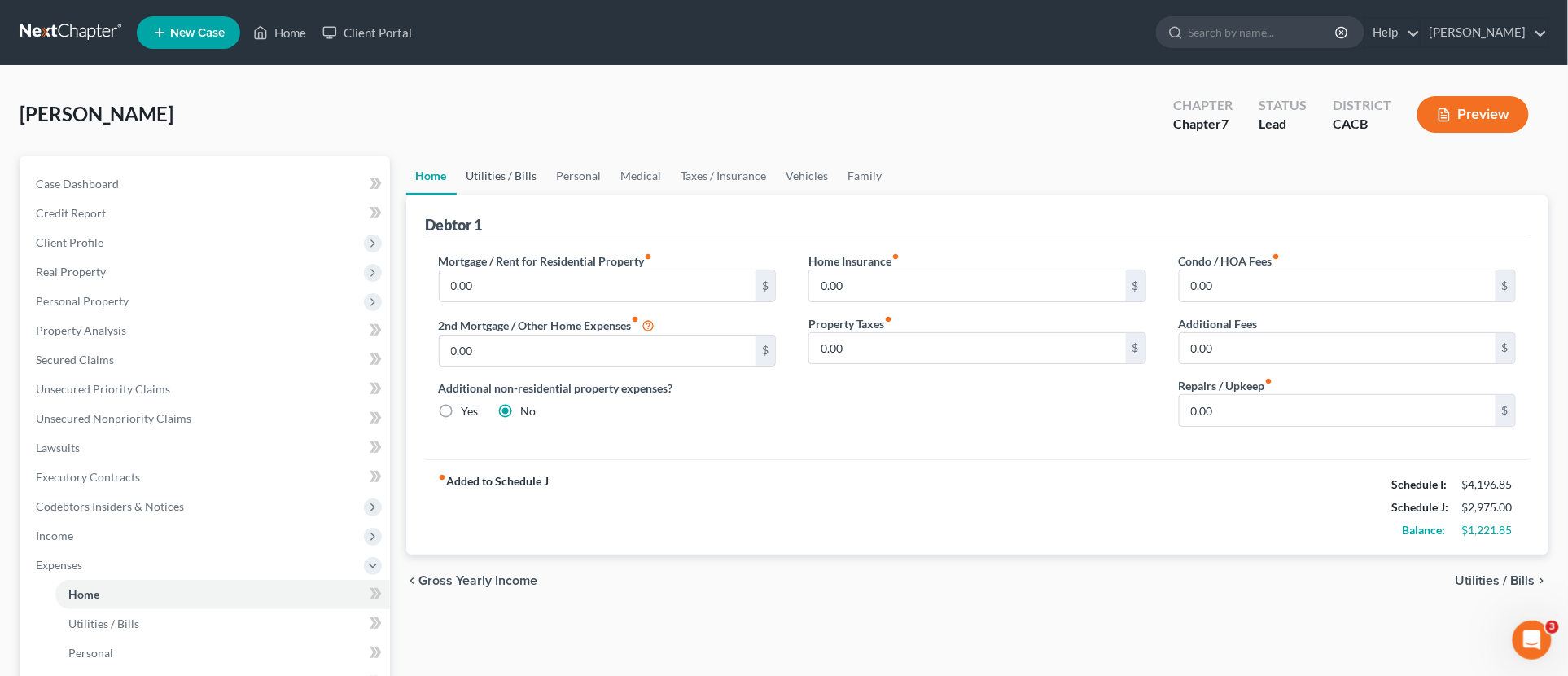
click at [481, 169] on link "Utilities / Bills" at bounding box center [502, 175] width 90 height 39
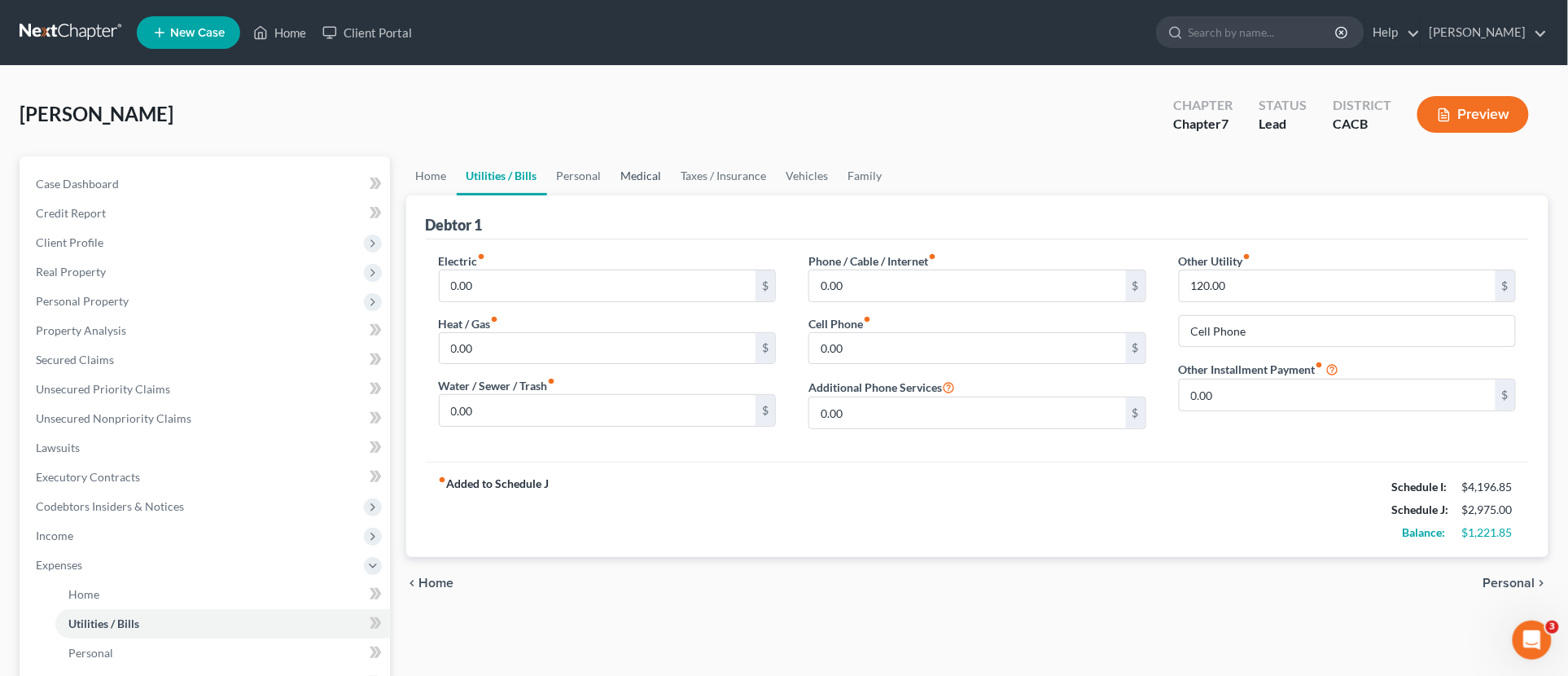
click at [638, 170] on link "Medical" at bounding box center [642, 175] width 60 height 39
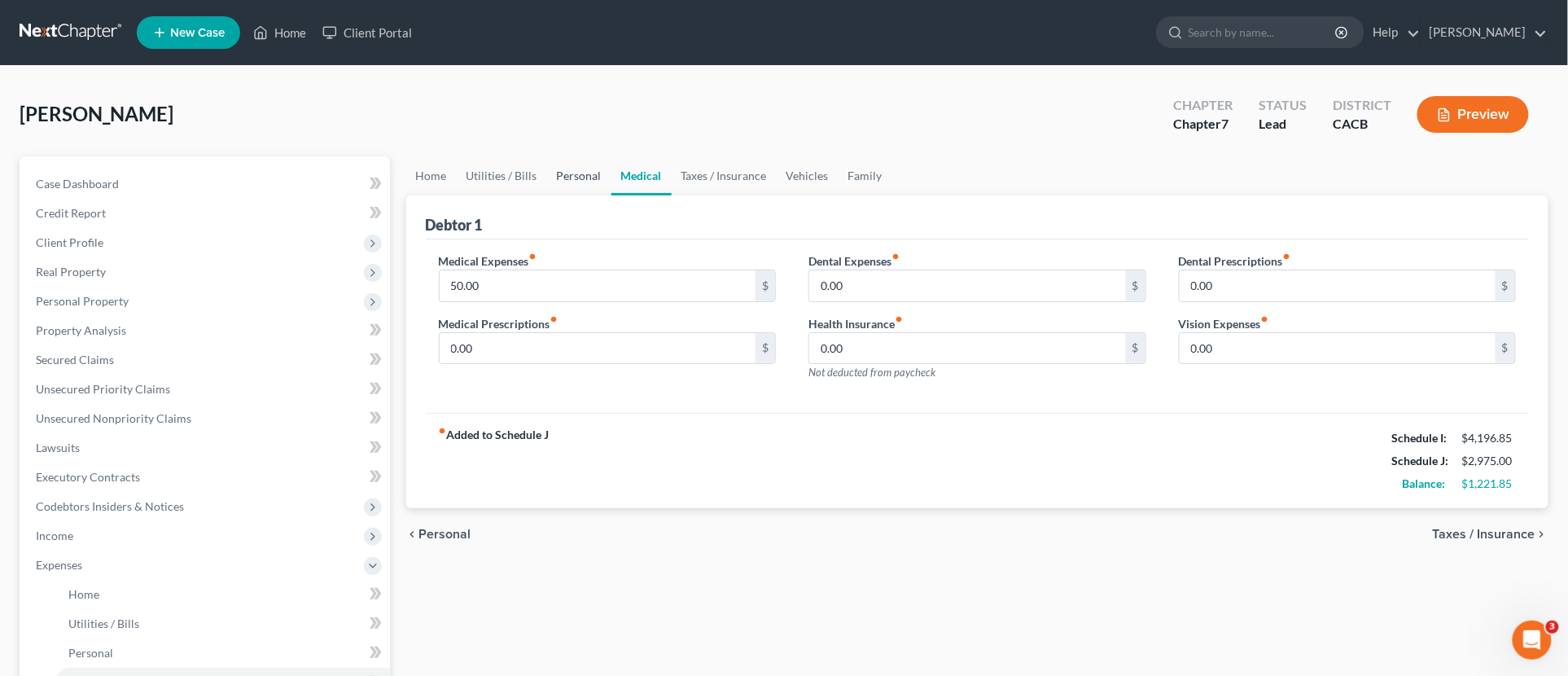
drag, startPoint x: 617, startPoint y: 171, endPoint x: 592, endPoint y: 171, distance: 25.0
drag, startPoint x: 592, startPoint y: 171, endPoint x: 580, endPoint y: 171, distance: 12.0
click at [580, 171] on link "Personal" at bounding box center [579, 175] width 64 height 39
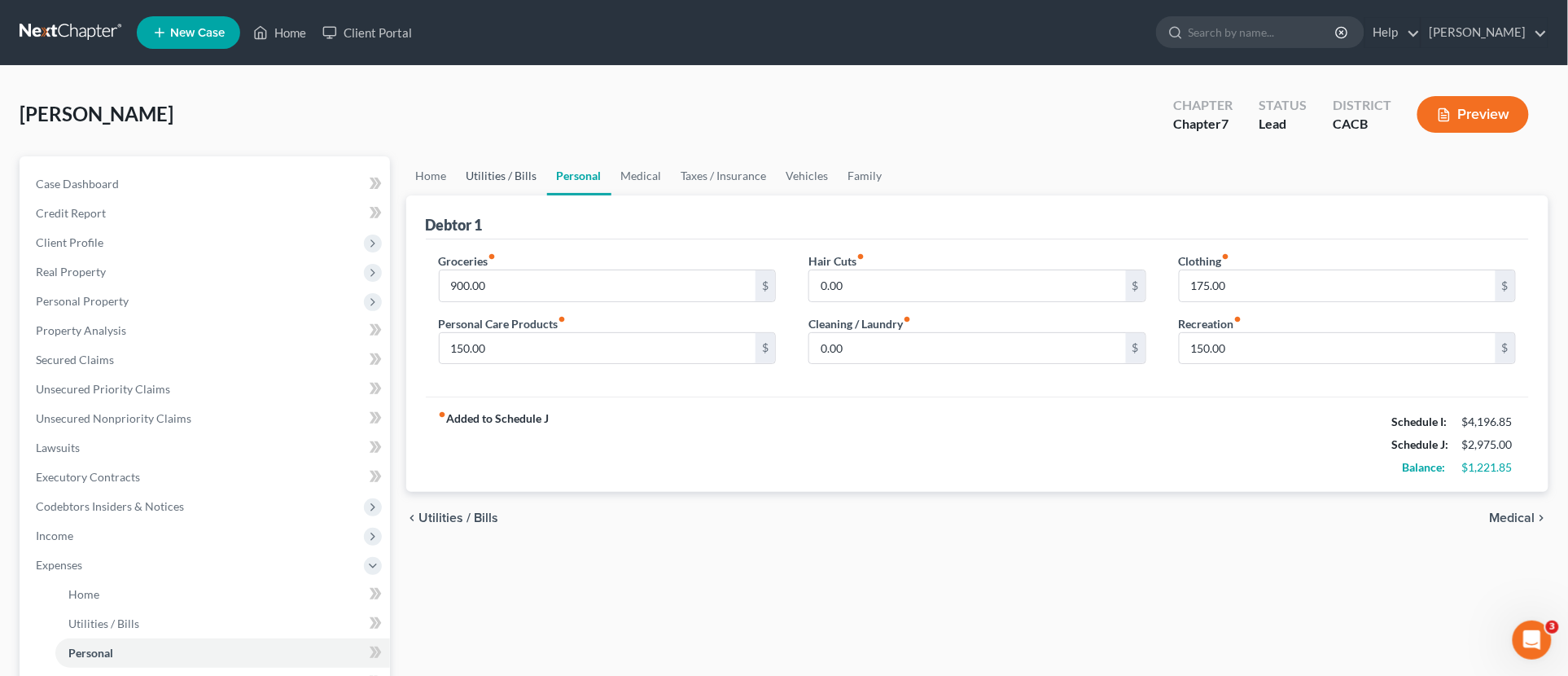
click at [461, 174] on link "Utilities / Bills" at bounding box center [502, 175] width 90 height 39
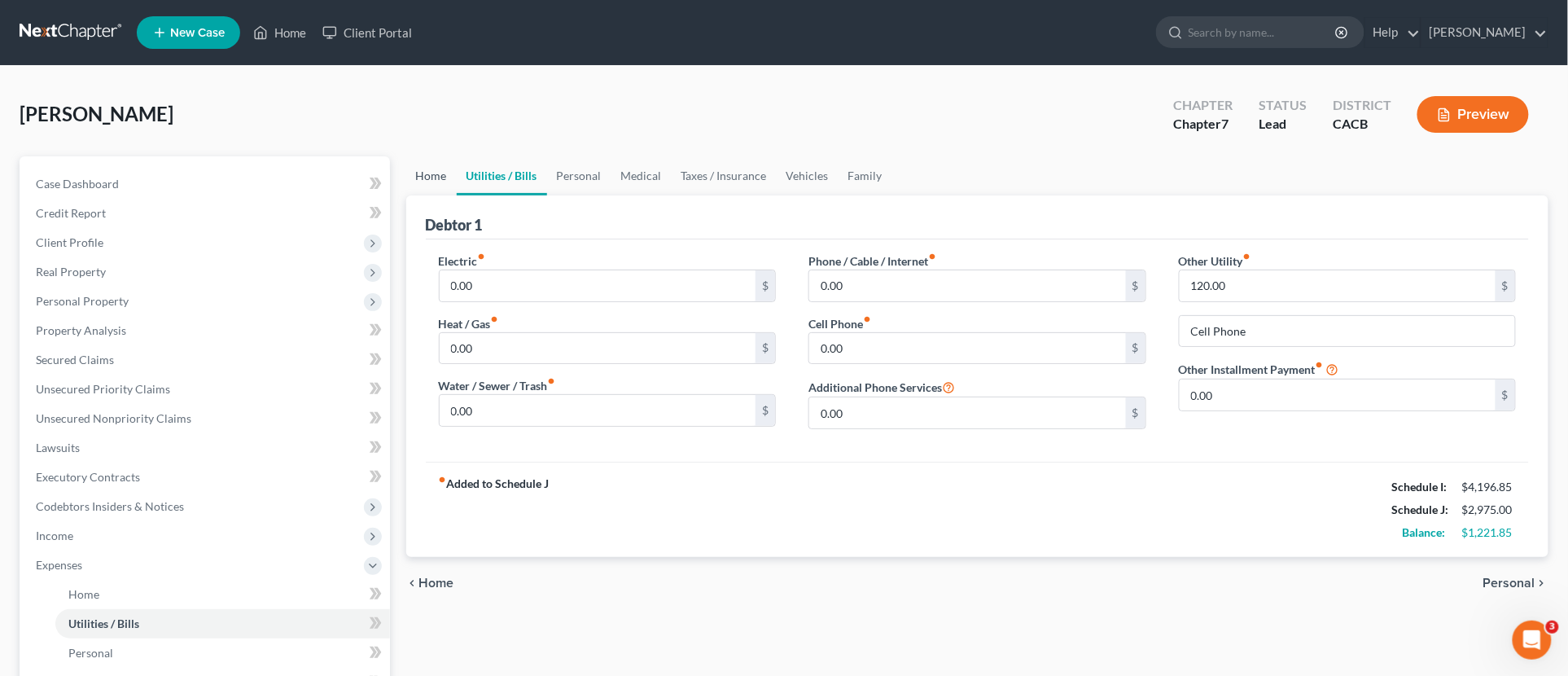
click at [421, 173] on link "Home" at bounding box center [432, 175] width 51 height 39
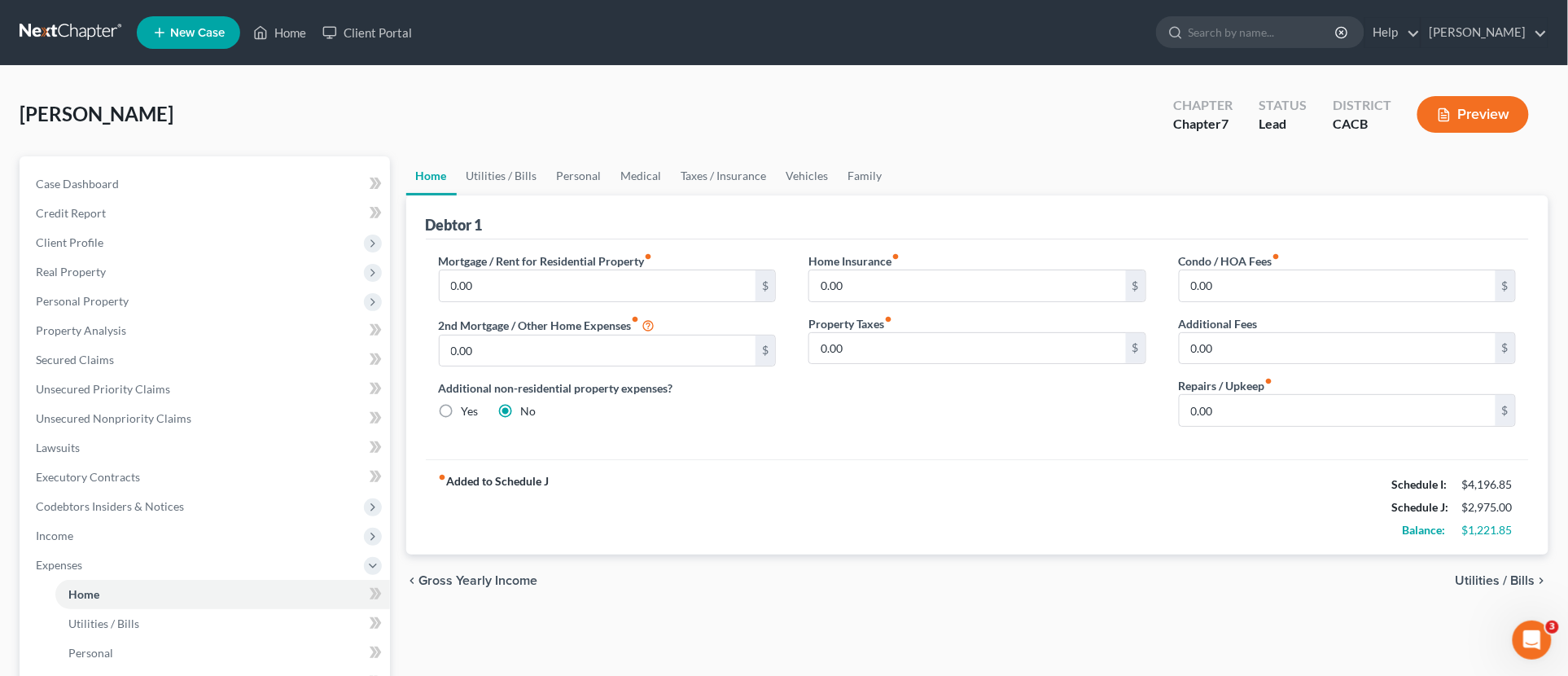
click at [428, 171] on link "Home" at bounding box center [432, 175] width 51 height 39
click at [708, 171] on link "Taxes / Insurance" at bounding box center [724, 175] width 105 height 39
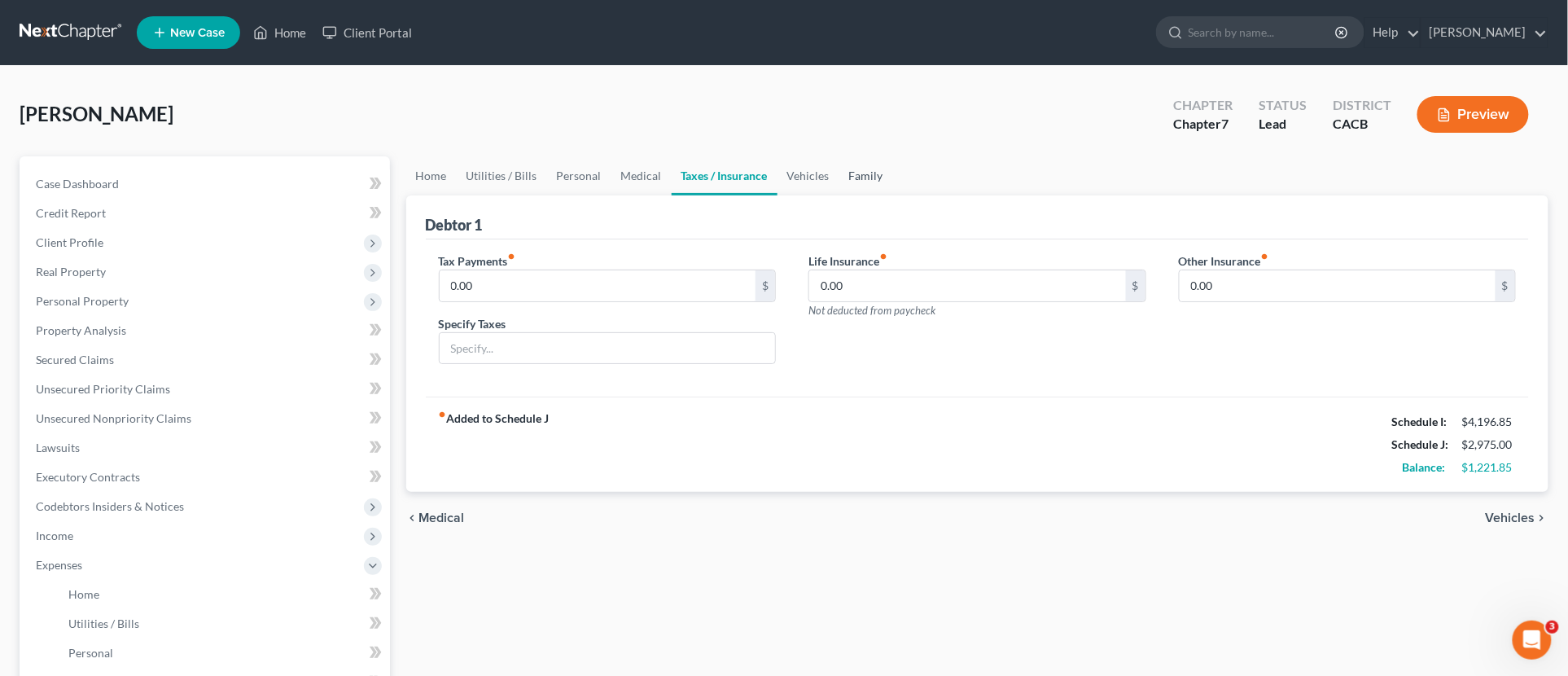
click at [861, 165] on link "Family" at bounding box center [866, 175] width 54 height 39
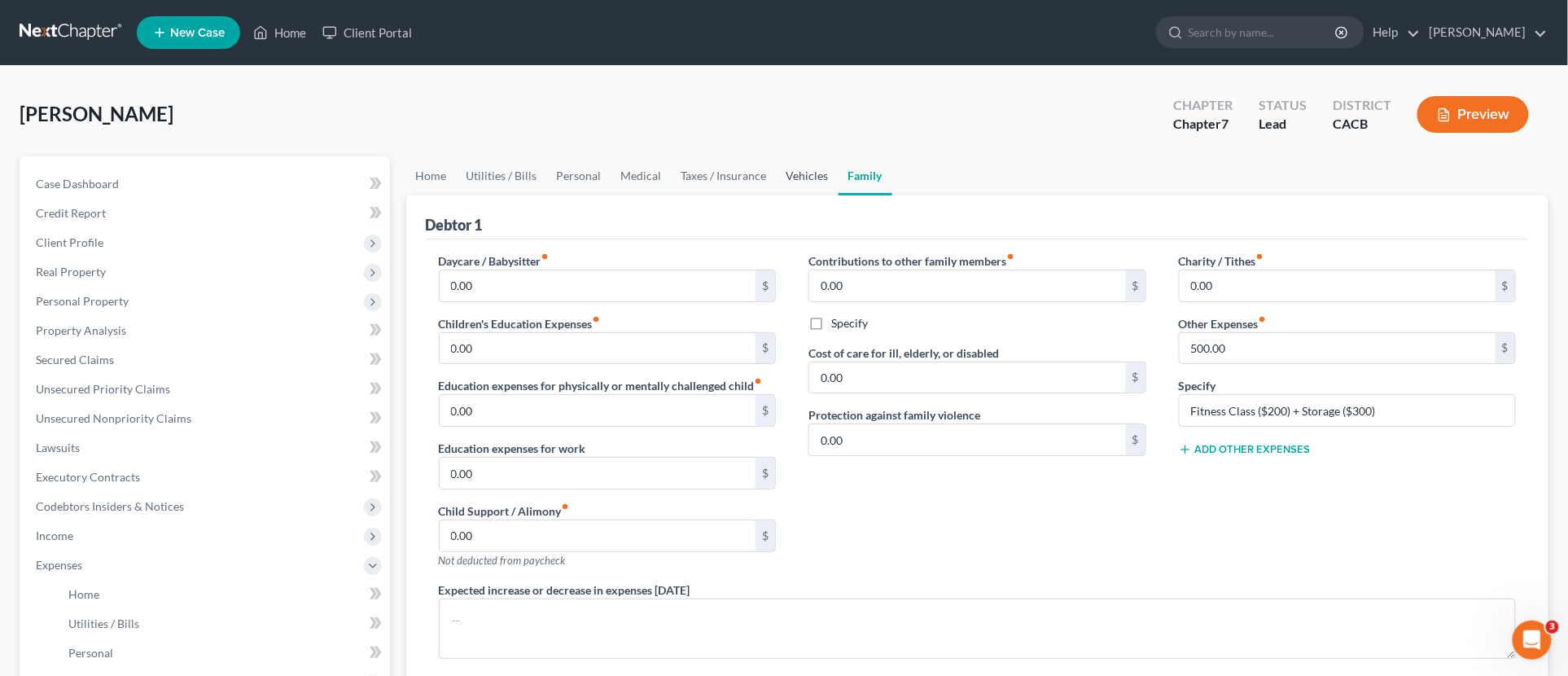
drag, startPoint x: 785, startPoint y: 172, endPoint x: 719, endPoint y: 169, distance: 66.1
click at [784, 172] on link "Vehicles" at bounding box center [808, 175] width 62 height 39
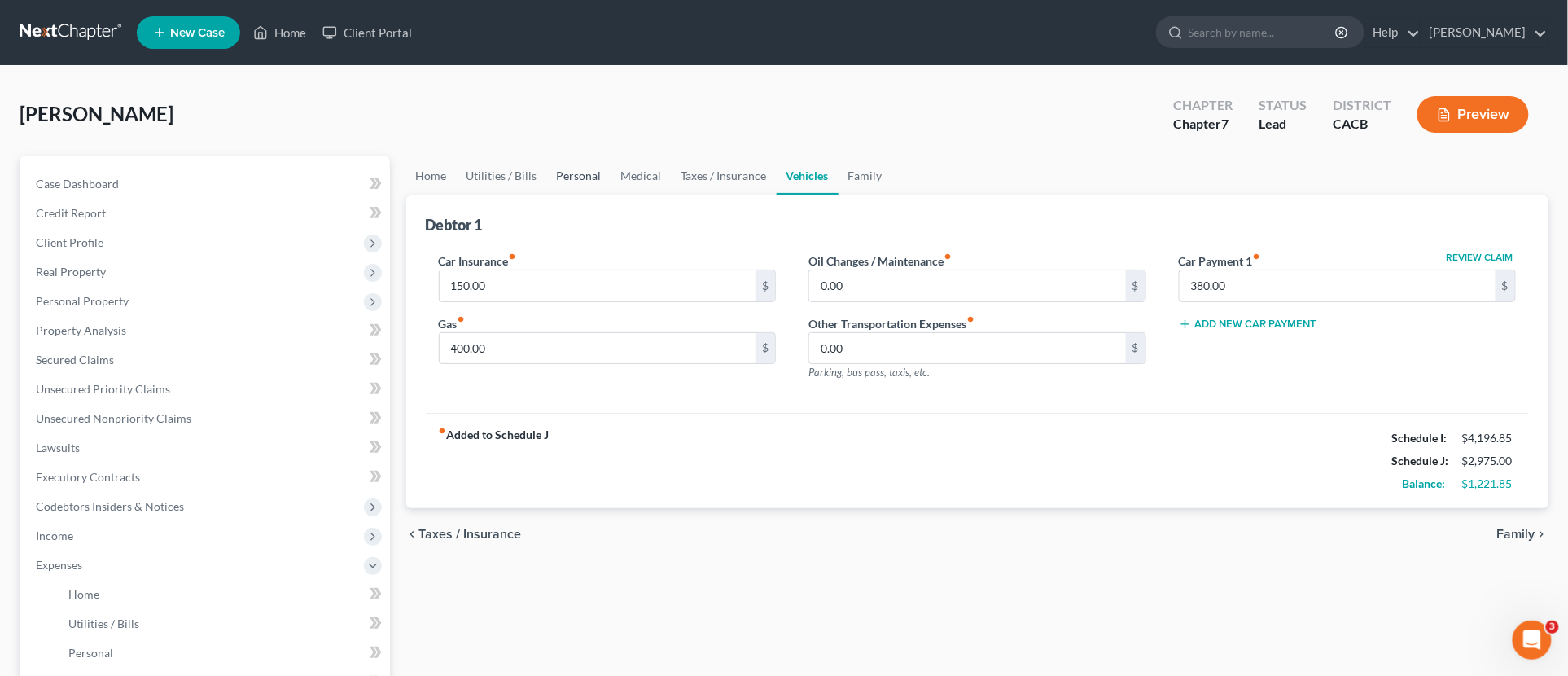
click at [553, 164] on link "Personal" at bounding box center [579, 175] width 64 height 39
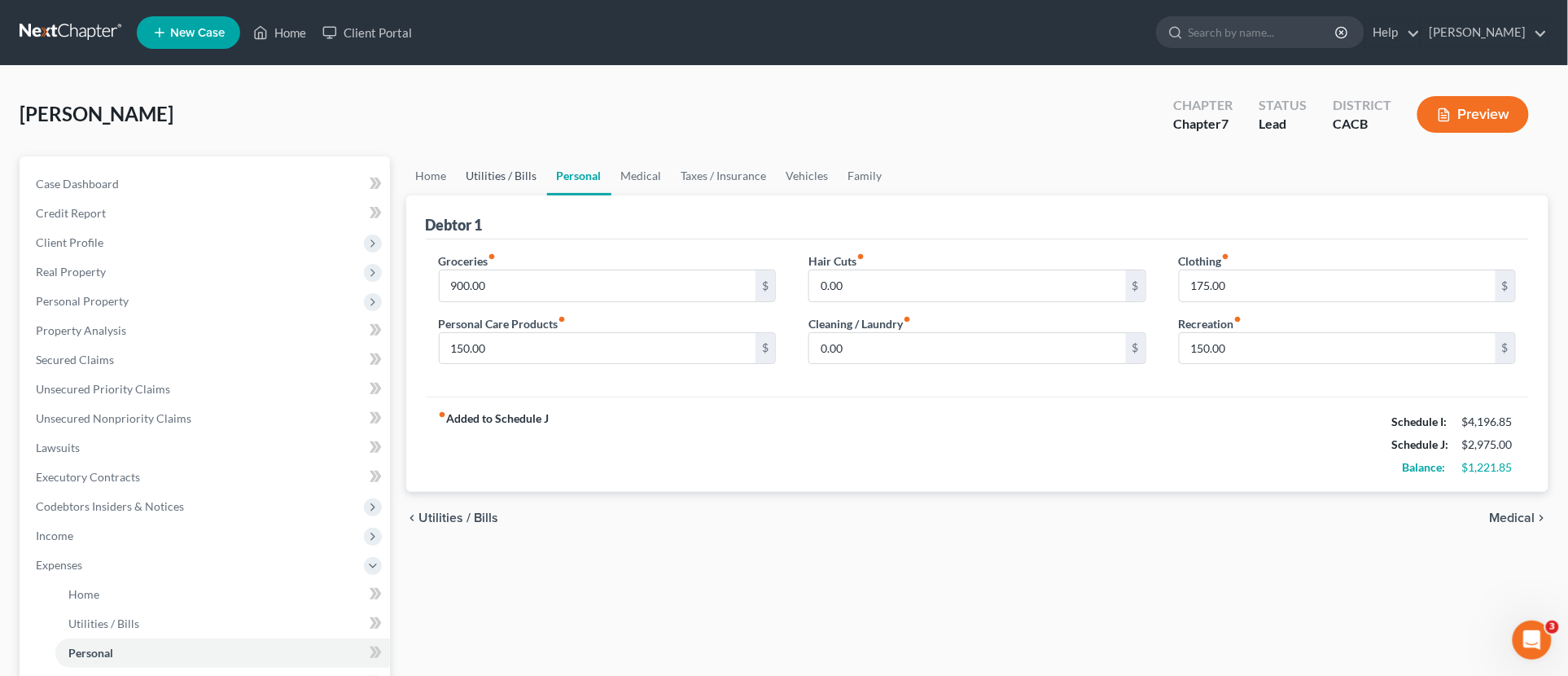
drag, startPoint x: 478, startPoint y: 175, endPoint x: 446, endPoint y: 176, distance: 32.0
click at [476, 175] on link "Utilities / Bills" at bounding box center [502, 175] width 90 height 39
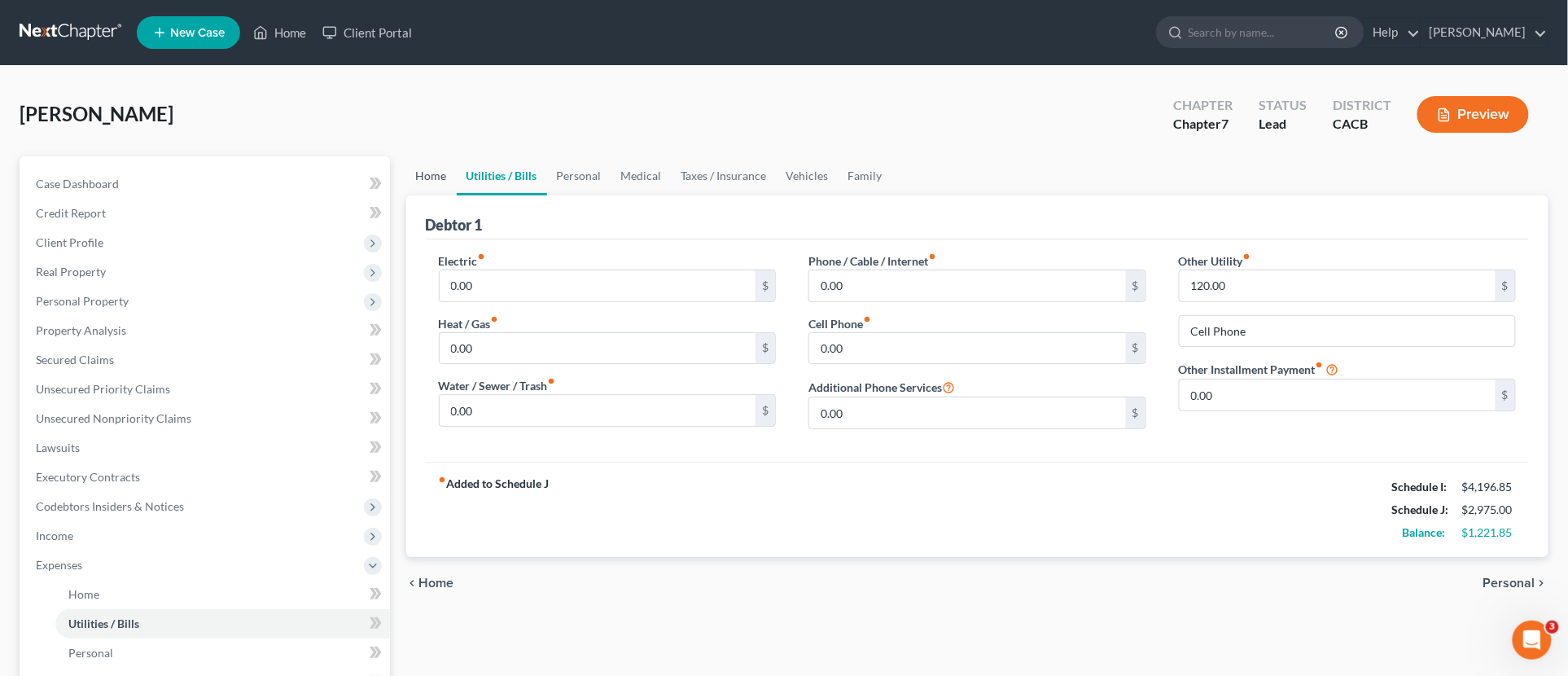
click at [442, 176] on link "Home" at bounding box center [432, 175] width 51 height 39
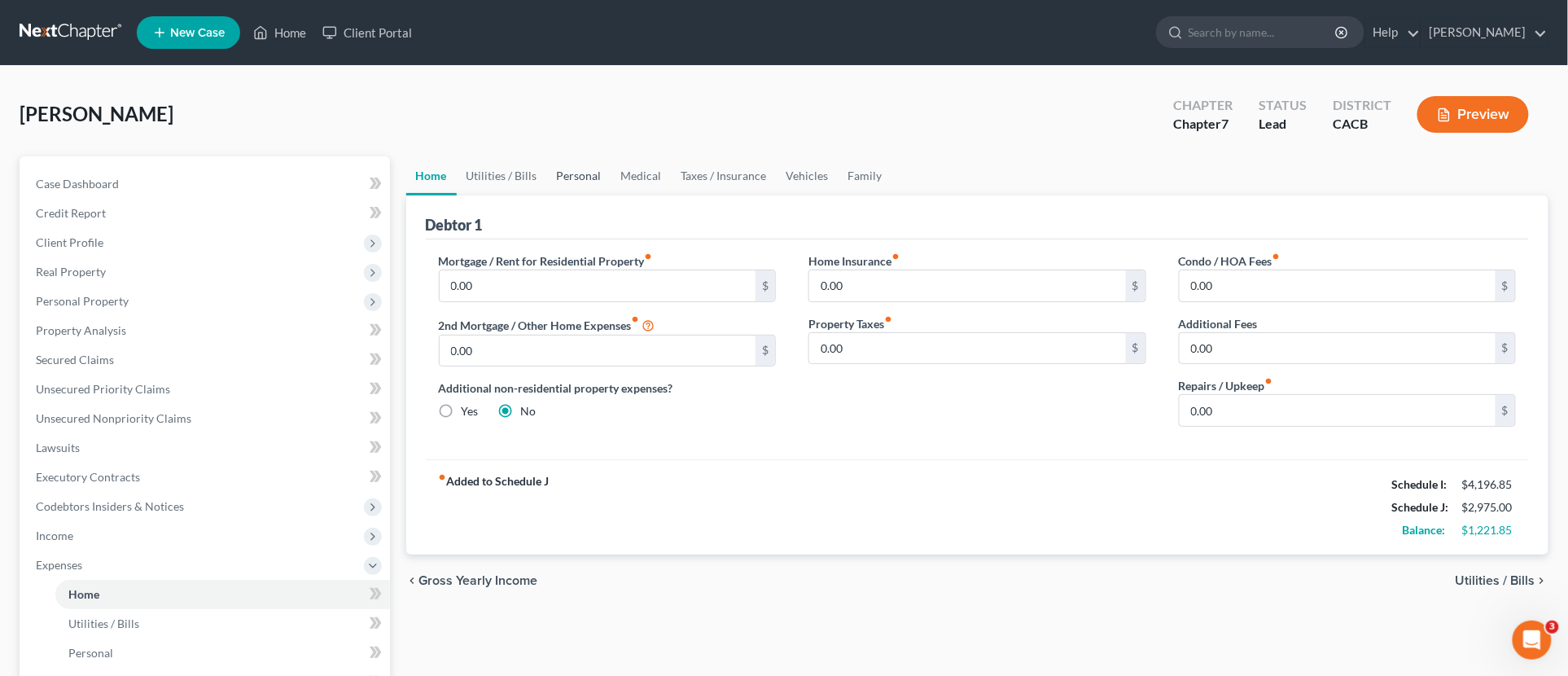
click at [564, 174] on link "Personal" at bounding box center [579, 175] width 64 height 39
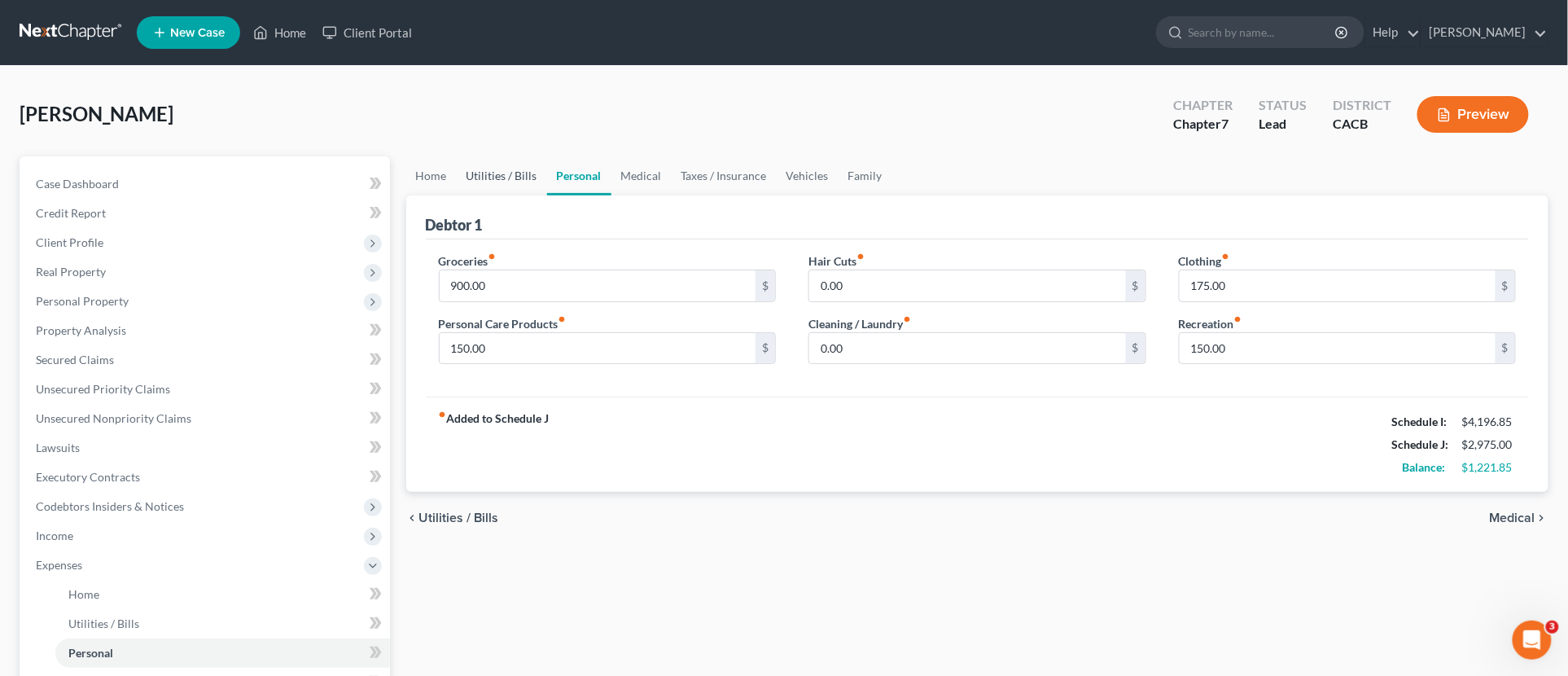
click at [541, 176] on link "Utilities / Bills" at bounding box center [502, 175] width 90 height 39
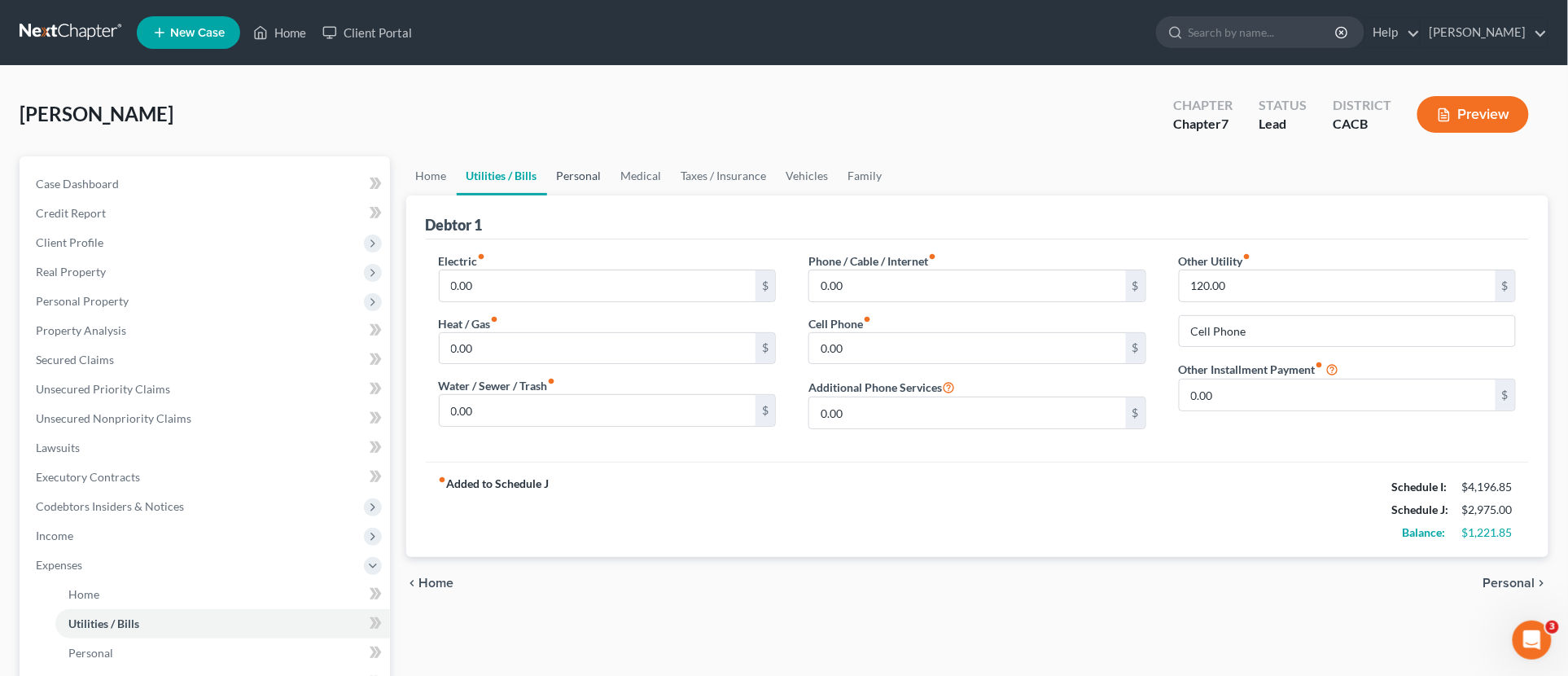
click at [595, 180] on link "Personal" at bounding box center [579, 175] width 64 height 39
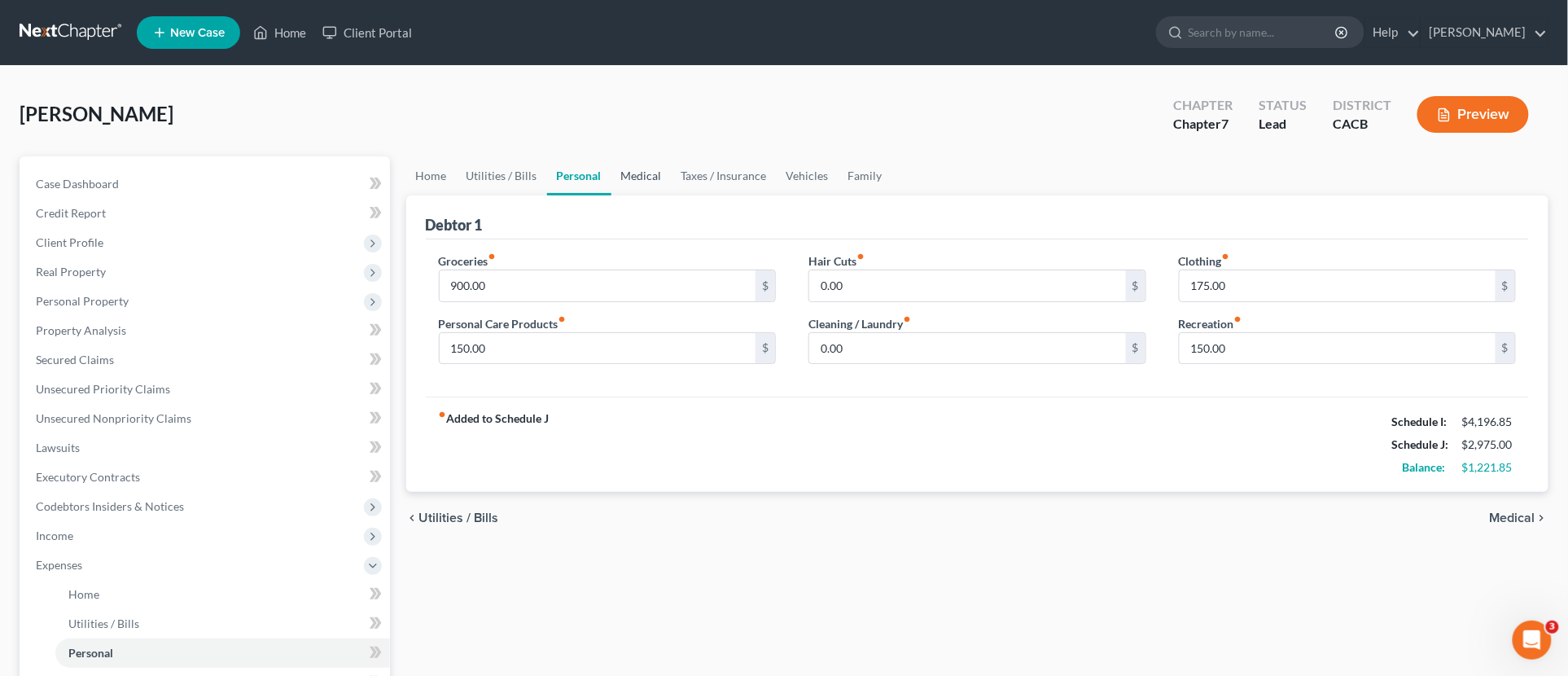
click at [665, 180] on link "Medical" at bounding box center [642, 175] width 60 height 39
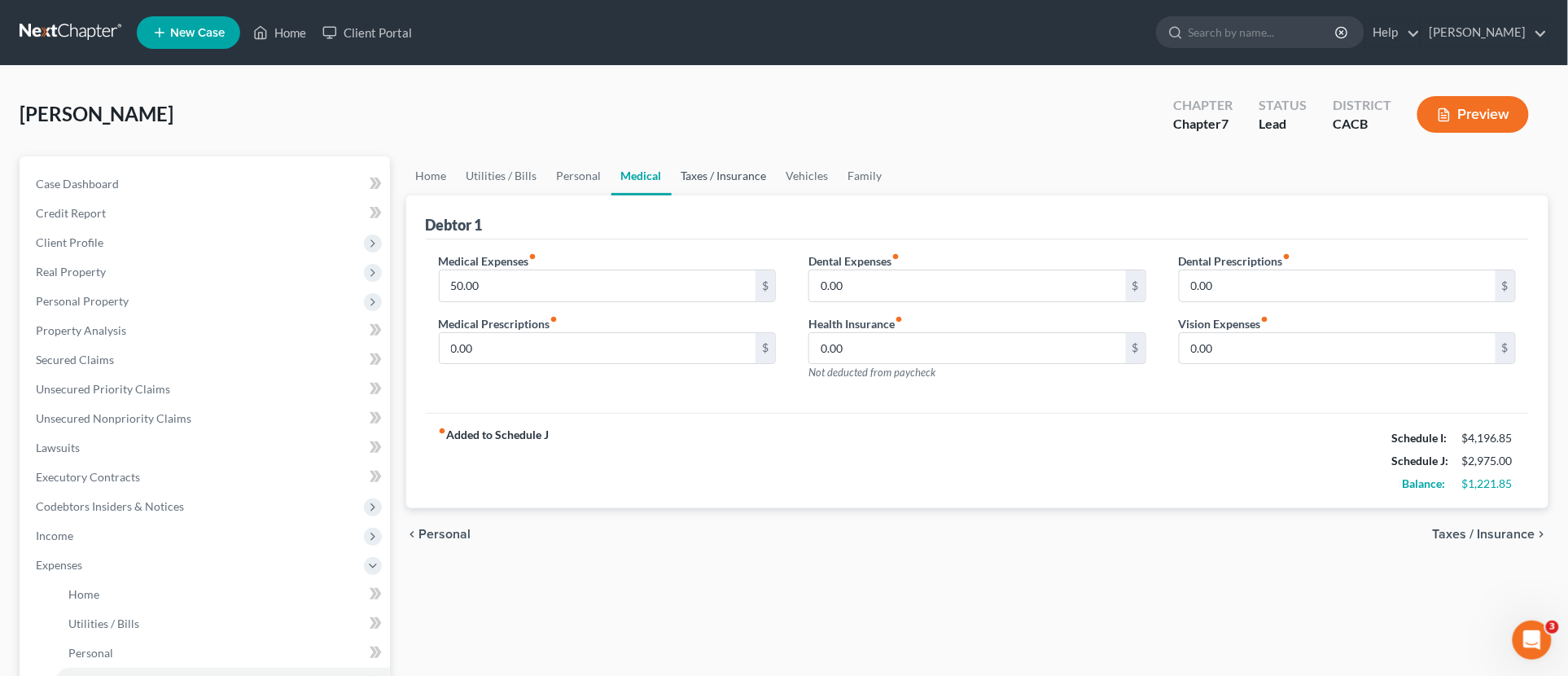
click at [718, 177] on link "Taxes / Insurance" at bounding box center [724, 175] width 105 height 39
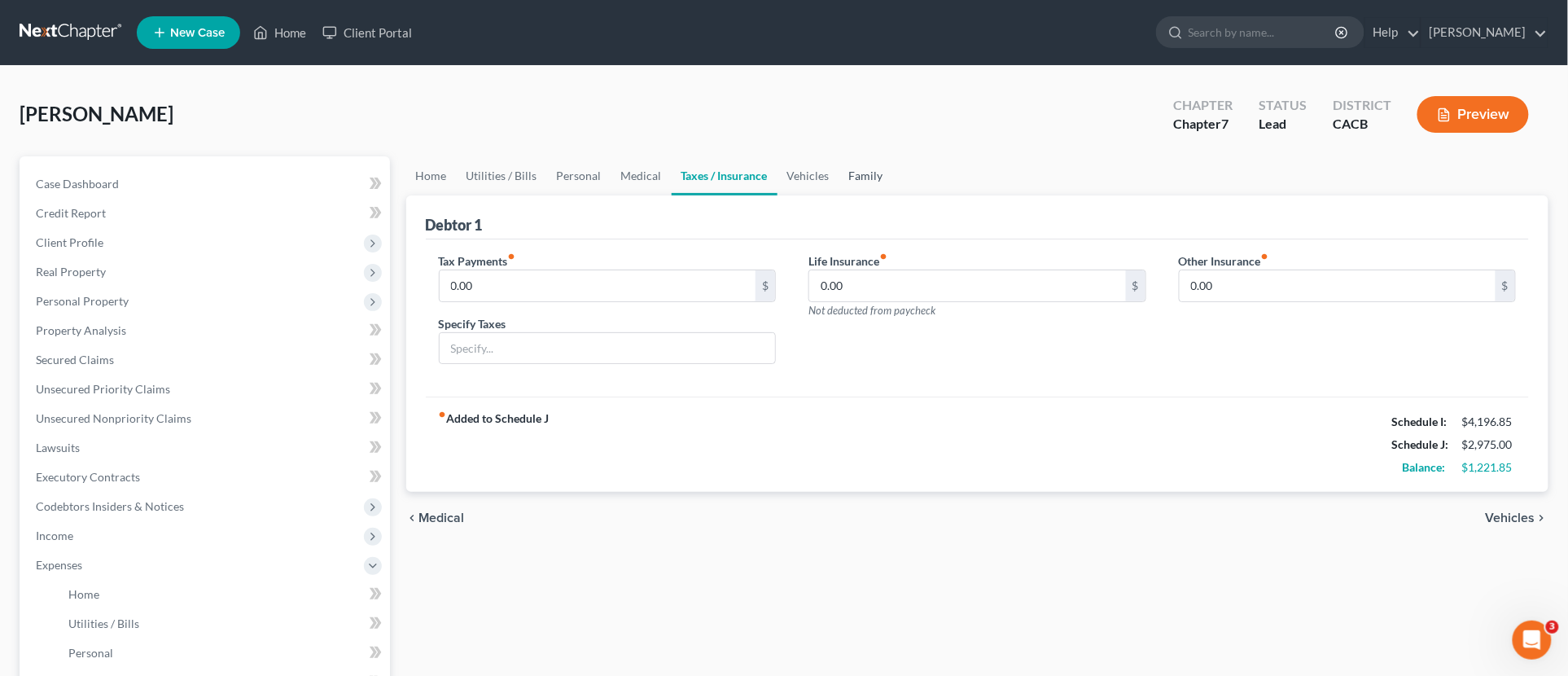
click at [846, 176] on link "Family" at bounding box center [866, 175] width 54 height 39
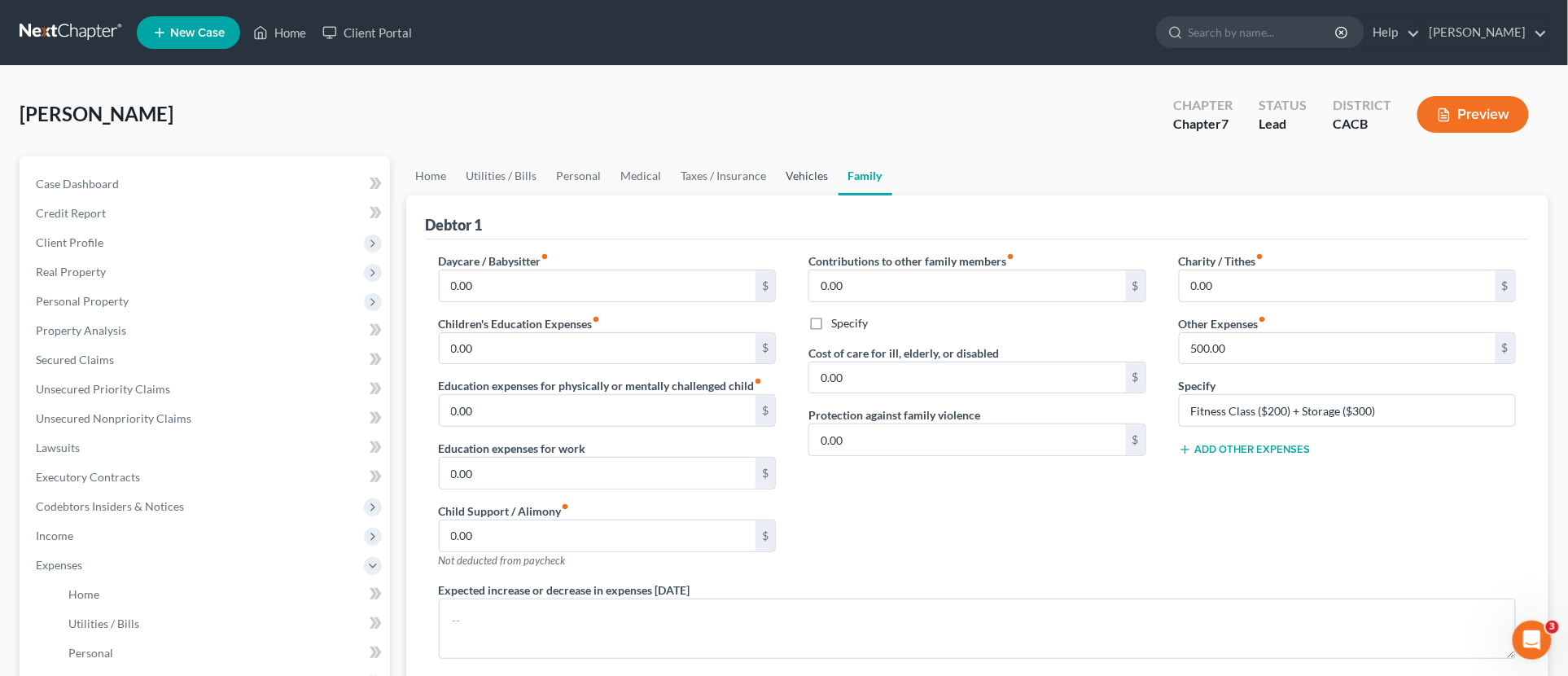
click at [800, 176] on link "Vehicles" at bounding box center [808, 175] width 62 height 39
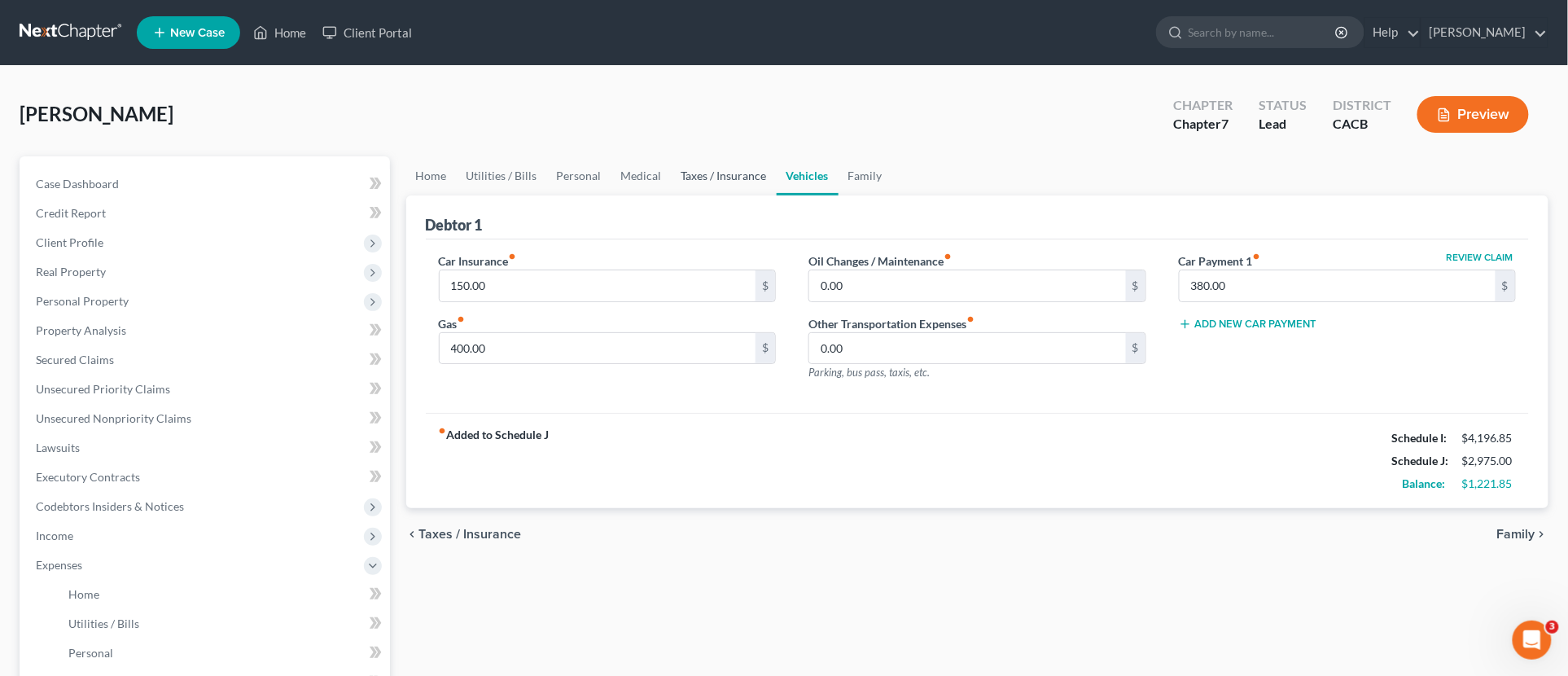
click at [716, 176] on link "Taxes / Insurance" at bounding box center [724, 175] width 105 height 39
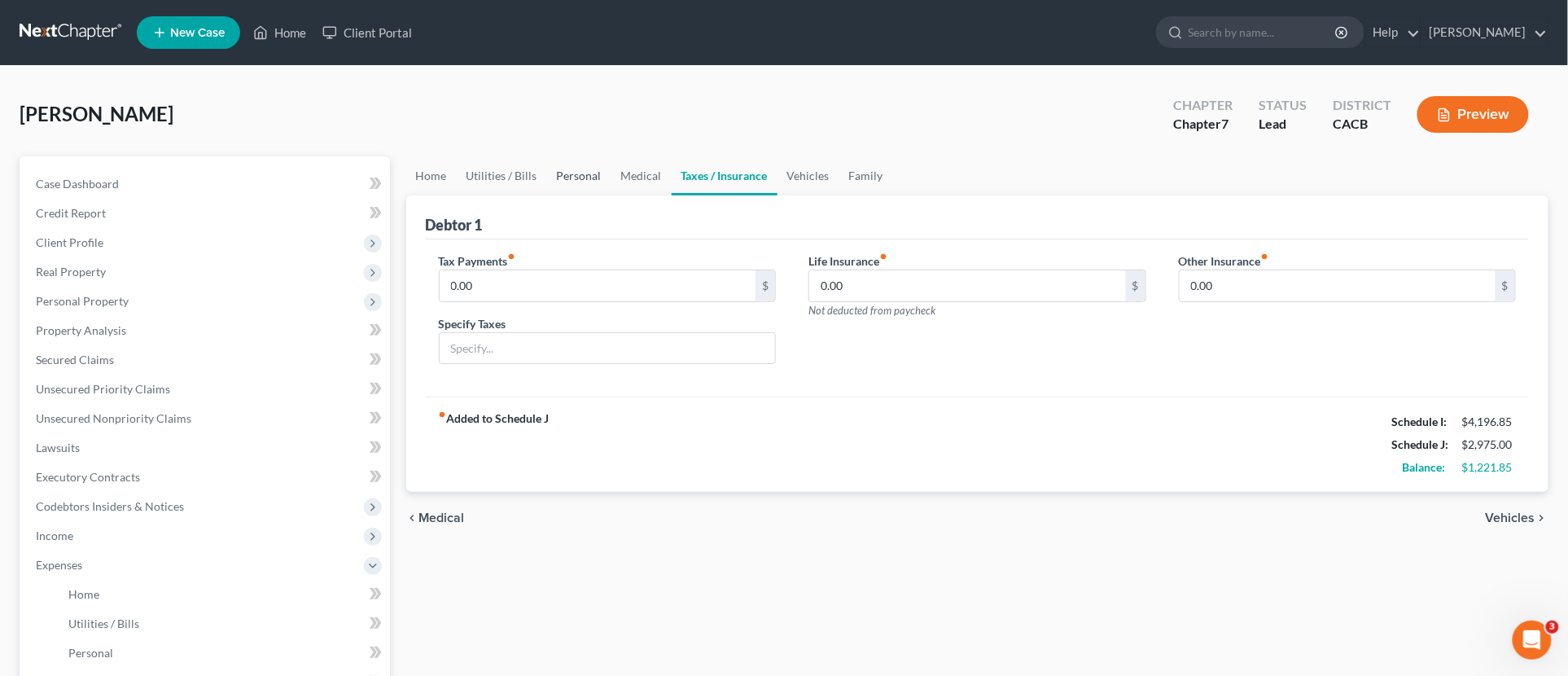
click at [584, 172] on link "Personal" at bounding box center [579, 175] width 64 height 39
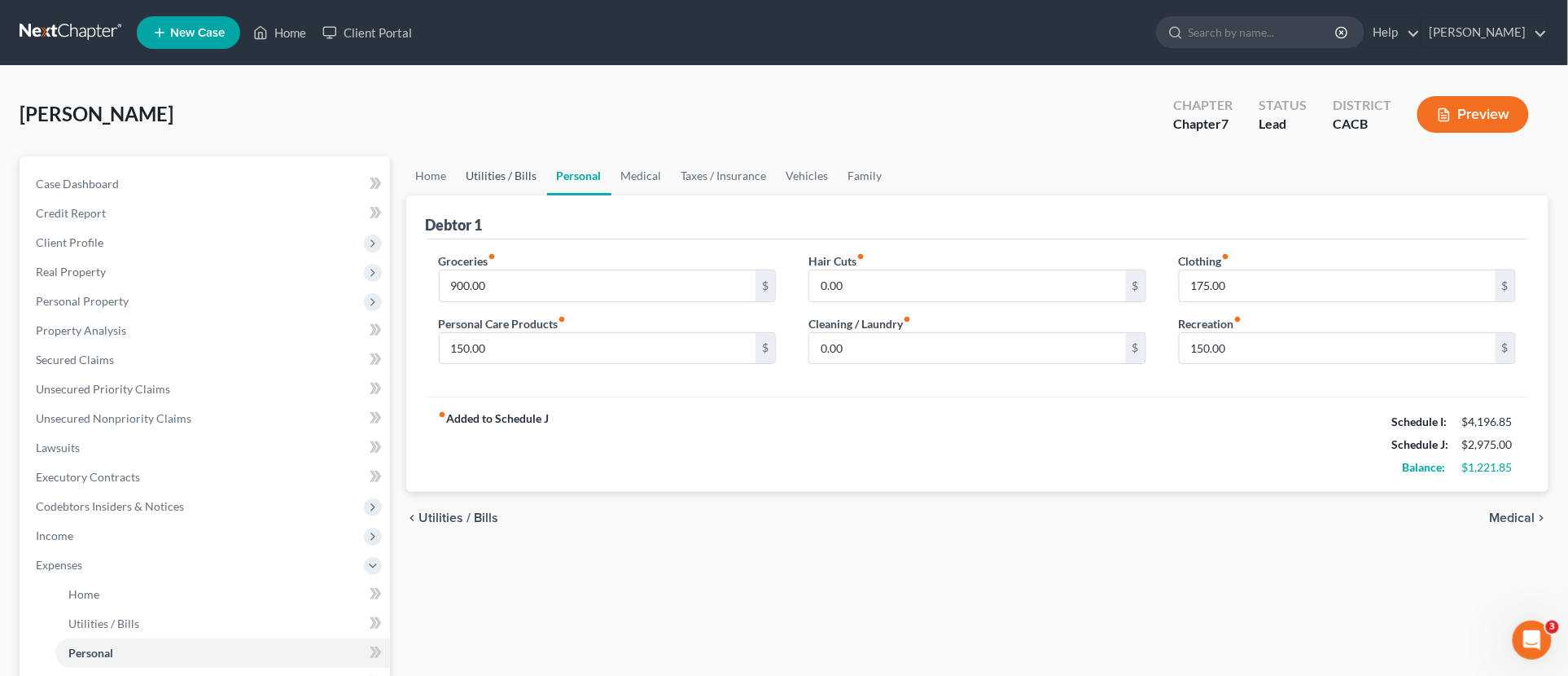
click at [498, 171] on link "Utilities / Bills" at bounding box center [502, 175] width 90 height 39
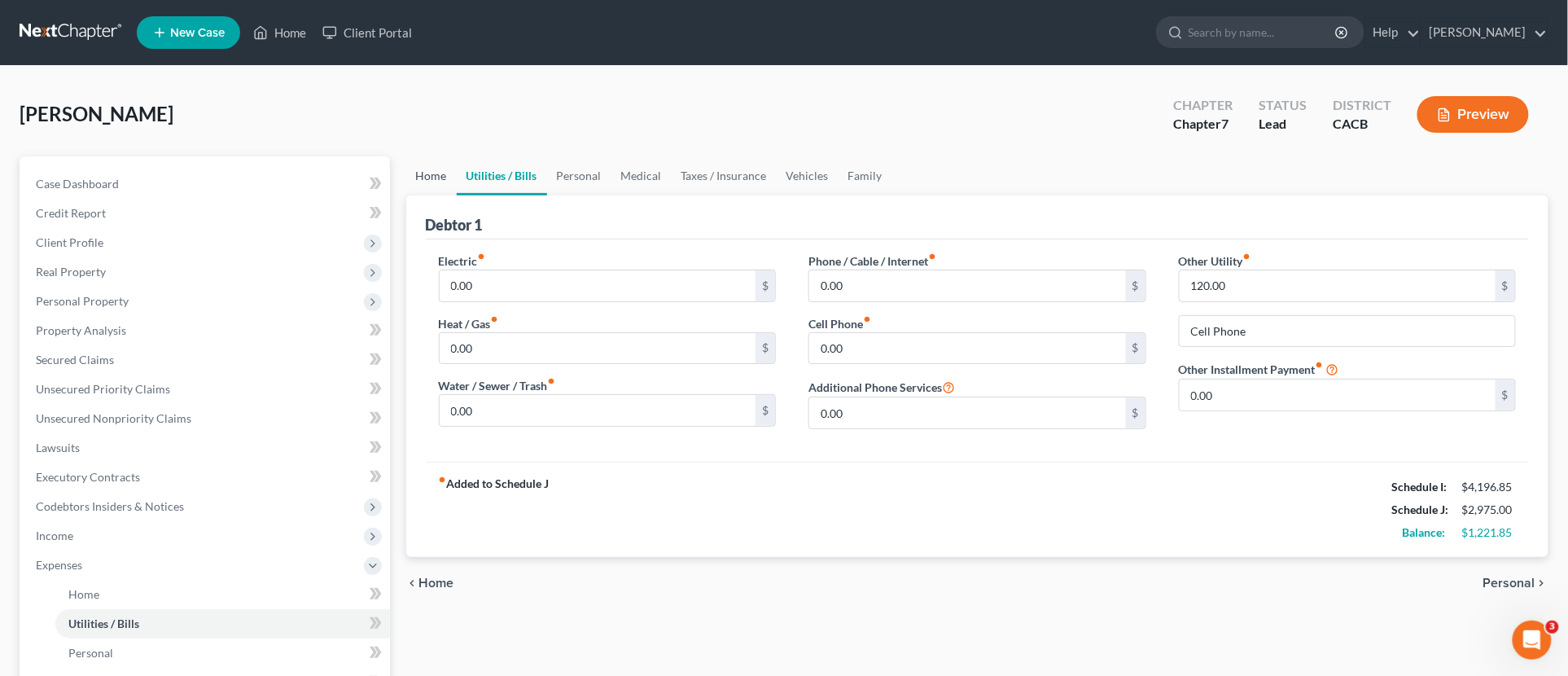
click at [421, 168] on link "Home" at bounding box center [432, 175] width 51 height 39
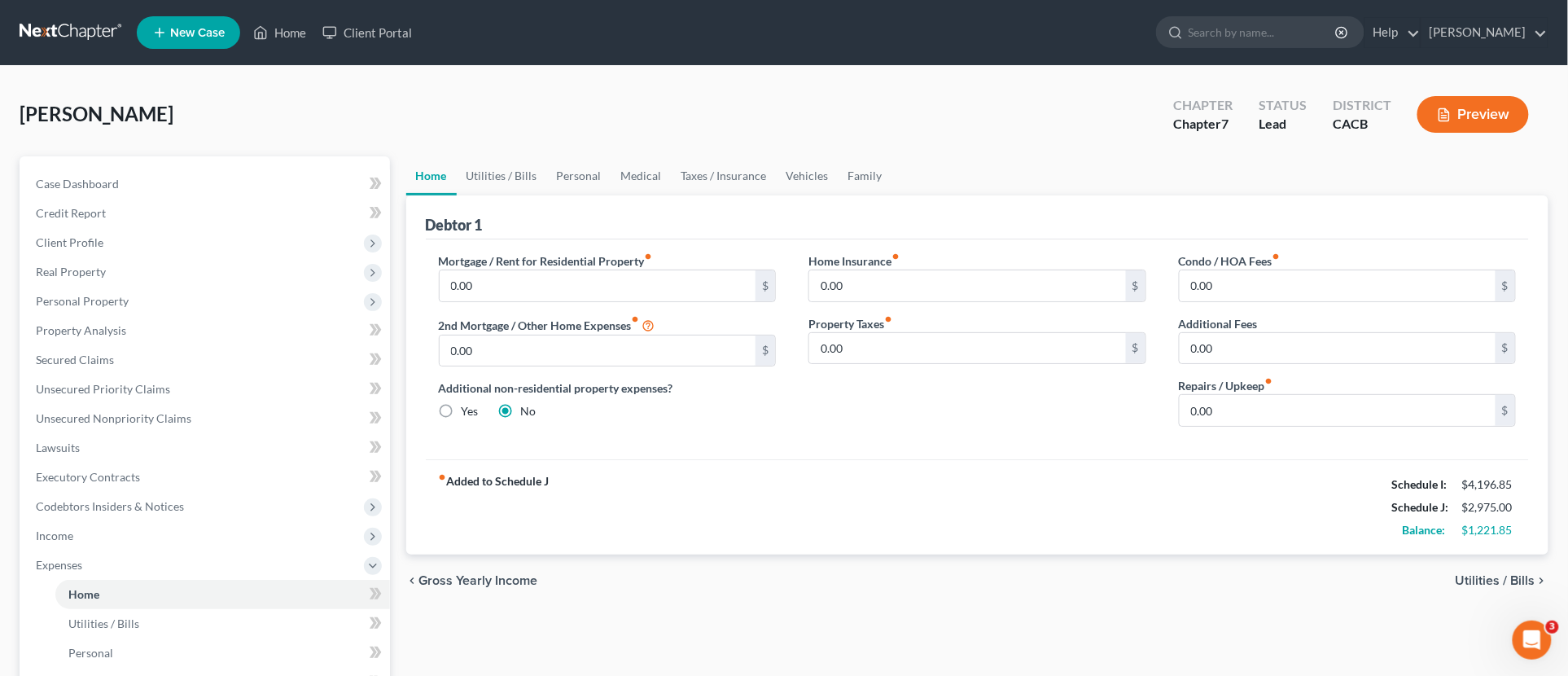
drag, startPoint x: 139, startPoint y: 117, endPoint x: 127, endPoint y: 94, distance: 25.9
click at [136, 117] on div "Sung, Chao Upgraded Chapter Chapter 7 Status Lead District CACB Preview" at bounding box center [784, 121] width 1528 height 71
click at [117, 172] on link "Case Dashboard" at bounding box center [206, 184] width 368 height 29
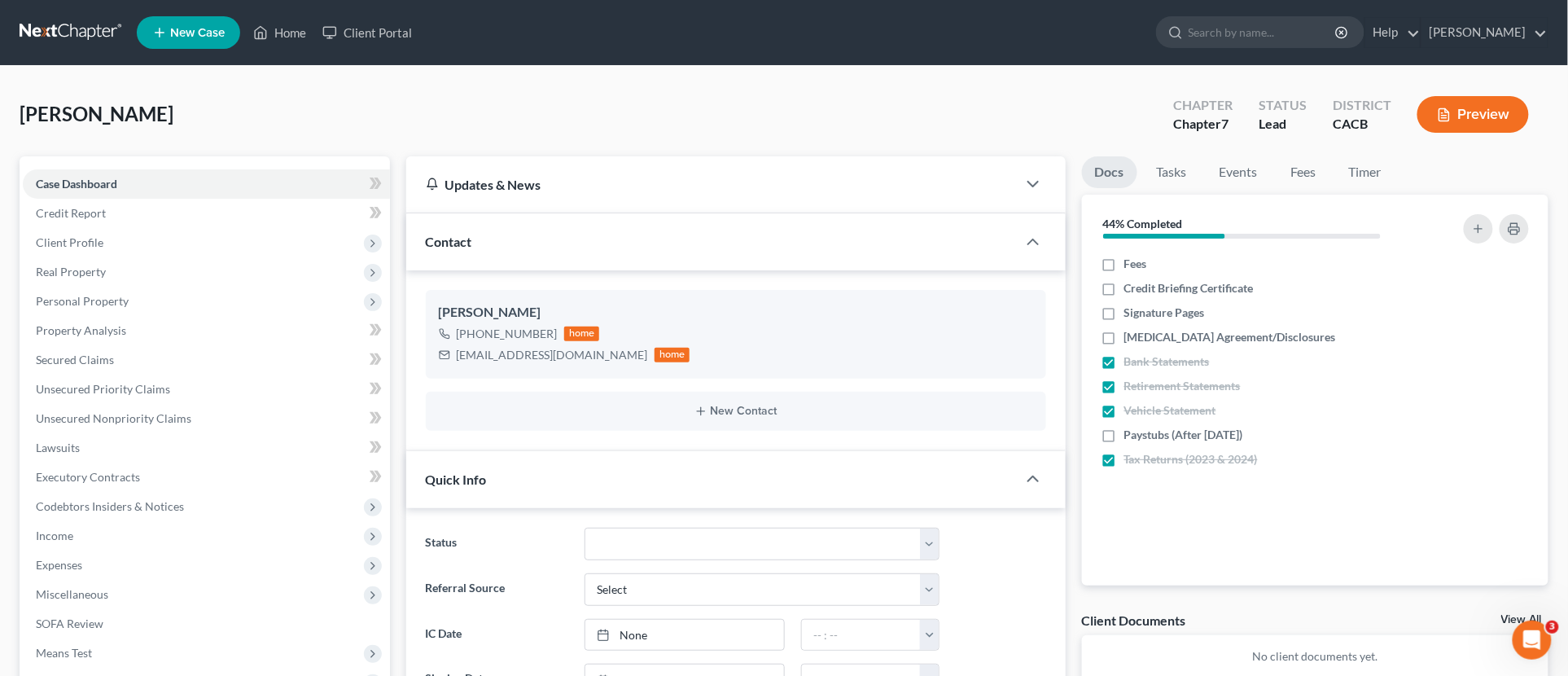
drag, startPoint x: 115, startPoint y: 170, endPoint x: 739, endPoint y: 81, distance: 630.3
click at [739, 81] on div "Sung, Chao Upgraded Chapter Chapter 7 Status Lead District CACB Preview Petitio…" at bounding box center [784, 529] width 1568 height 926
drag, startPoint x: 739, startPoint y: 81, endPoint x: 224, endPoint y: 483, distance: 653.3
click at [225, 489] on link "Executory Contracts" at bounding box center [206, 477] width 368 height 29
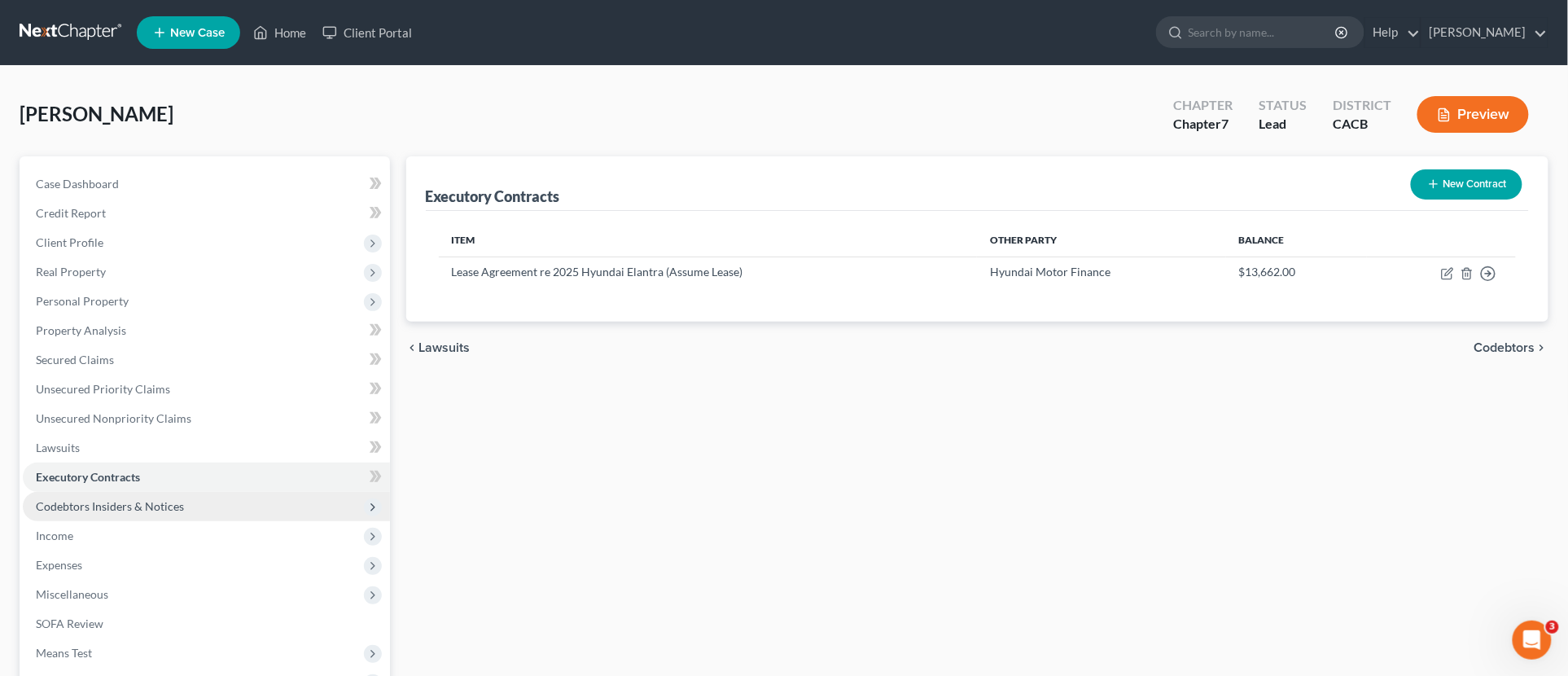
click at [229, 508] on span "Codebtors Insiders & Notices" at bounding box center [206, 506] width 368 height 29
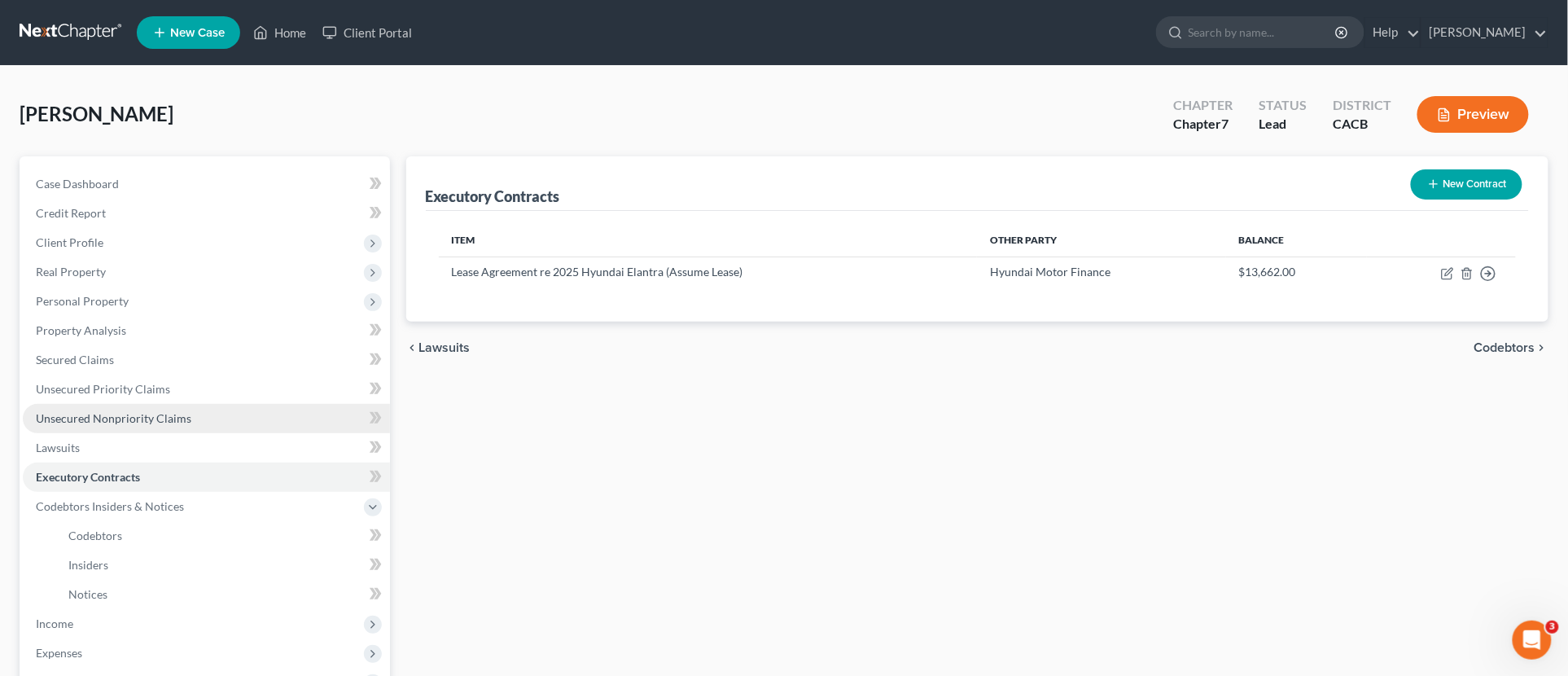
click at [224, 430] on link "Unsecured Nonpriority Claims" at bounding box center [206, 418] width 368 height 29
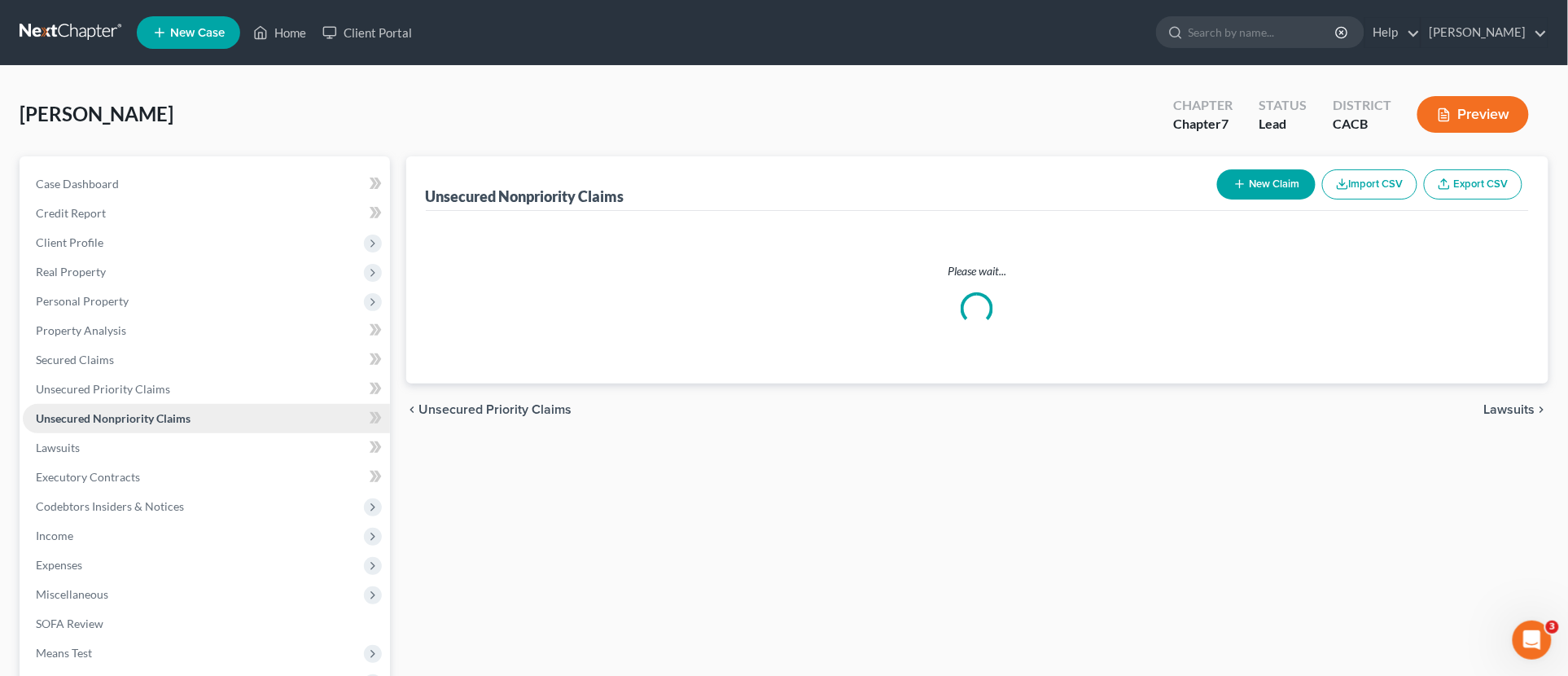
click at [241, 409] on link "Unsecured Nonpriority Claims" at bounding box center [206, 418] width 368 height 29
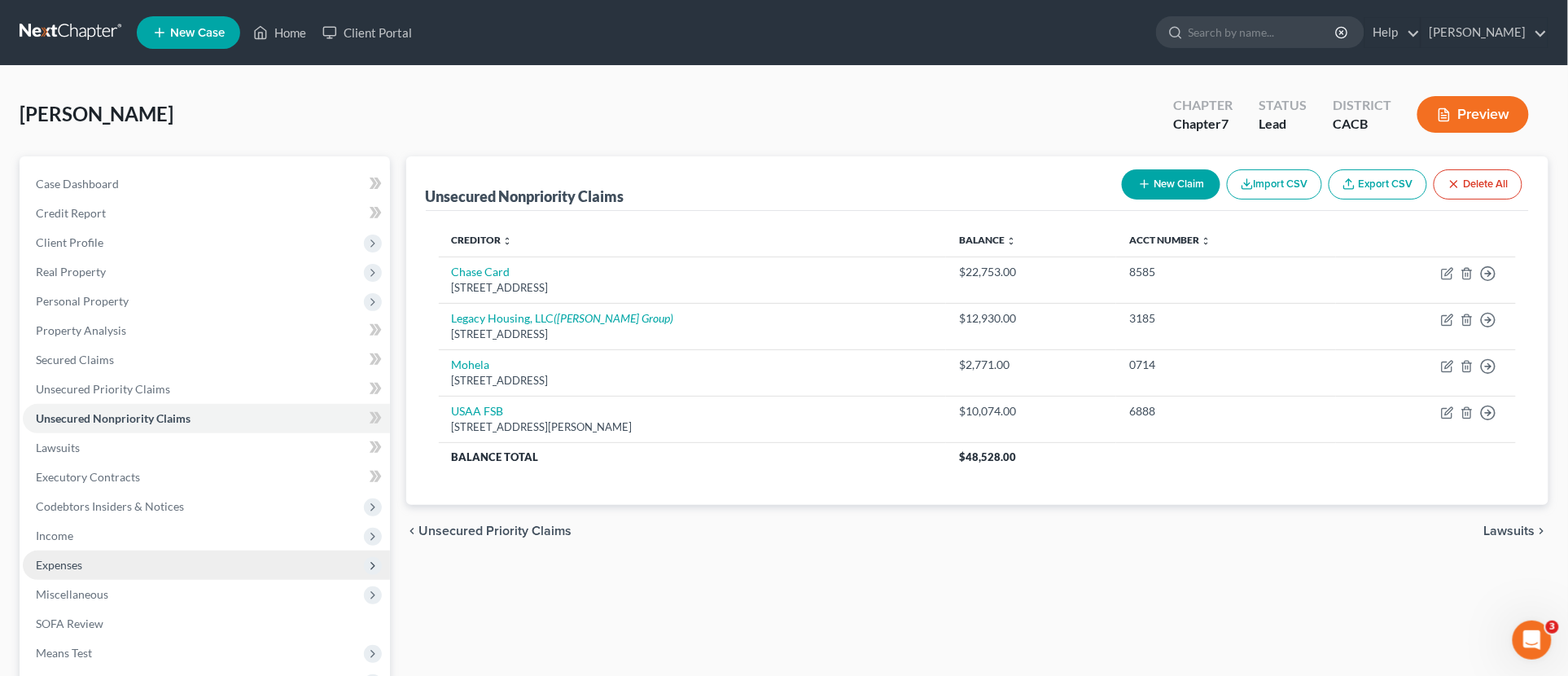
click at [110, 566] on span "Expenses" at bounding box center [206, 565] width 368 height 29
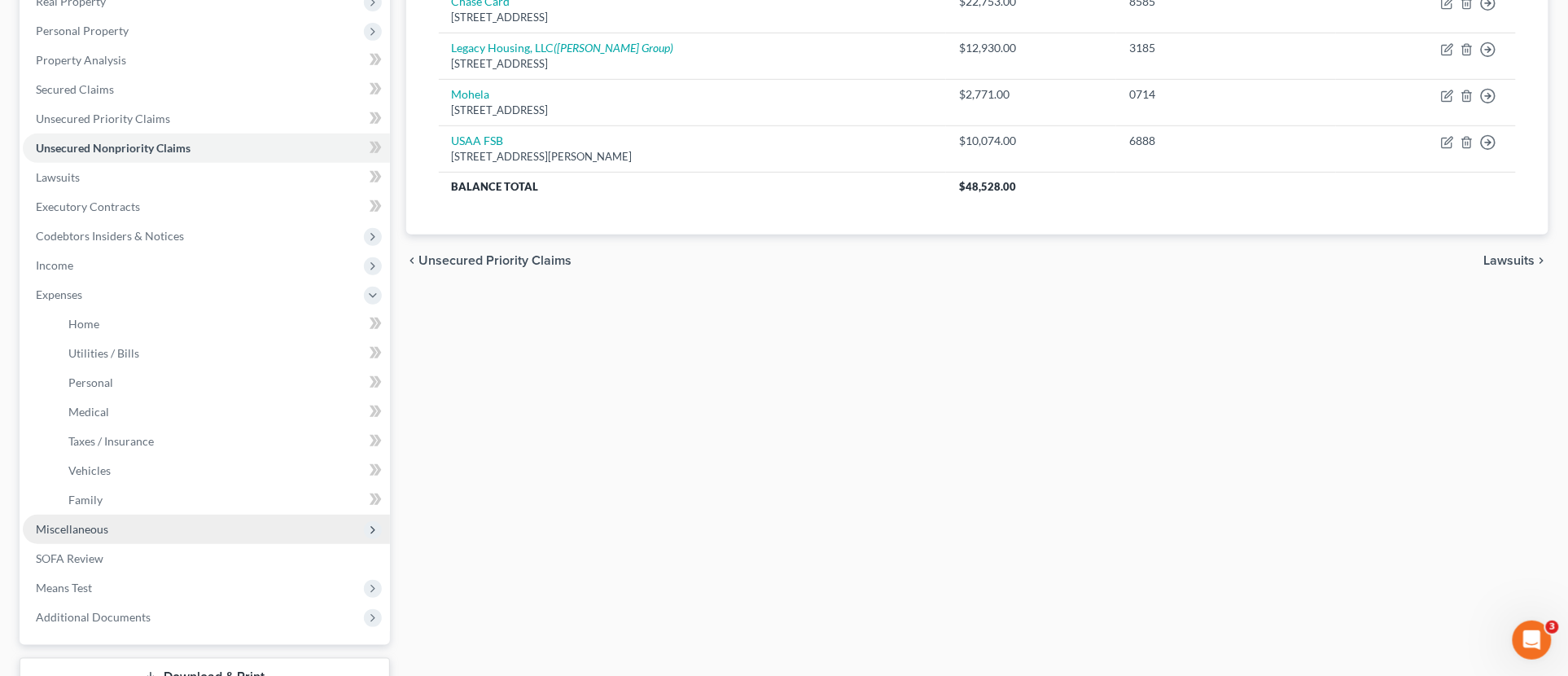
scroll to position [272, 0]
click at [86, 531] on span "Miscellaneous" at bounding box center [72, 528] width 73 height 14
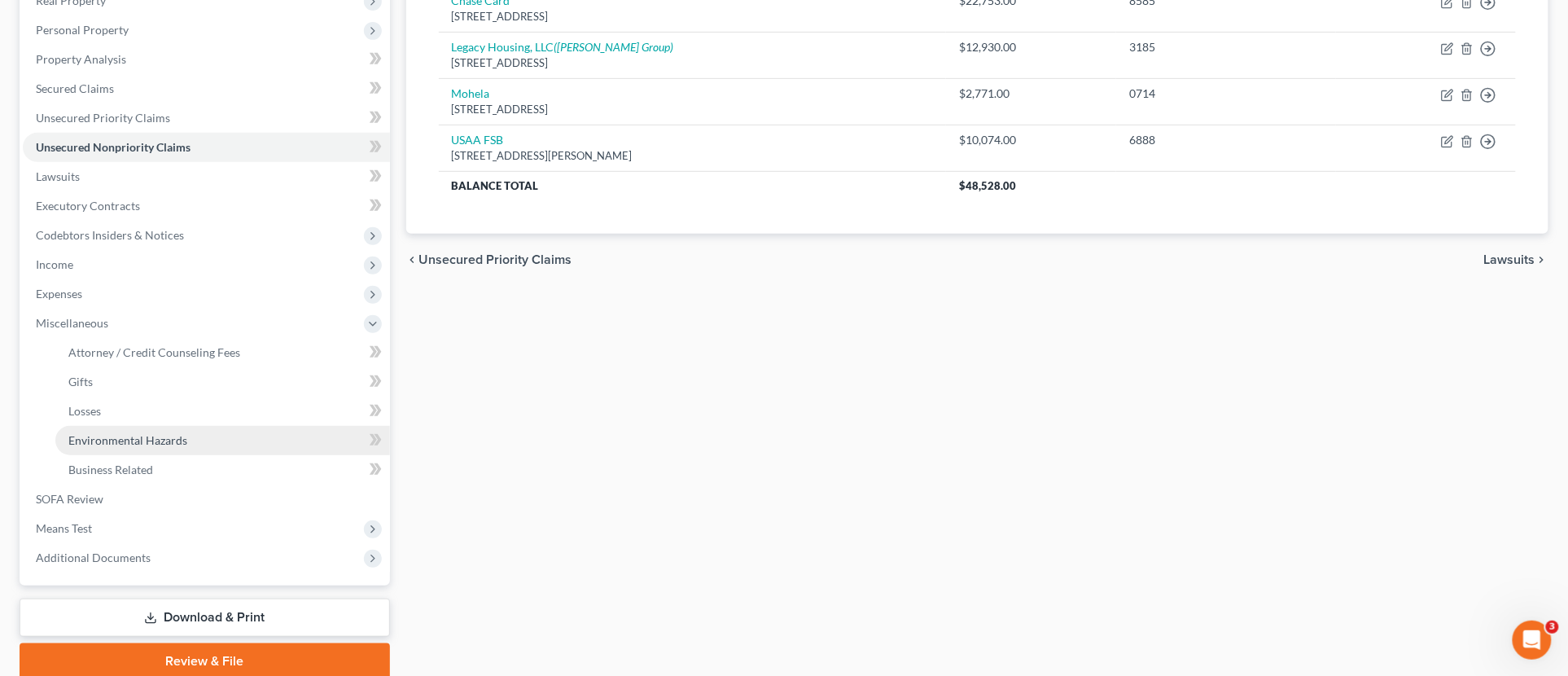
click at [143, 444] on span "Environmental Hazards" at bounding box center [128, 440] width 119 height 14
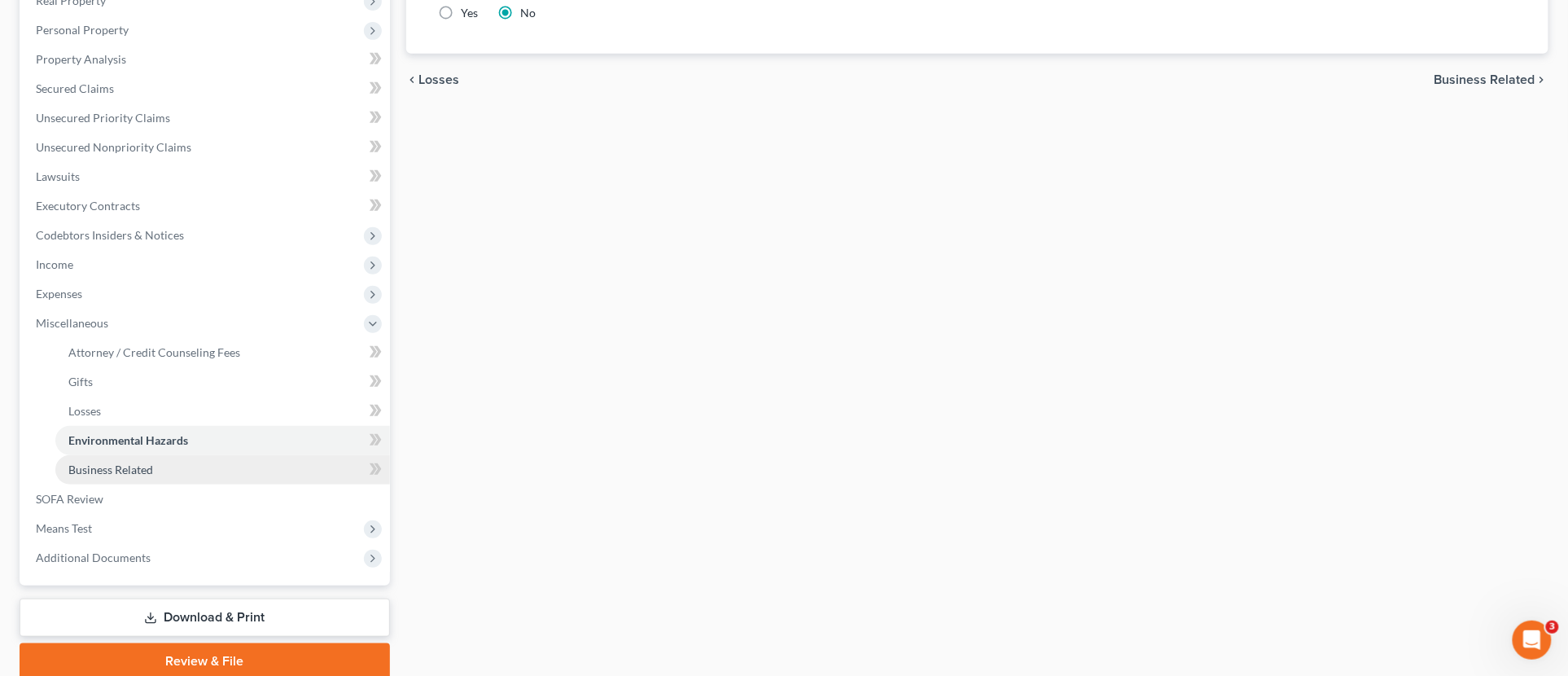
click at [130, 470] on span "Business Related" at bounding box center [111, 470] width 85 height 14
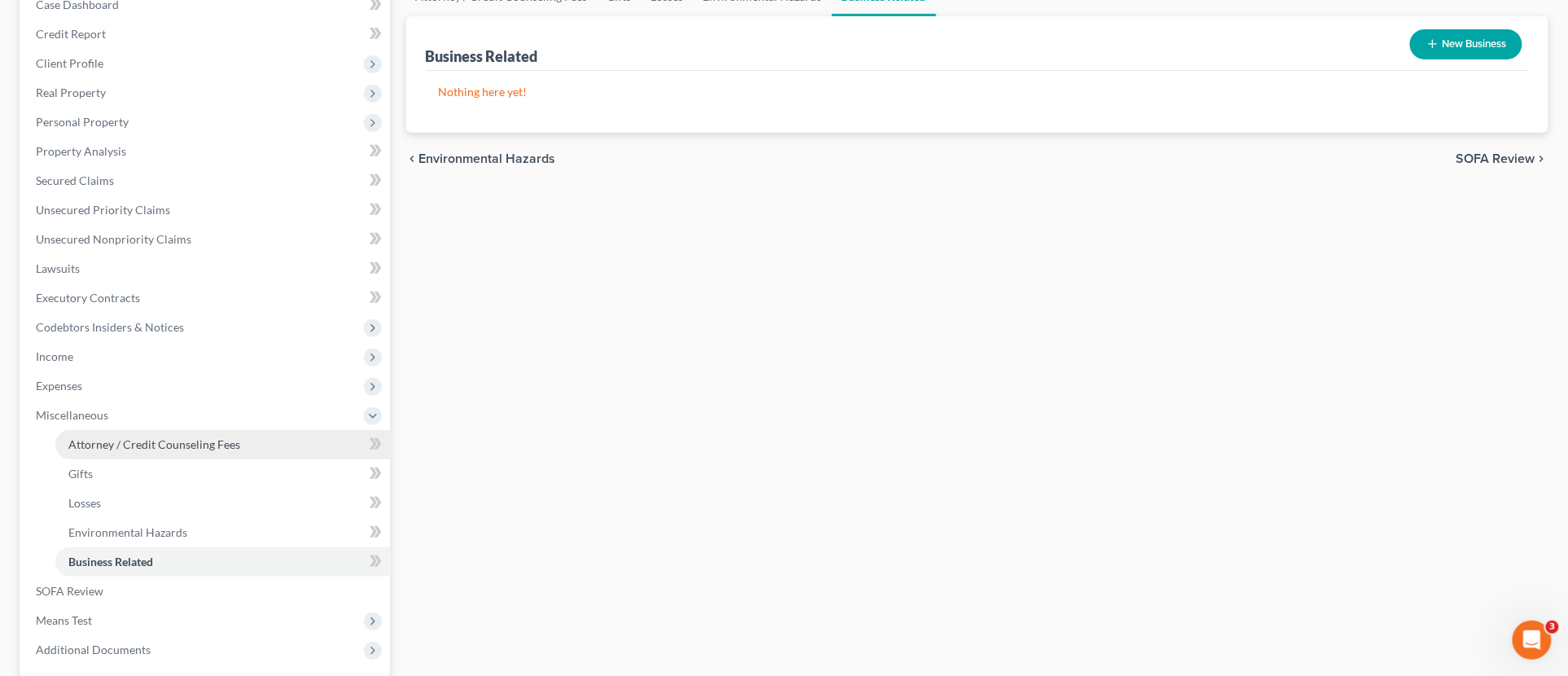
scroll to position [181, 0]
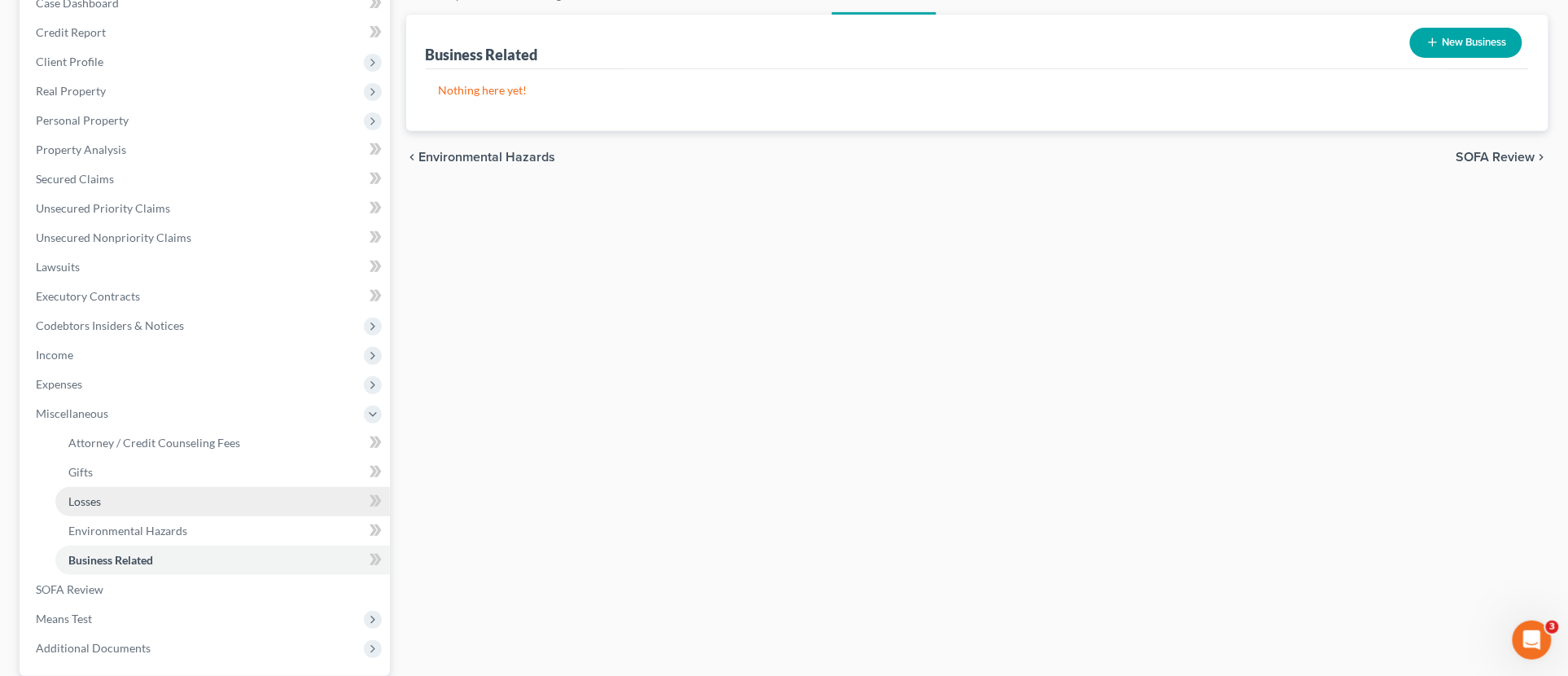
click at [117, 498] on link "Losses" at bounding box center [222, 502] width 335 height 29
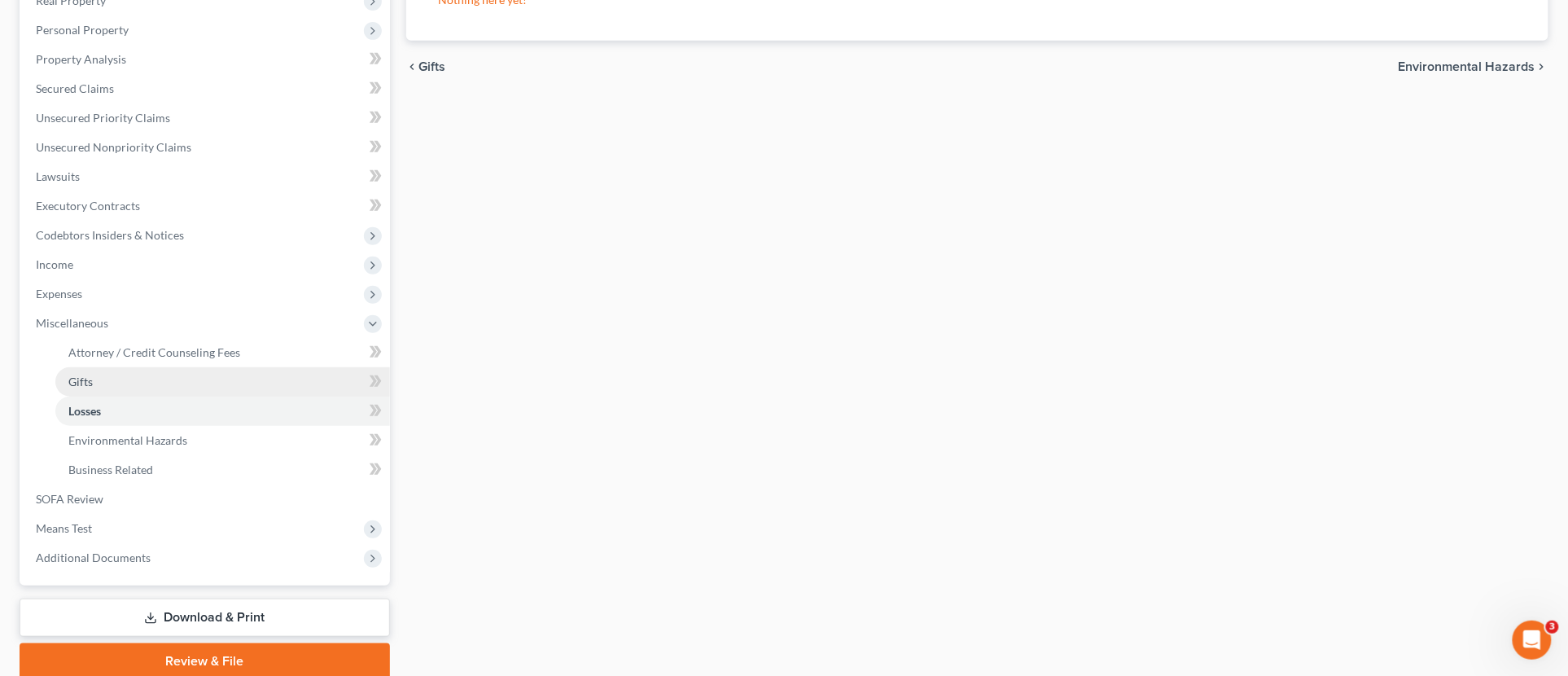
click at [114, 376] on link "Gifts" at bounding box center [222, 382] width 335 height 29
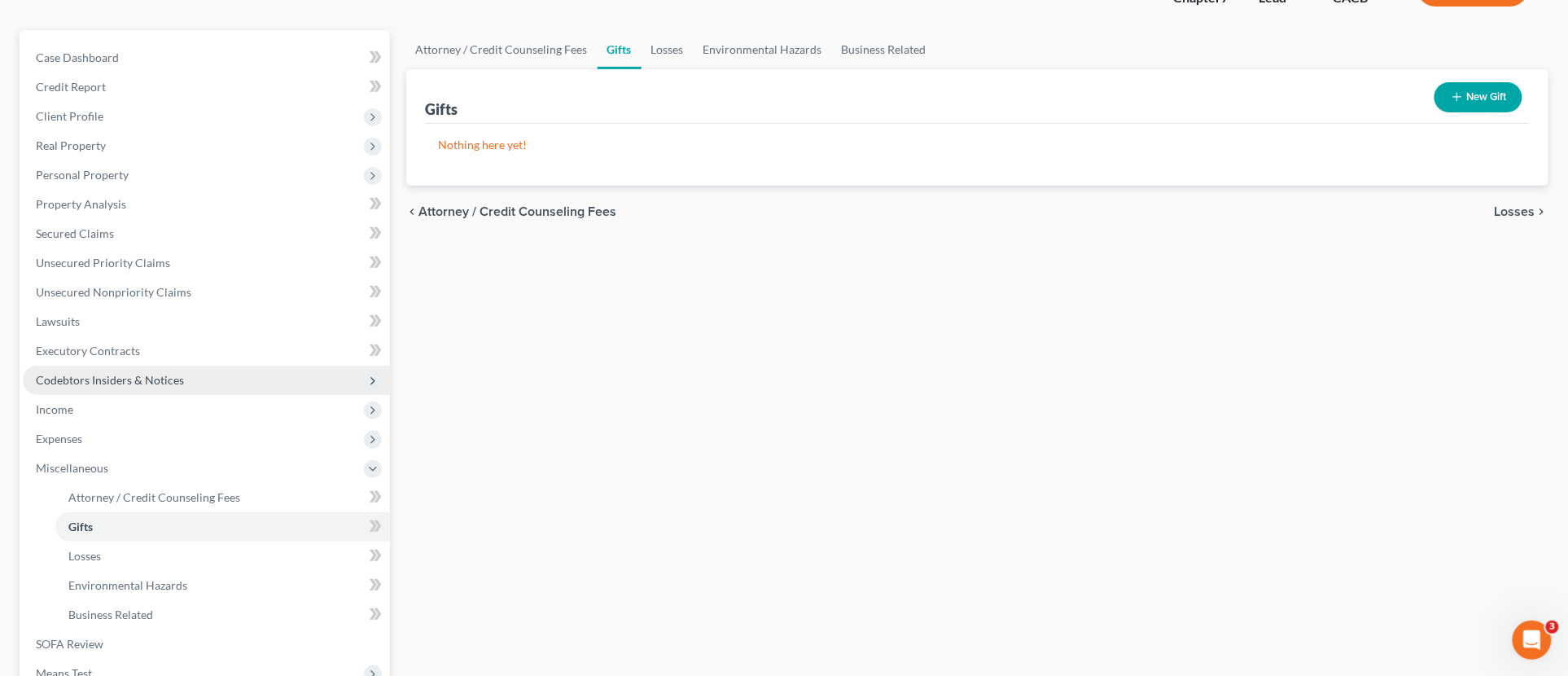
scroll to position [272, 0]
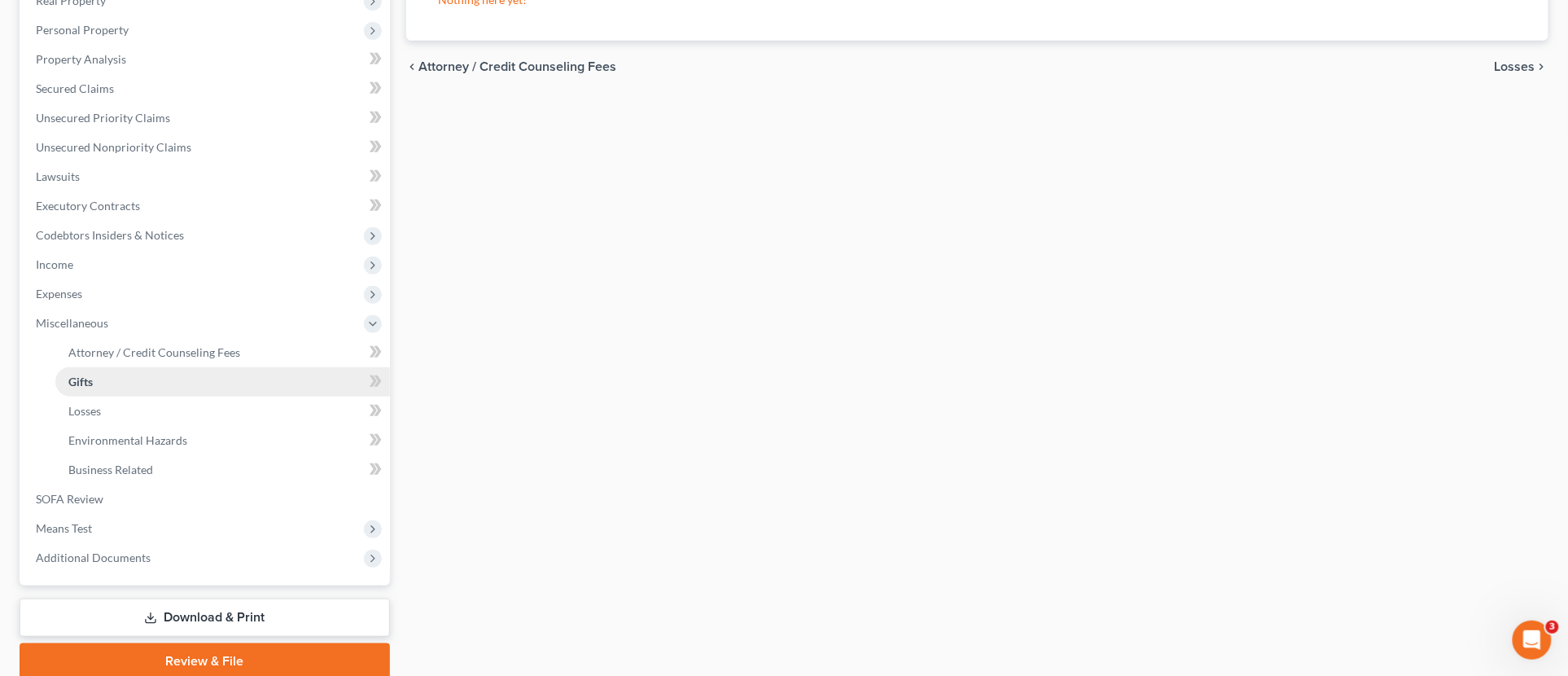
click at [122, 368] on link "Gifts" at bounding box center [222, 382] width 335 height 29
click at [124, 362] on link "Attorney / Credit Counseling Fees" at bounding box center [222, 352] width 335 height 29
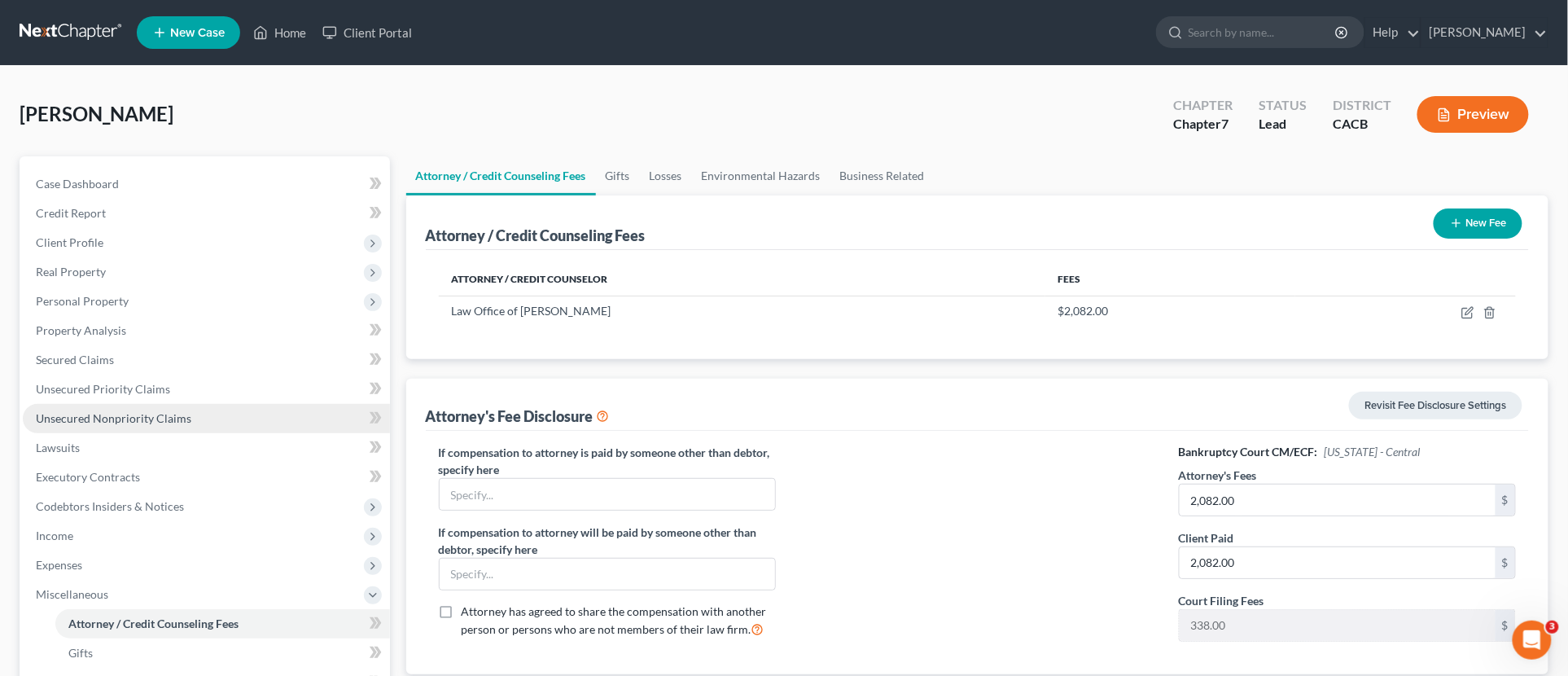
click at [128, 416] on span "Unsecured Nonpriority Claims" at bounding box center [113, 418] width 155 height 14
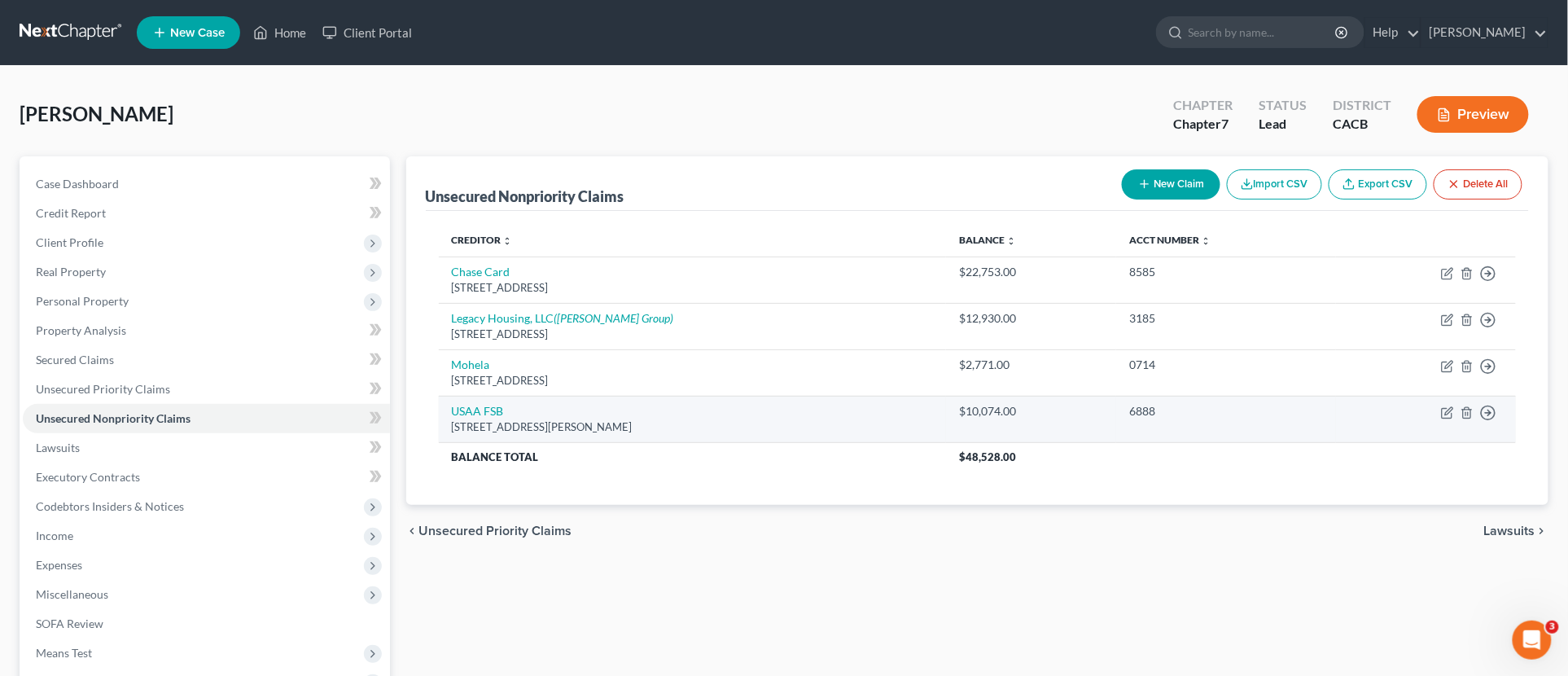
click at [479, 421] on div "10750 McDermott Freeway, San Antonio, TX 78288" at bounding box center [692, 427] width 482 height 15
click at [481, 416] on link "USAA FSB" at bounding box center [477, 410] width 52 height 14
select select "45"
select select "2"
select select "0"
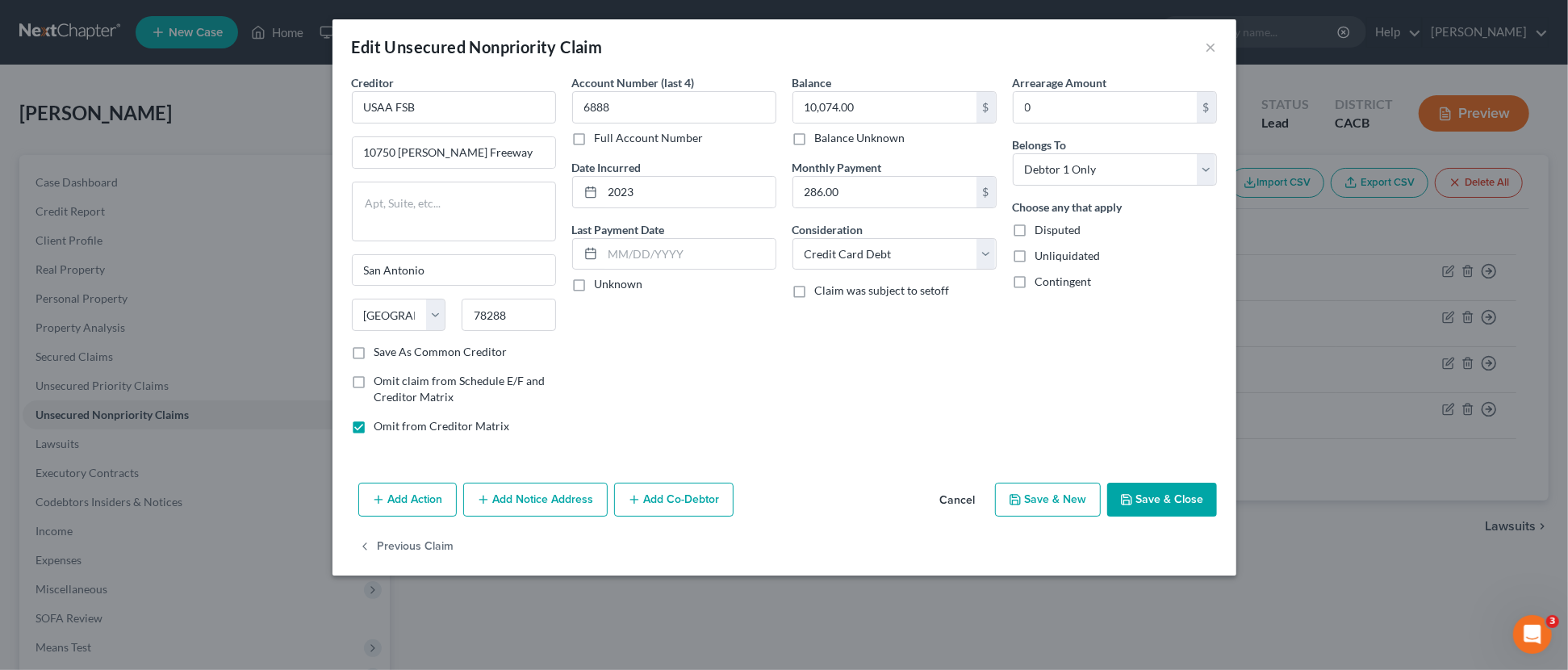
drag, startPoint x: 1195, startPoint y: 538, endPoint x: 1005, endPoint y: 528, distance: 190.3
click at [632, 586] on div "Edit Unsecured Nonpriority Claim × Creditor * USAA FSB 10750 McDermott Freeway …" at bounding box center [784, 335] width 1568 height 670
click at [1174, 519] on div "Add Action Add Notice Address Add Co-Debtor Cancel Save & New Save & Close" at bounding box center [784, 503] width 904 height 53
click at [1174, 506] on button "Save & Close" at bounding box center [1162, 500] width 109 height 34
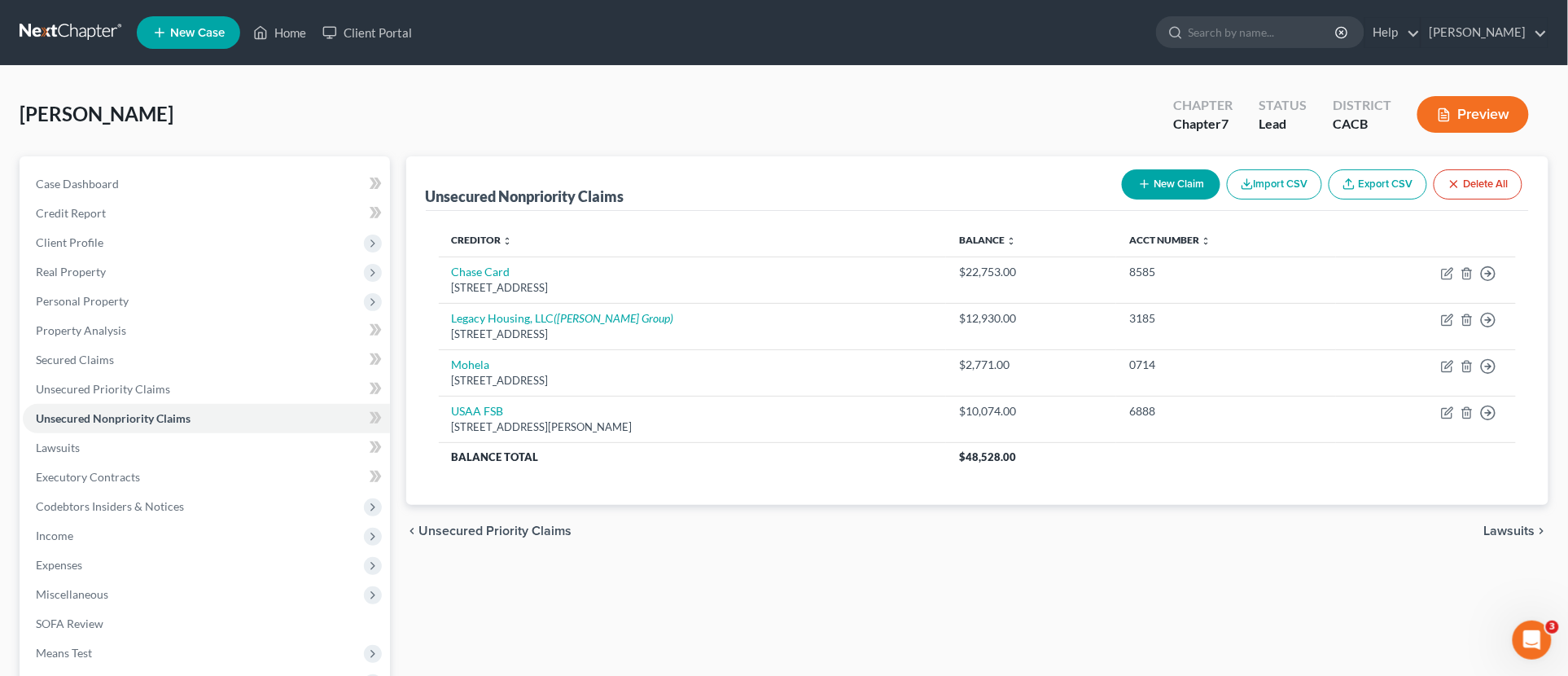
click at [714, 509] on div "chevron_left Unsecured Priority Claims Lawsuits chevron_right" at bounding box center [977, 531] width 1143 height 52
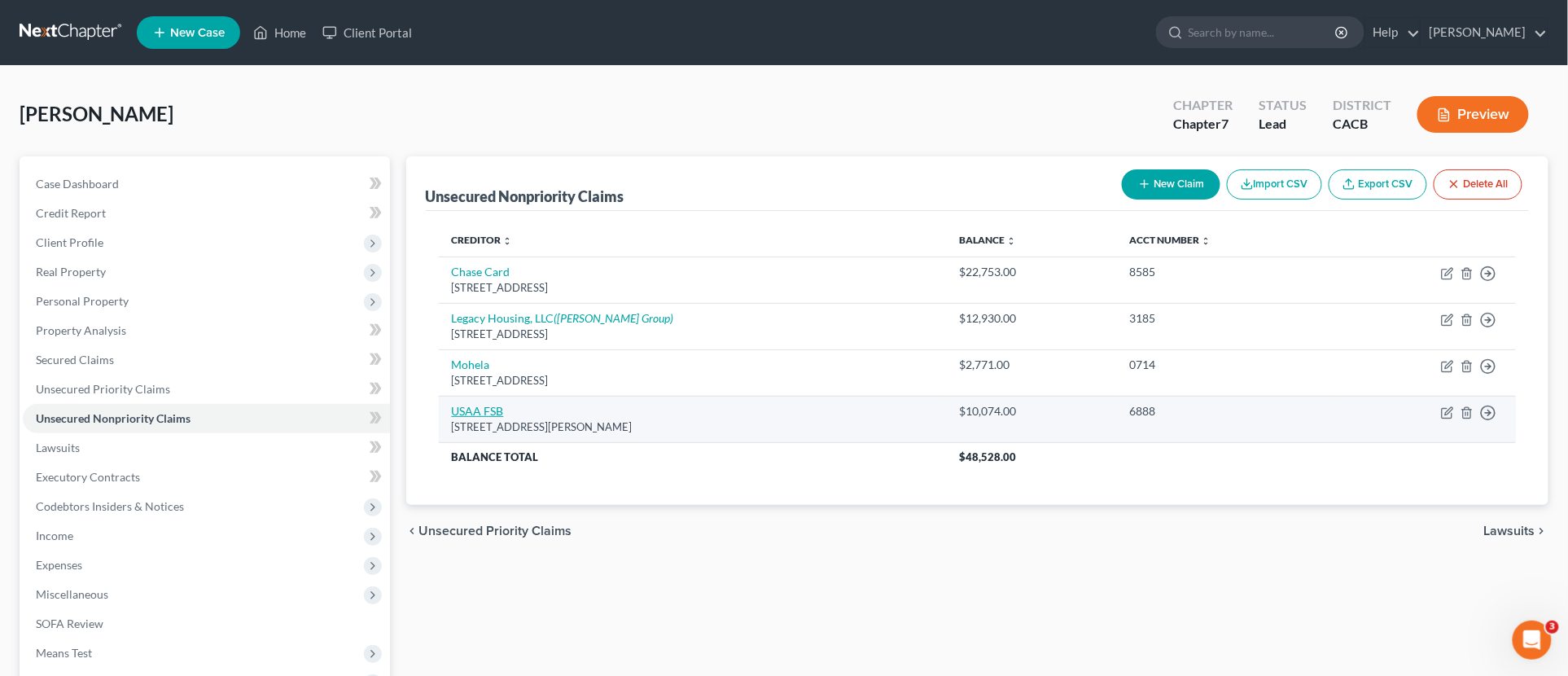
click at [481, 412] on link "USAA FSB" at bounding box center [477, 410] width 52 height 14
select select "45"
select select "2"
select select "0"
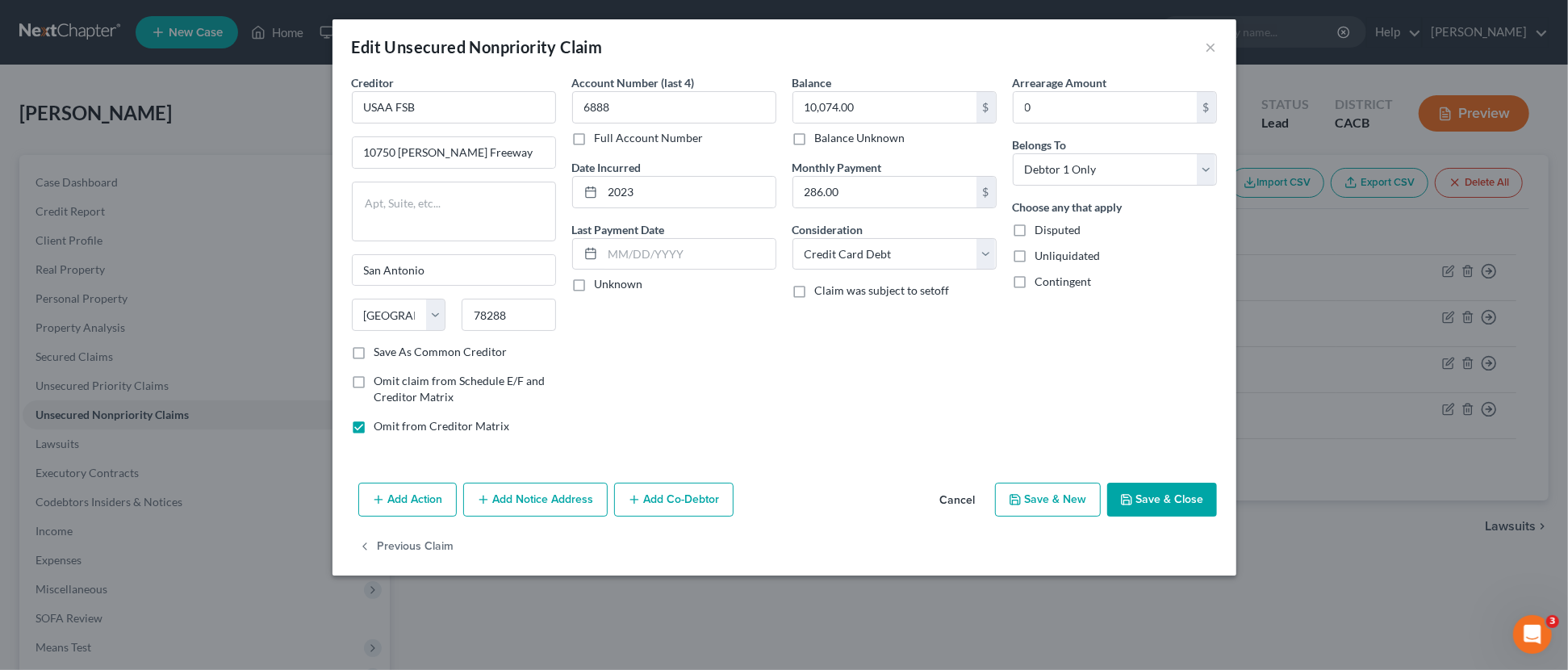
drag, startPoint x: 1147, startPoint y: 470, endPoint x: 1200, endPoint y: 477, distance: 53.5
click at [1148, 471] on div "Creditor * USAA FSB 10750 McDermott Freeway San Antonio State AL AK AR AZ CA CO…" at bounding box center [784, 275] width 904 height 402
click at [1176, 501] on button "Save & Close" at bounding box center [1162, 500] width 109 height 34
